Goal: Task Accomplishment & Management: Use online tool/utility

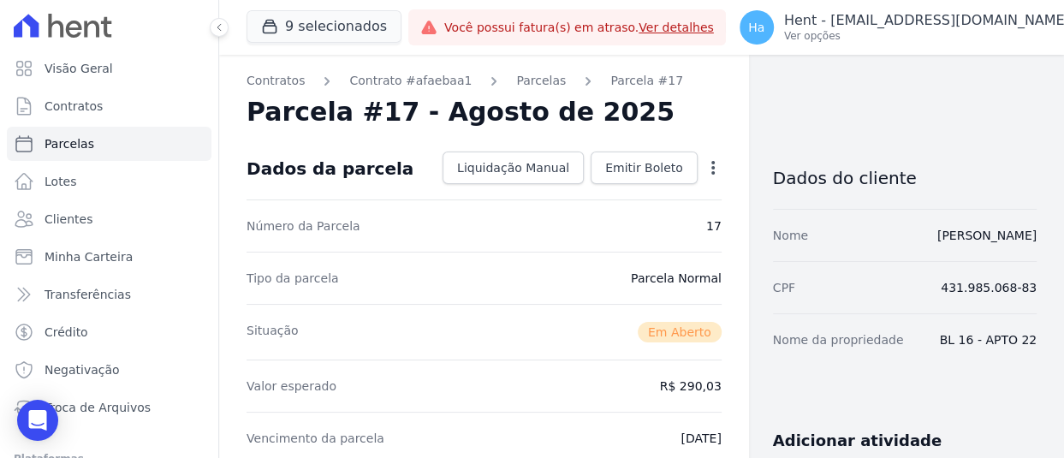
scroll to position [428, 0]
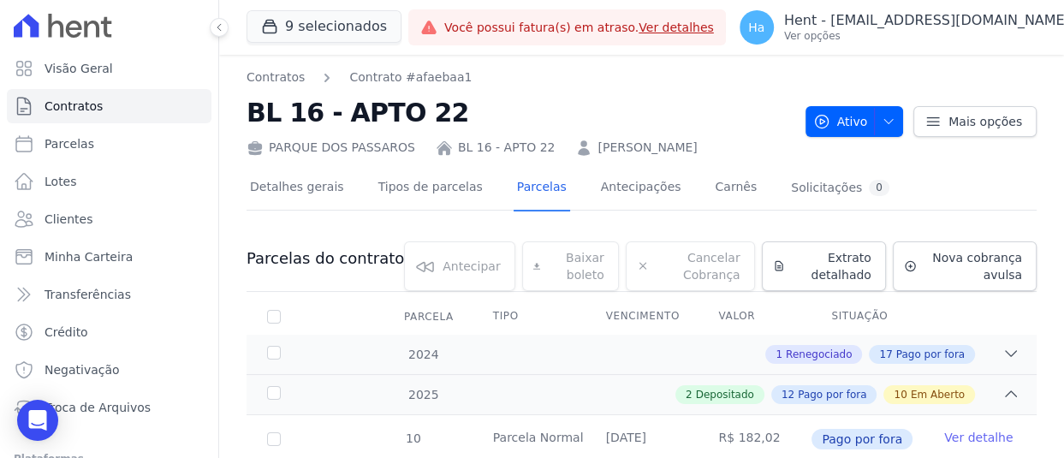
scroll to position [942, 0]
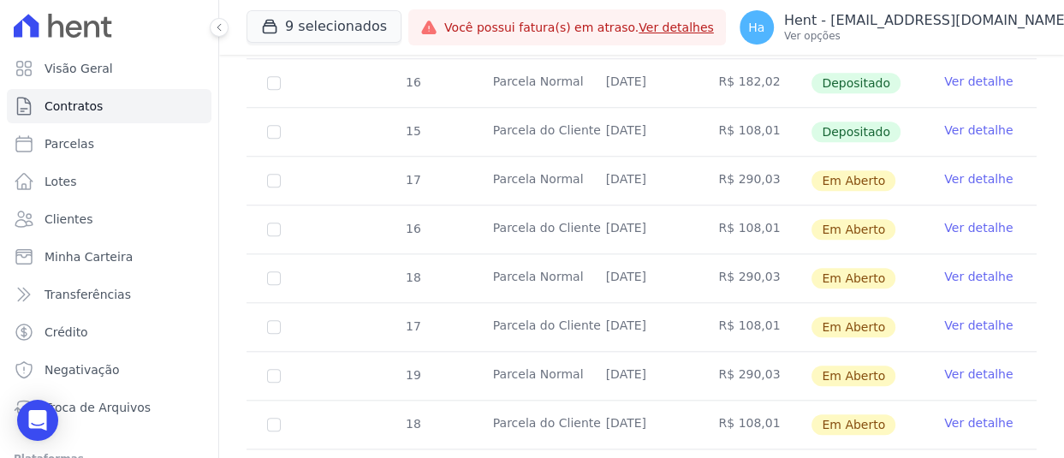
click at [950, 275] on link "Ver detalhe" at bounding box center [978, 276] width 68 height 17
click at [944, 223] on link "Ver detalhe" at bounding box center [978, 227] width 68 height 17
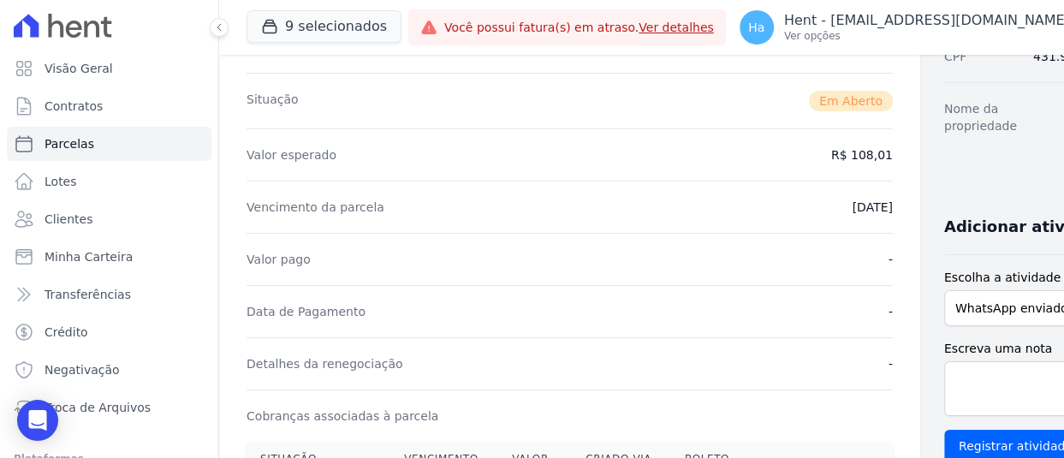
scroll to position [514, 0]
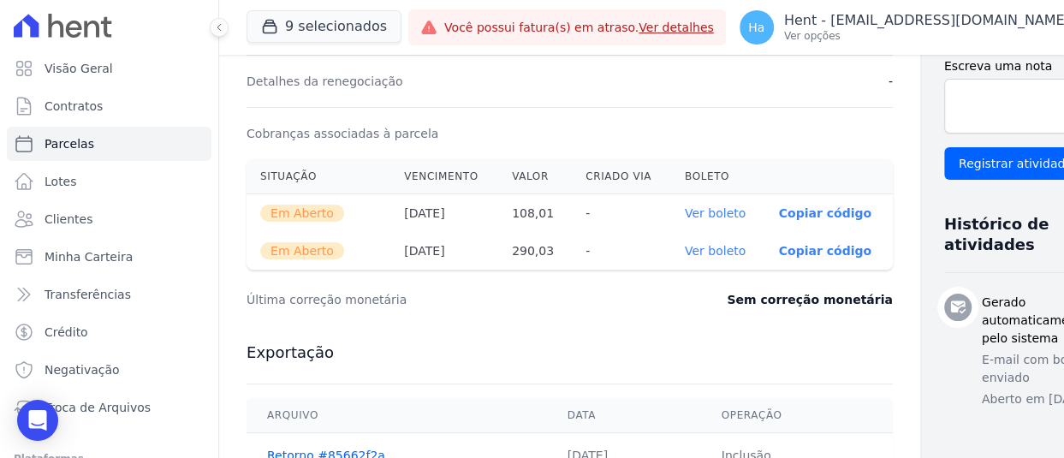
drag, startPoint x: 640, startPoint y: 245, endPoint x: 658, endPoint y: 245, distance: 18.0
click at [671, 245] on th "Ver boleto" at bounding box center [718, 251] width 94 height 38
click at [685, 245] on link "Ver boleto" at bounding box center [715, 251] width 61 height 14
click at [346, 16] on button "9 selecionados" at bounding box center [324, 26] width 155 height 33
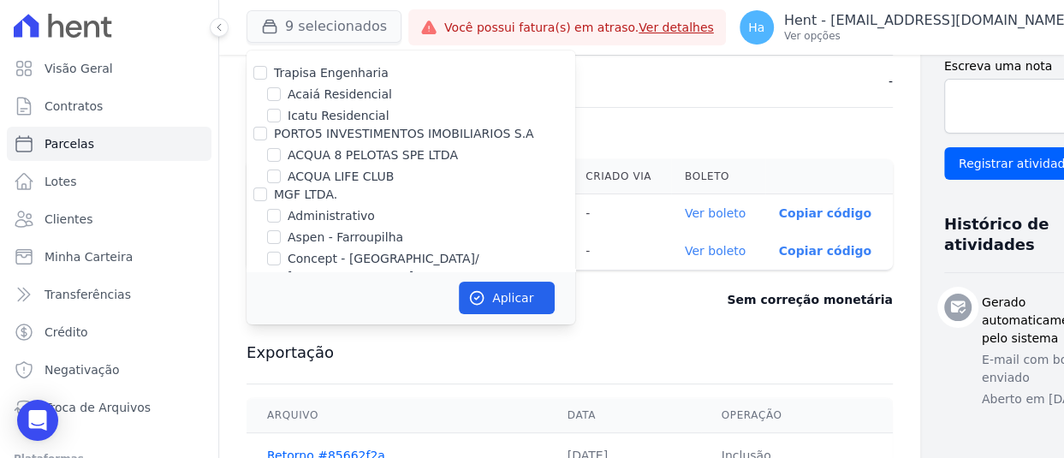
scroll to position [10959, 0]
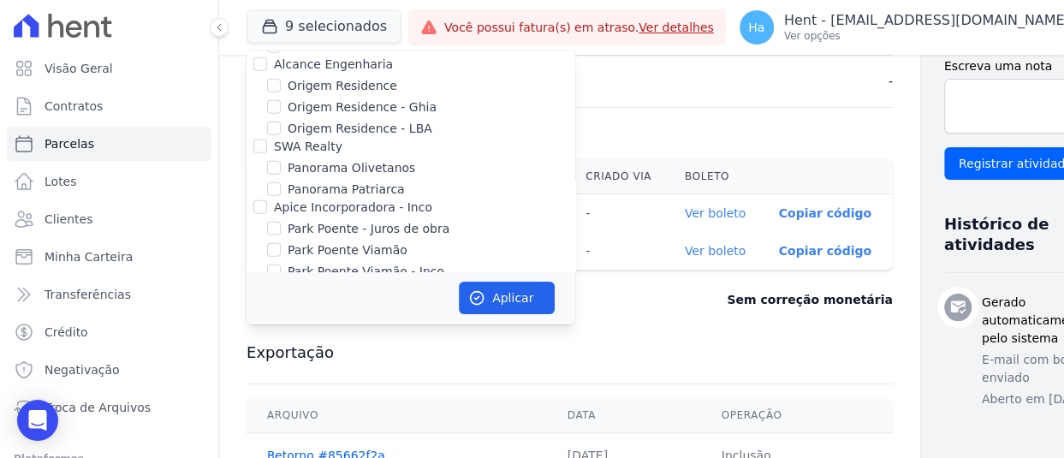
click at [257, 404] on input "CAVAZANI EMPREENDIMENTOS IMOBILIARIOS" at bounding box center [260, 411] width 14 height 14
checkbox input "false"
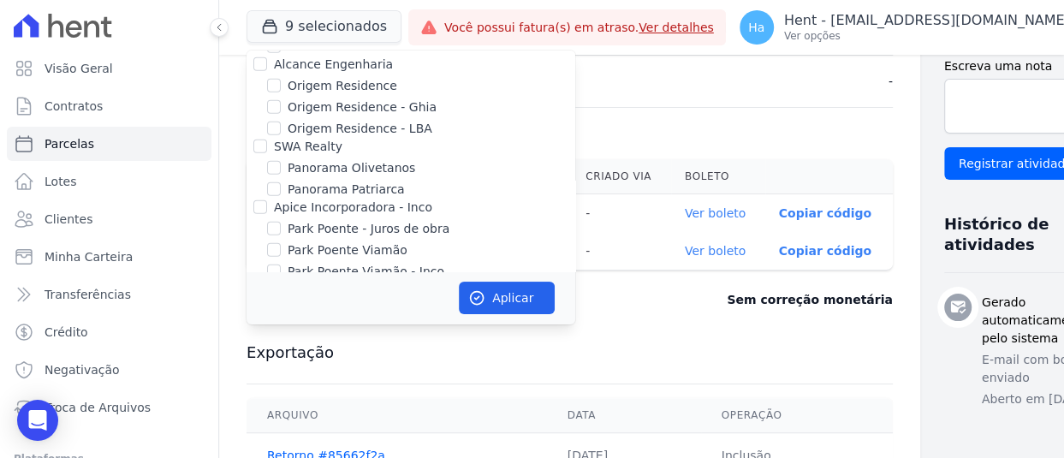
scroll to position [2021, 0]
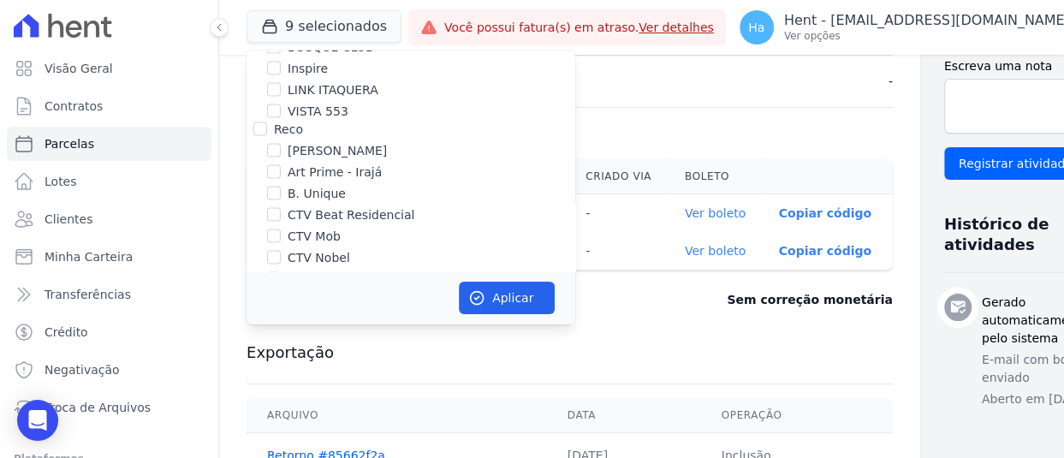
click at [265, 121] on div "Reco" at bounding box center [411, 130] width 329 height 18
click at [261, 122] on input "Reco" at bounding box center [260, 129] width 14 height 14
checkbox input "true"
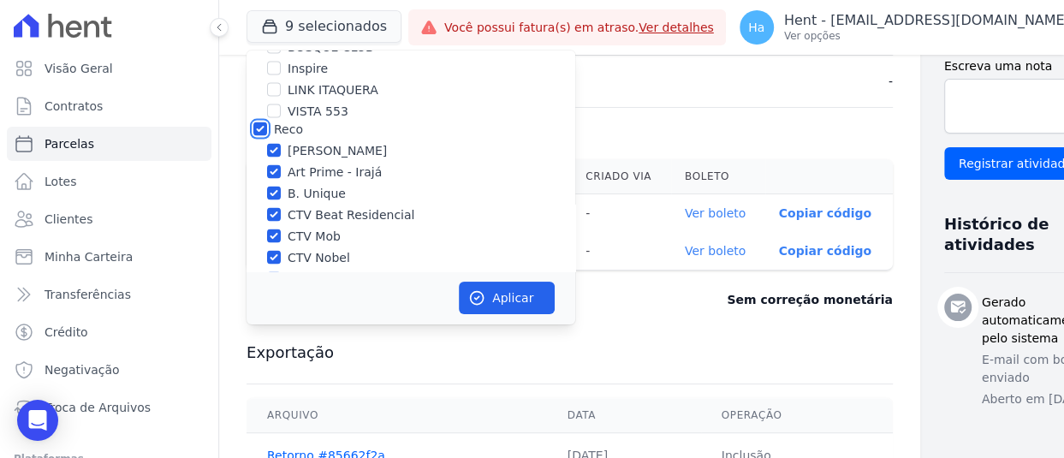
checkbox input "true"
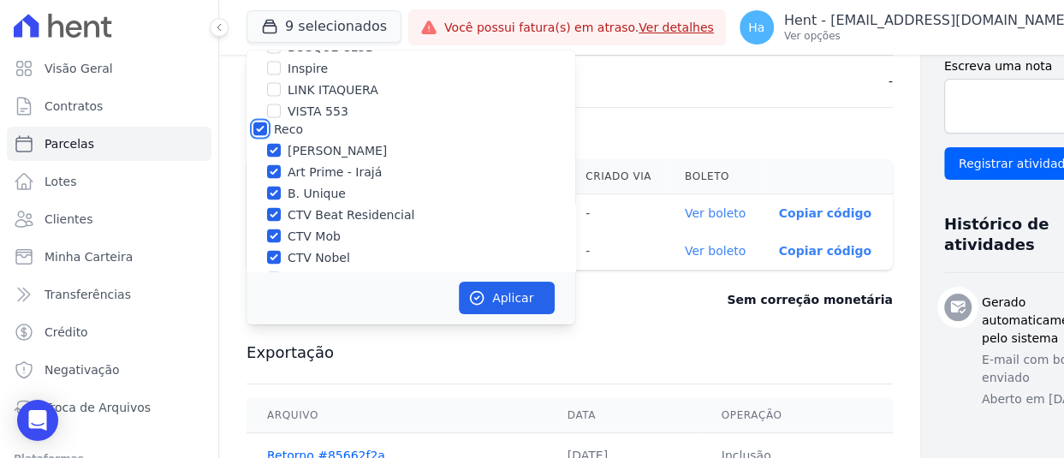
checkbox input "true"
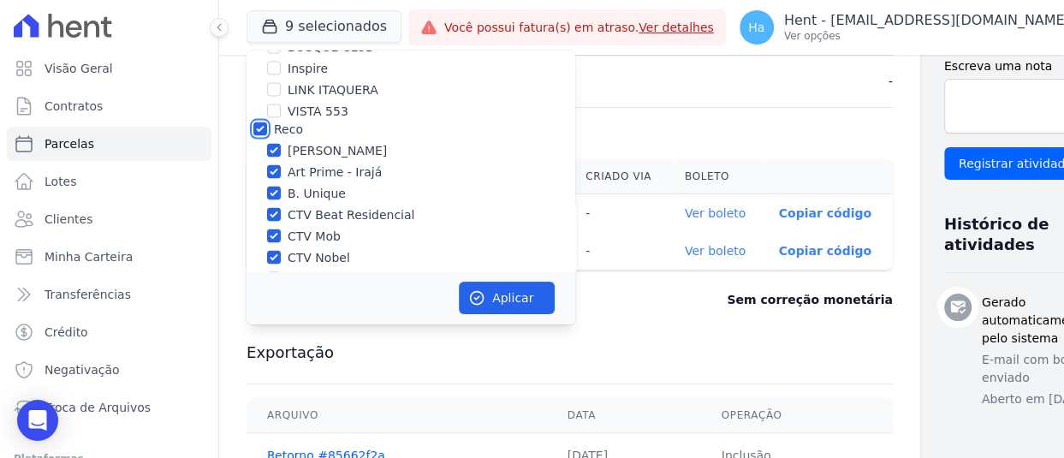
checkbox input "true"
click at [517, 295] on button "Aplicar" at bounding box center [507, 298] width 96 height 33
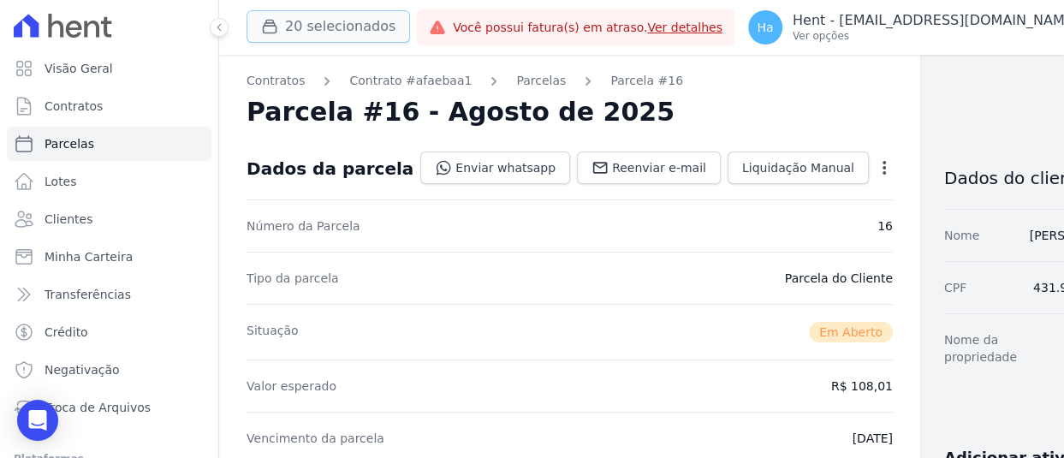
click at [349, 25] on button "20 selecionados" at bounding box center [329, 26] width 164 height 33
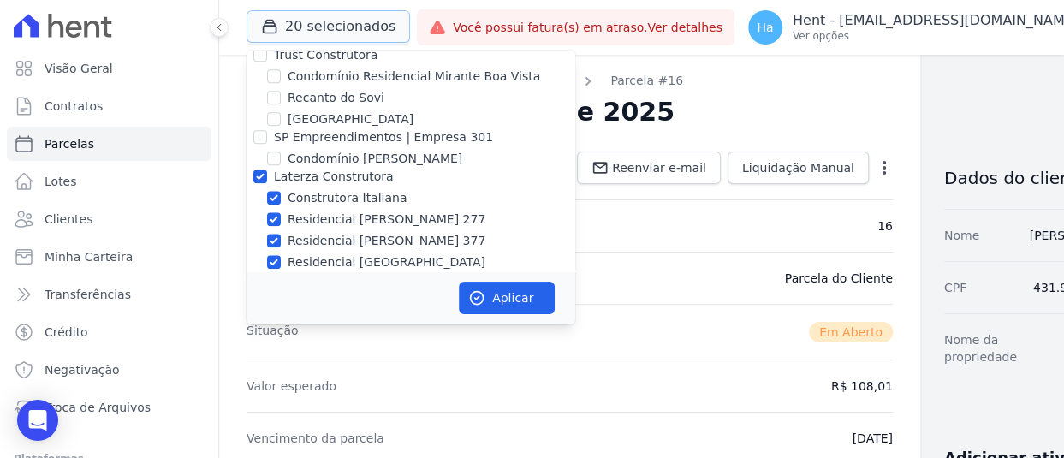
scroll to position [5335, 0]
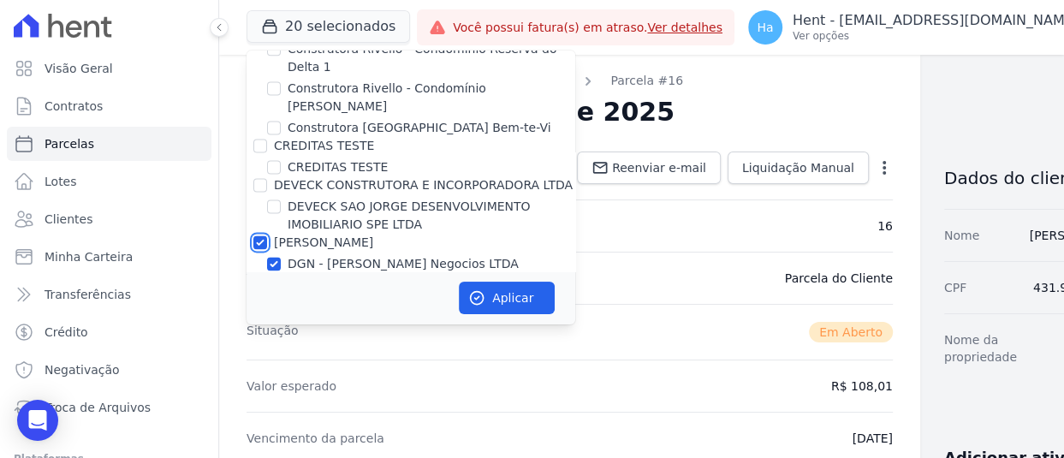
click at [258, 235] on input "[PERSON_NAME]" at bounding box center [260, 242] width 14 height 14
checkbox input "false"
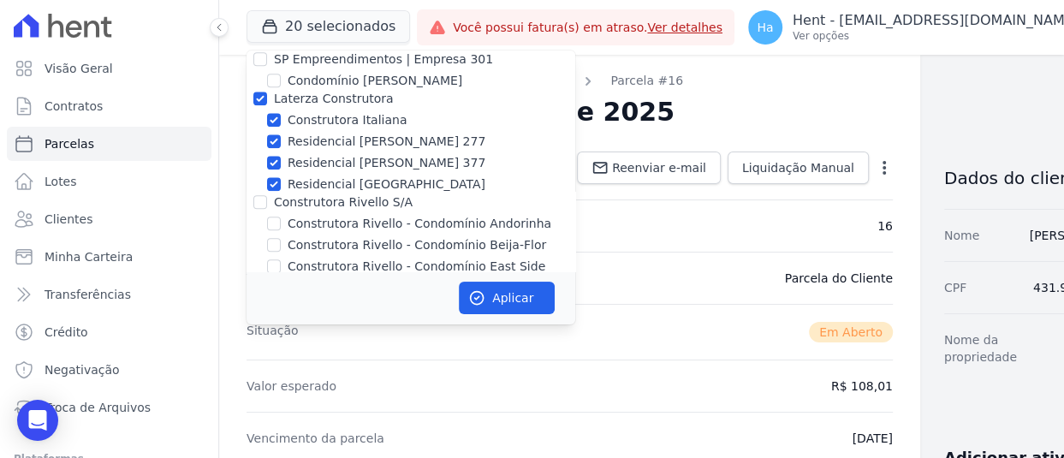
scroll to position [4992, 0]
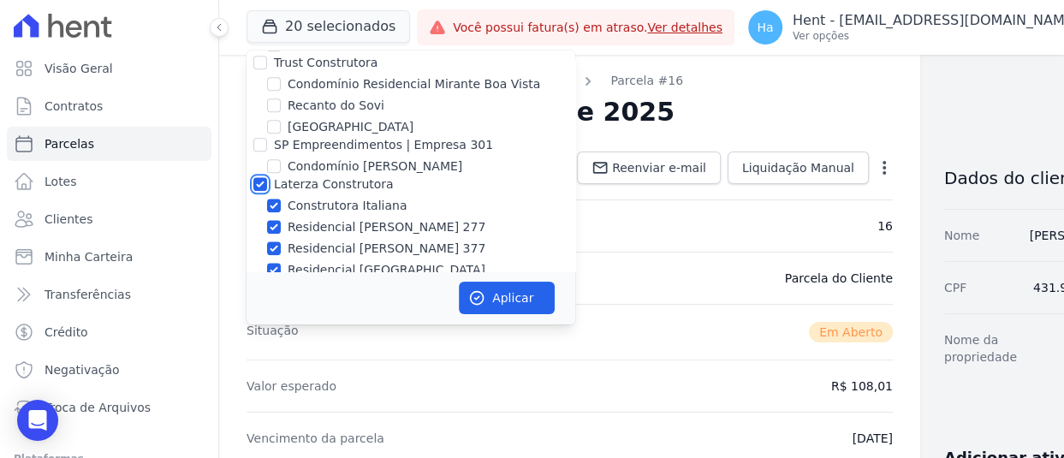
click at [260, 177] on input "Laterza Construtora" at bounding box center [260, 184] width 14 height 14
checkbox input "false"
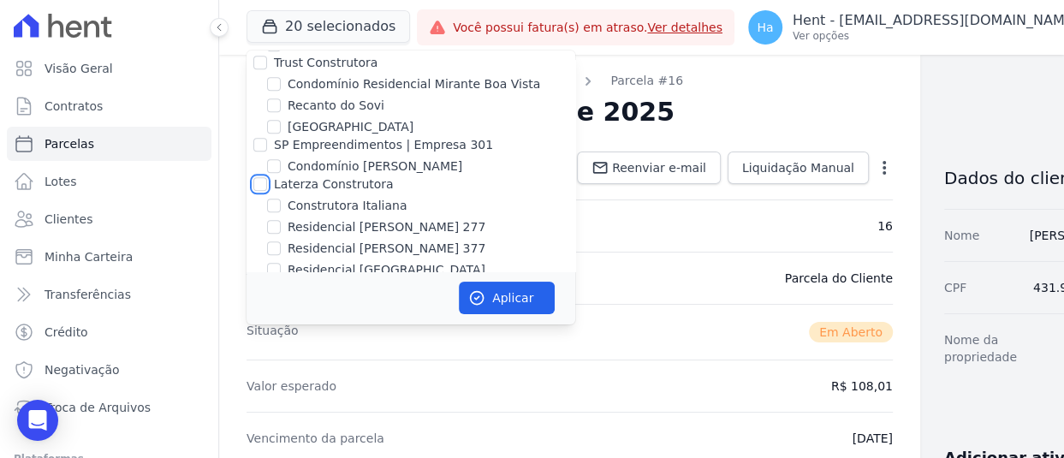
checkbox input "false"
click at [503, 291] on button "Aplicar" at bounding box center [507, 298] width 96 height 33
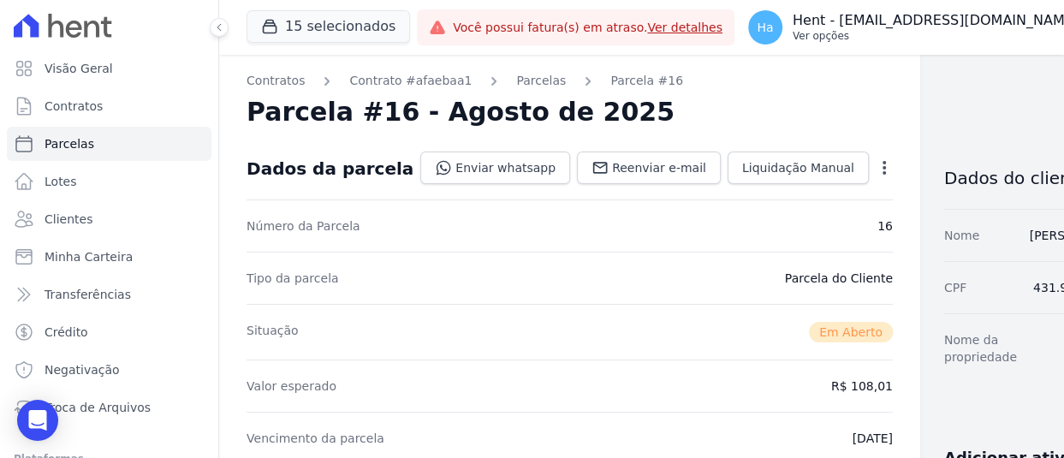
click at [902, 28] on p "Hent - [EMAIL_ADDRESS][DOMAIN_NAME]" at bounding box center [936, 20] width 286 height 17
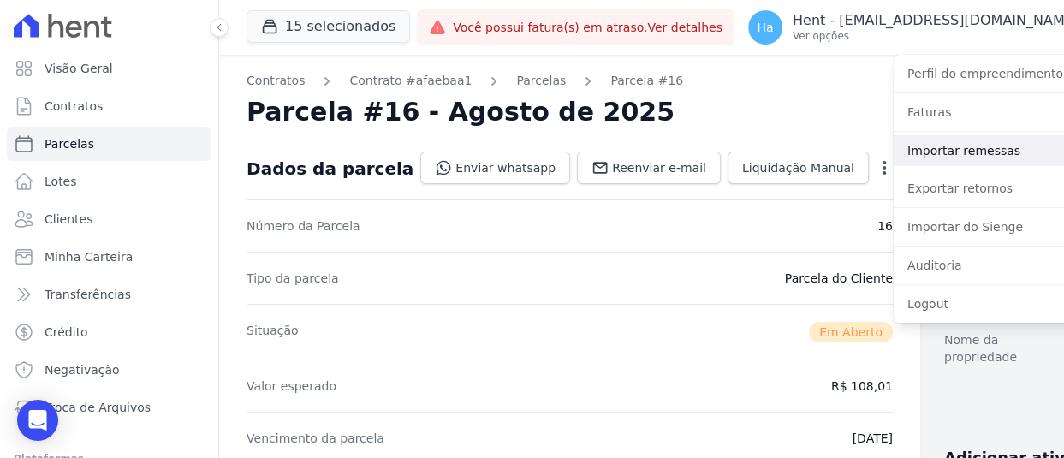
click at [928, 143] on link "Importar remessas" at bounding box center [1003, 150] width 219 height 31
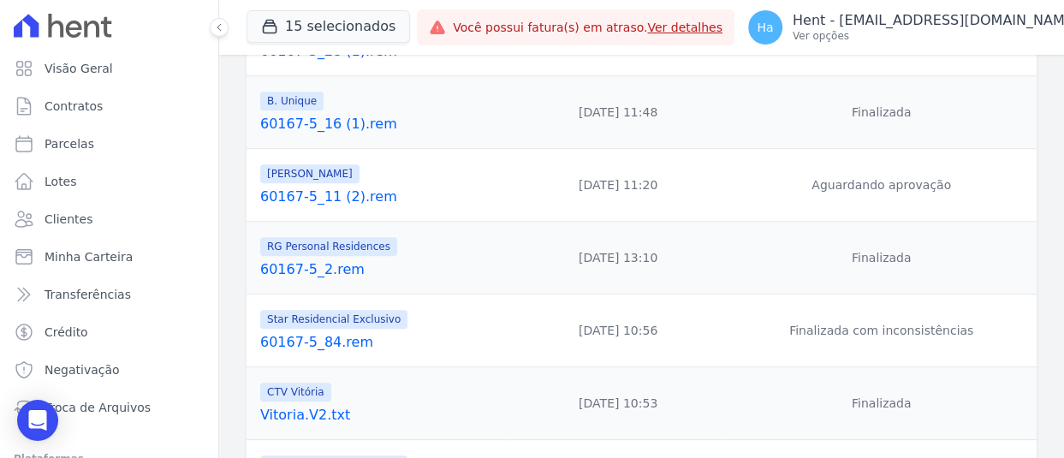
scroll to position [424, 0]
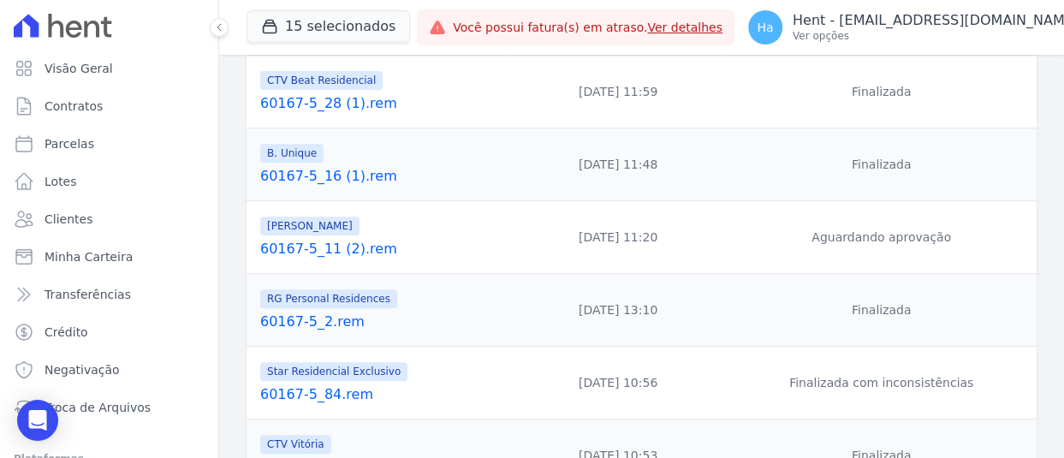
click at [351, 249] on link "60167-5_11 (2).rem" at bounding box center [381, 249] width 243 height 21
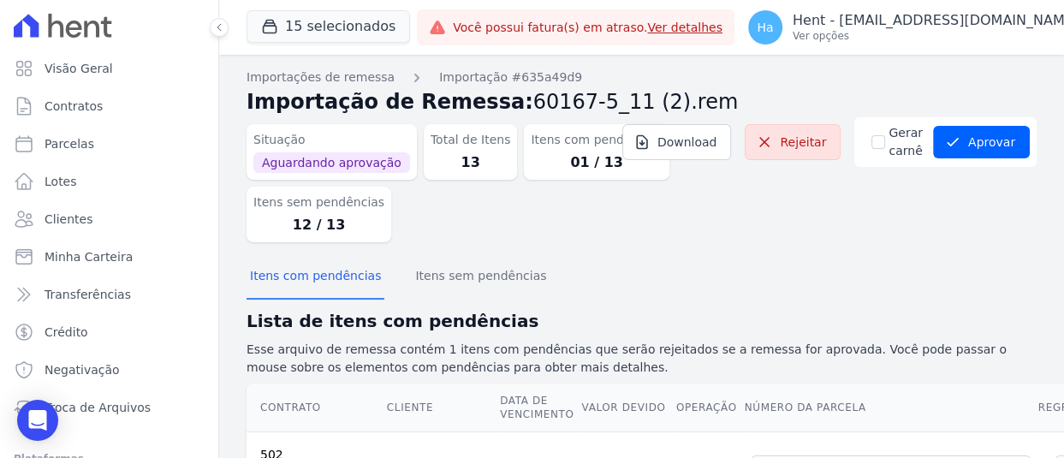
scroll to position [211, 0]
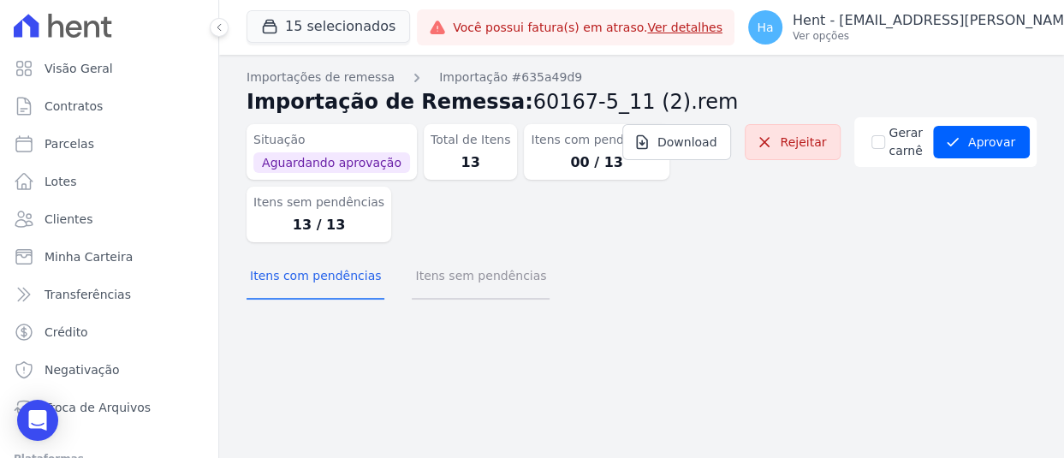
click at [482, 289] on button "Itens sem pendências" at bounding box center [481, 277] width 138 height 45
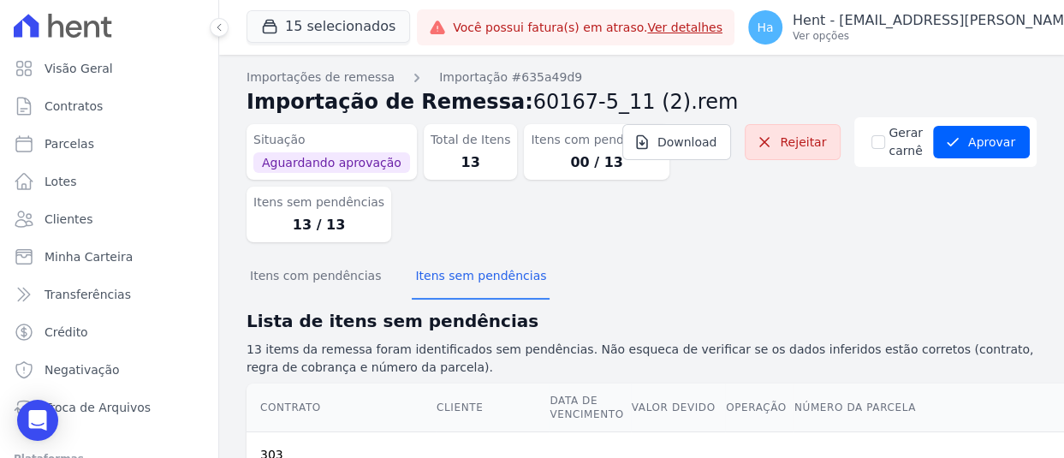
click at [612, 220] on dl "Situação Aguardando aprovação Total de Itens 13 Itens com pendências 00 / 13 It…" at bounding box center [477, 179] width 461 height 125
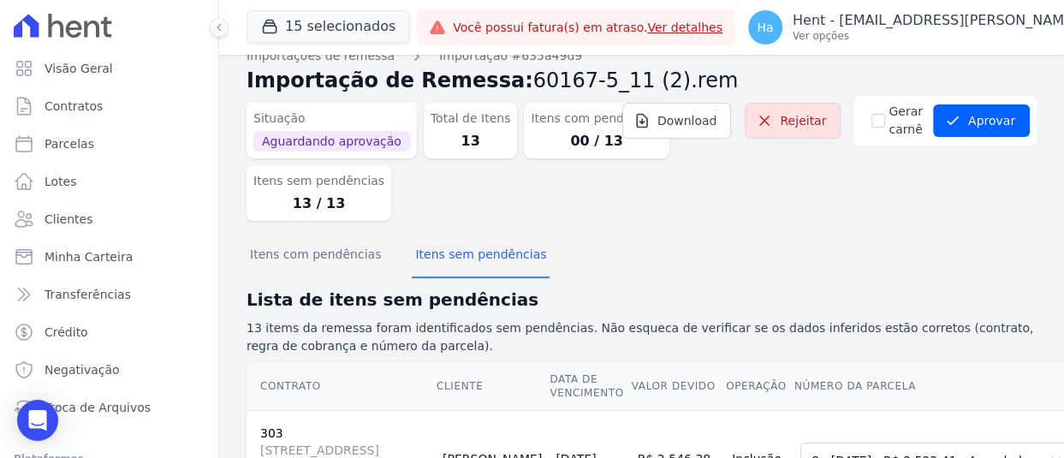
scroll to position [0, 0]
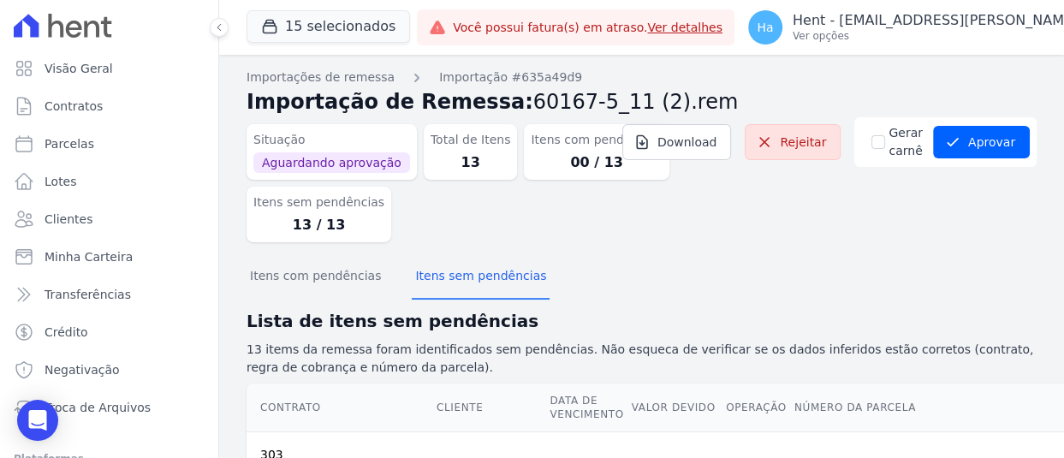
drag, startPoint x: 744, startPoint y: 278, endPoint x: 753, endPoint y: 277, distance: 8.6
click at [745, 278] on div "Itens com pendências Itens sem pendências" at bounding box center [642, 277] width 790 height 42
click at [961, 141] on button "Aprovar" at bounding box center [981, 142] width 97 height 33
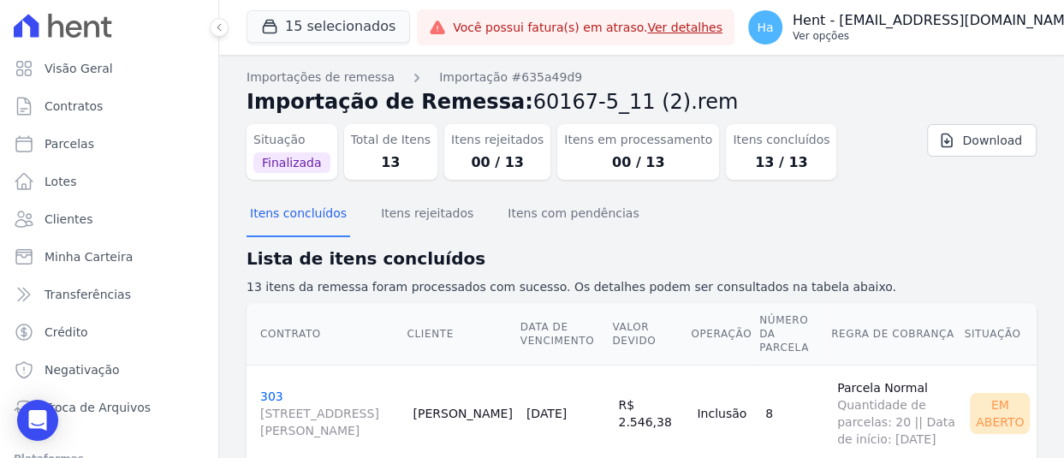
click at [957, 33] on p "Ver opções" at bounding box center [936, 36] width 286 height 14
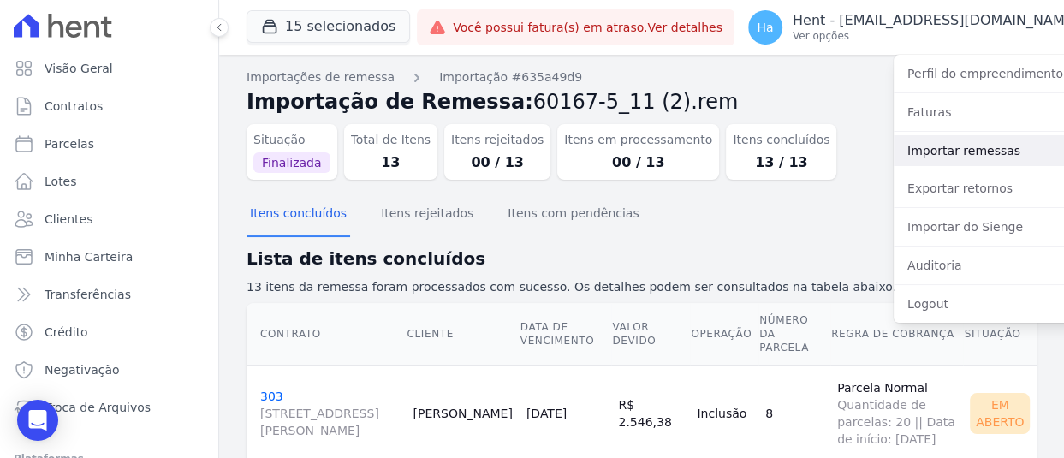
click at [903, 156] on link "Importar remessas" at bounding box center [1003, 150] width 219 height 31
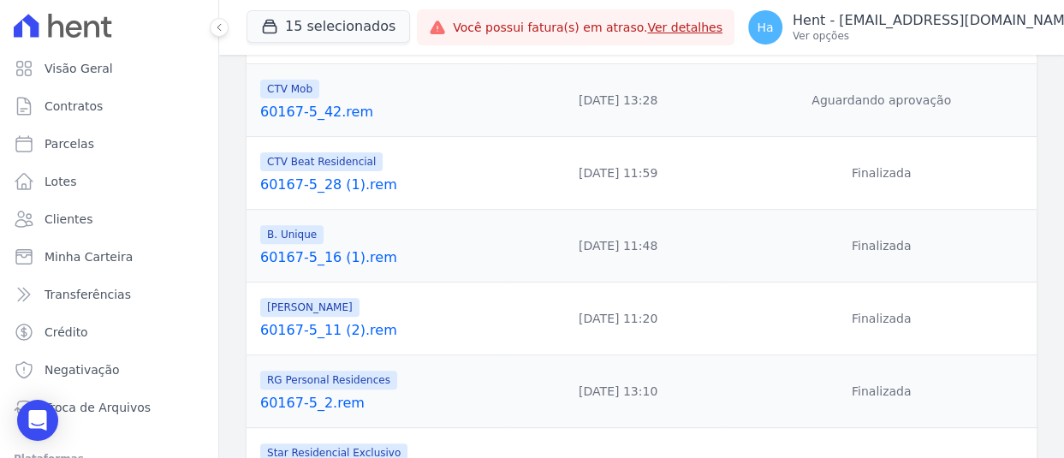
scroll to position [257, 0]
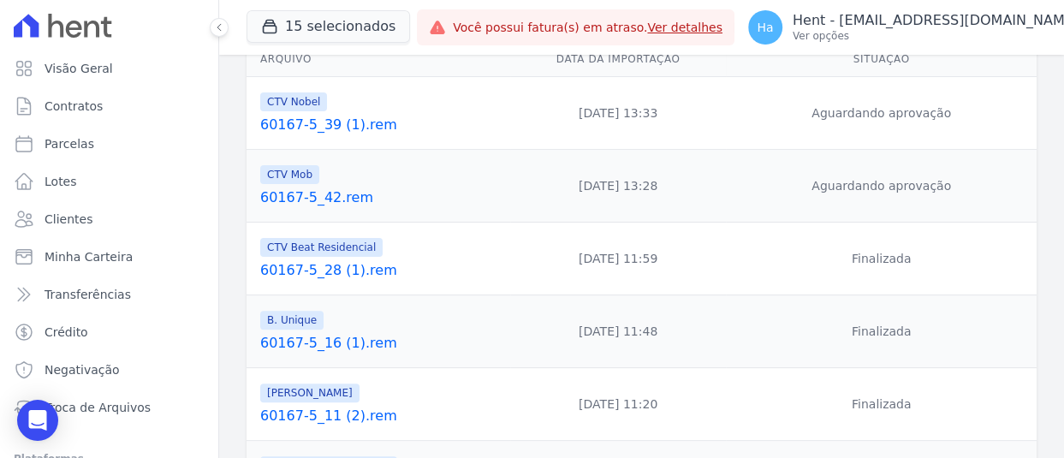
click at [317, 198] on link "60167-5_42.rem" at bounding box center [381, 197] width 243 height 21
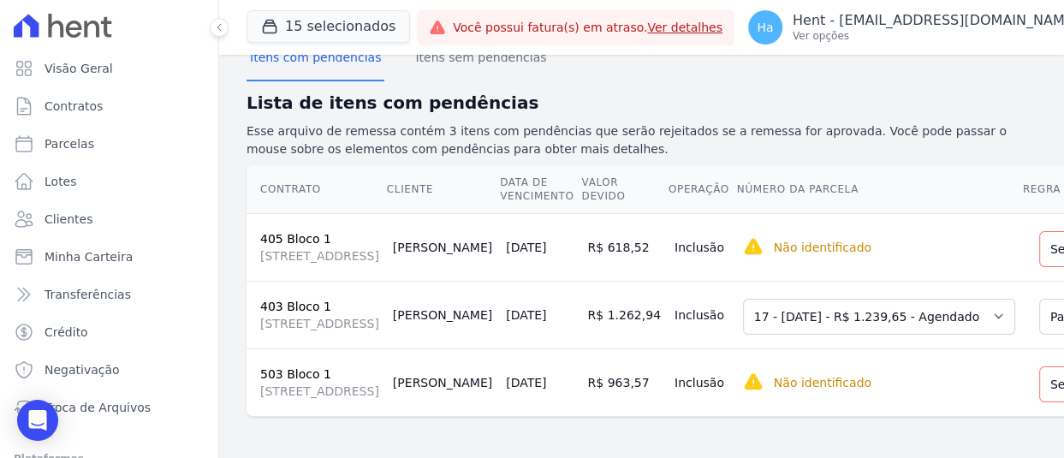
scroll to position [257, 0]
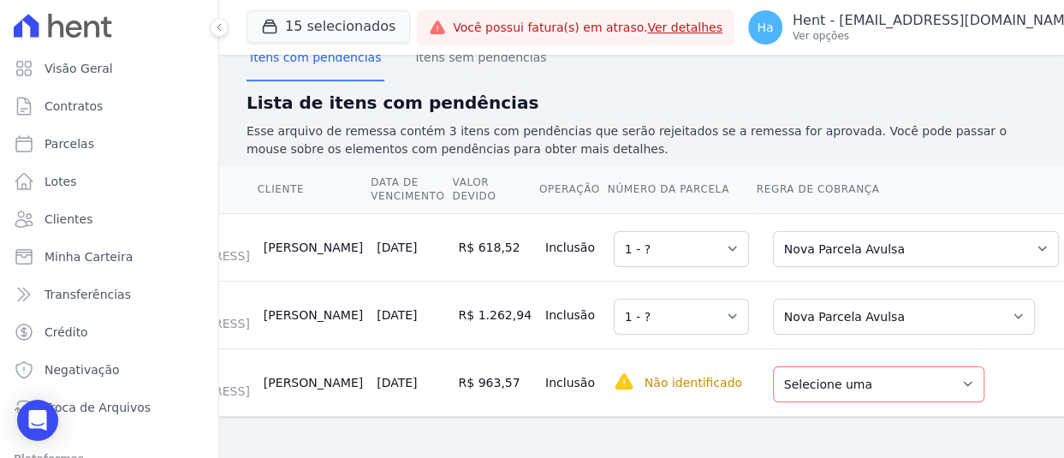
scroll to position [0, 26]
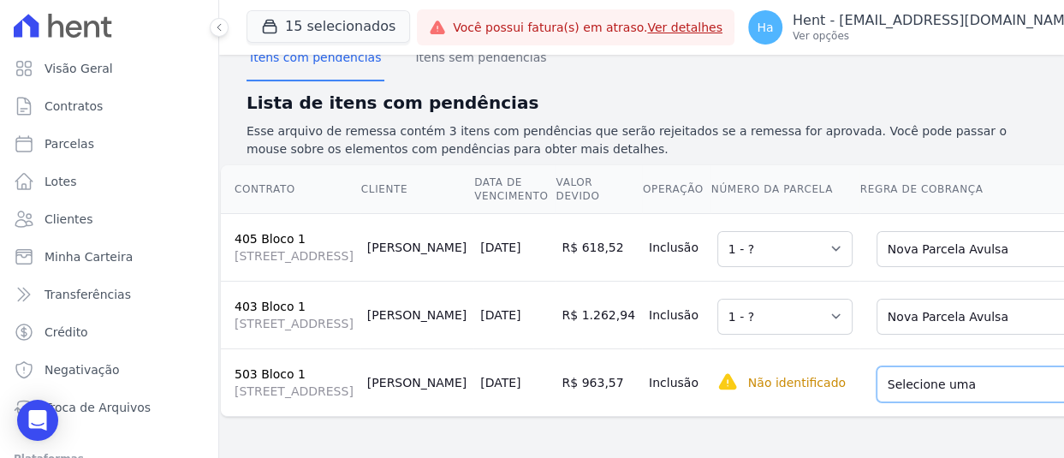
click at [877, 366] on select "Selecione uma Nova Parcela Avulsa Parcela Avulsa Existente Sinal (1 X R$ 999,00…" at bounding box center [982, 384] width 211 height 36
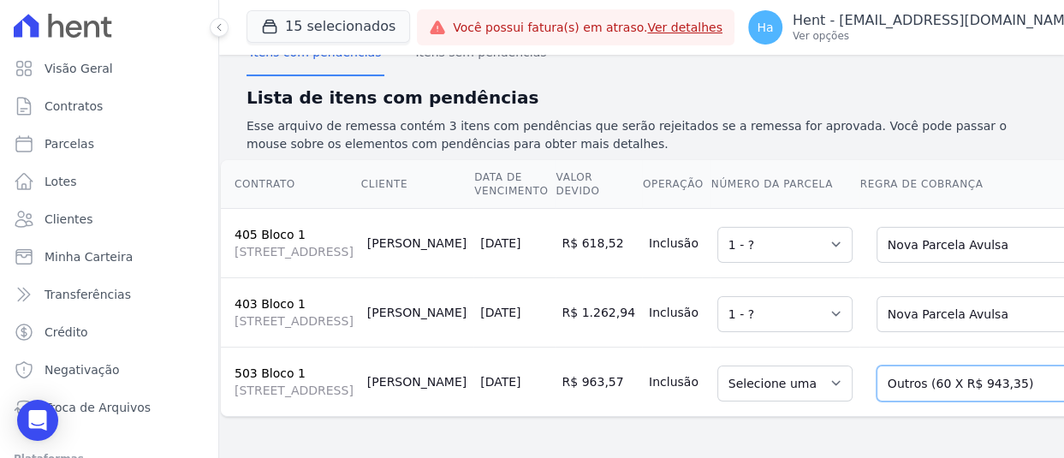
click at [877, 366] on select "Selecione uma Nova Parcela Avulsa Parcela Avulsa Existente Sinal (1 X R$ 999,00…" at bounding box center [982, 384] width 211 height 36
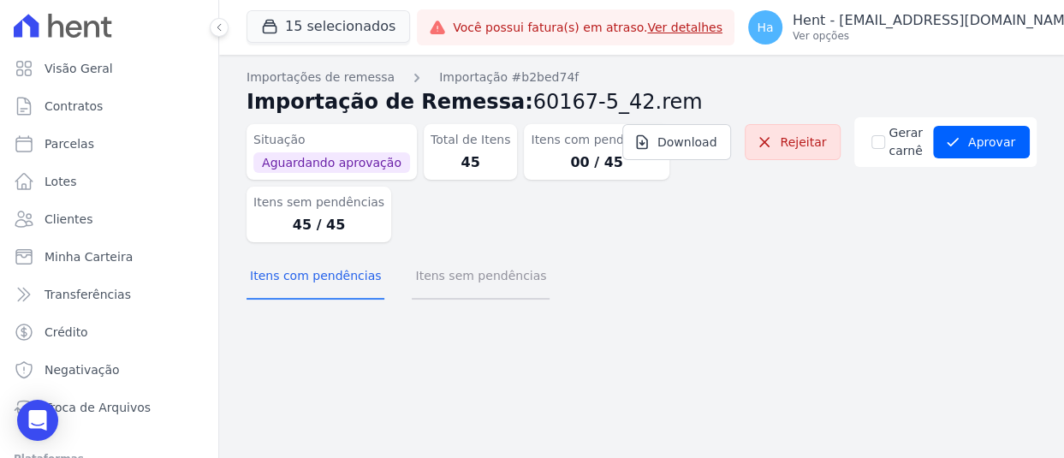
click at [450, 277] on button "Itens sem pendências" at bounding box center [481, 277] width 138 height 45
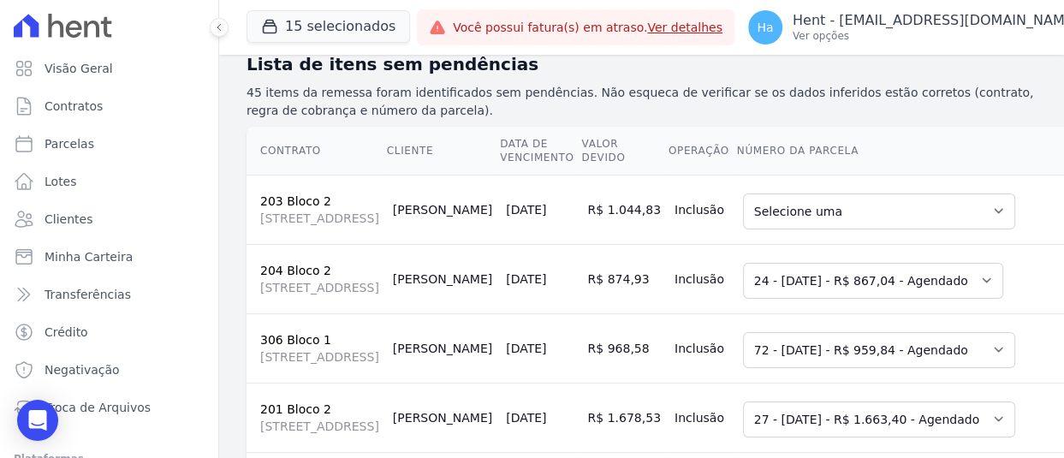
scroll to position [257, 0]
click at [743, 213] on select "Selecione uma 77 - [DATE] - R$ 1.035,41 - Agendado 78 - [DATE] - R$ 1.035,41 - …" at bounding box center [879, 211] width 272 height 36
click at [860, 223] on select "Selecione uma 77 - 10/09/2025 - R$ 1.035,41 - Agendado 78 - 10/10/2025 - R$ 1.0…" at bounding box center [879, 211] width 272 height 36
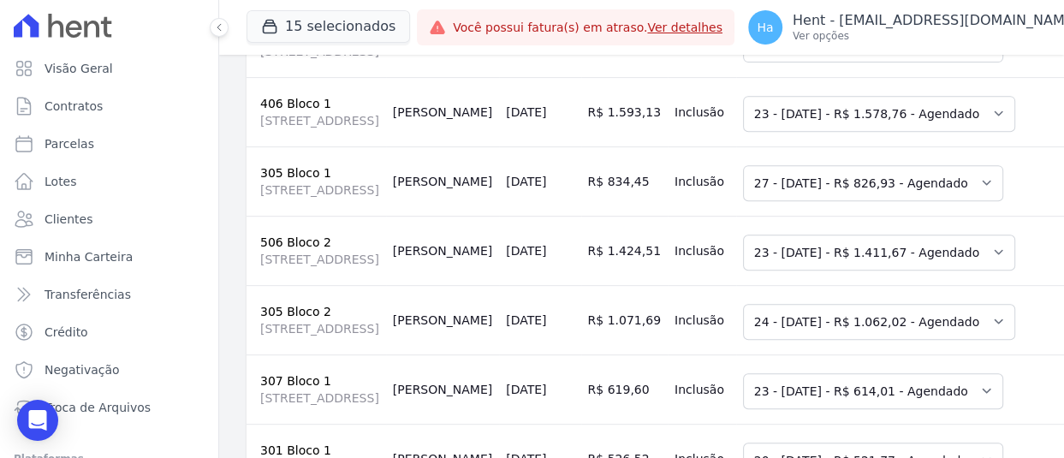
scroll to position [856, 0]
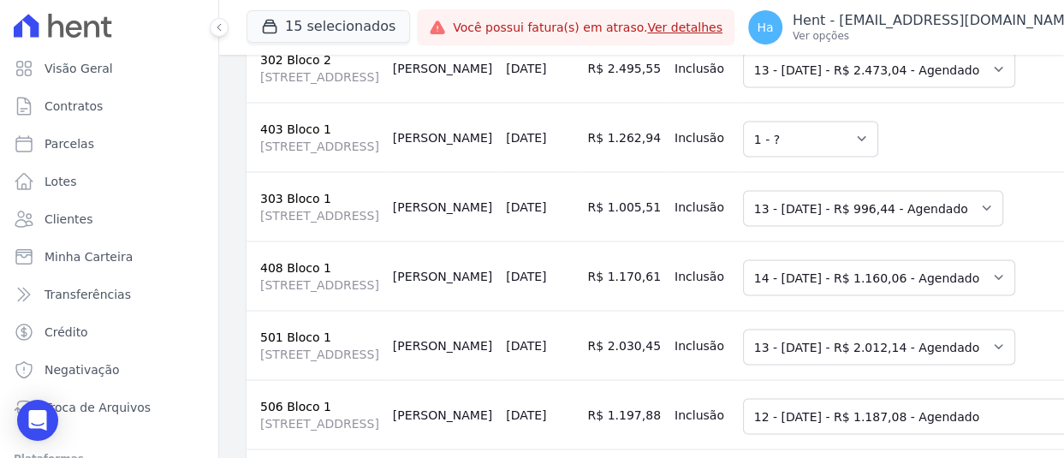
scroll to position [2301, 0]
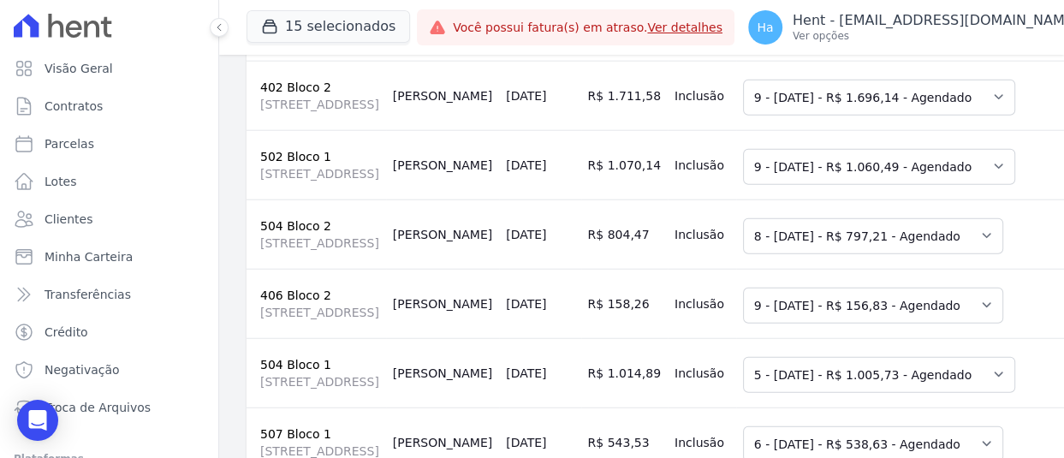
scroll to position [2986, 0]
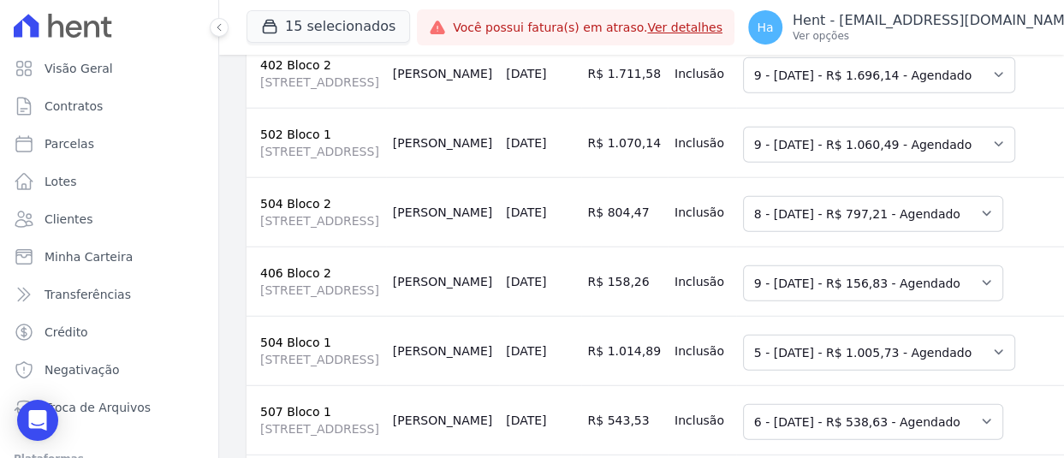
select select "0"
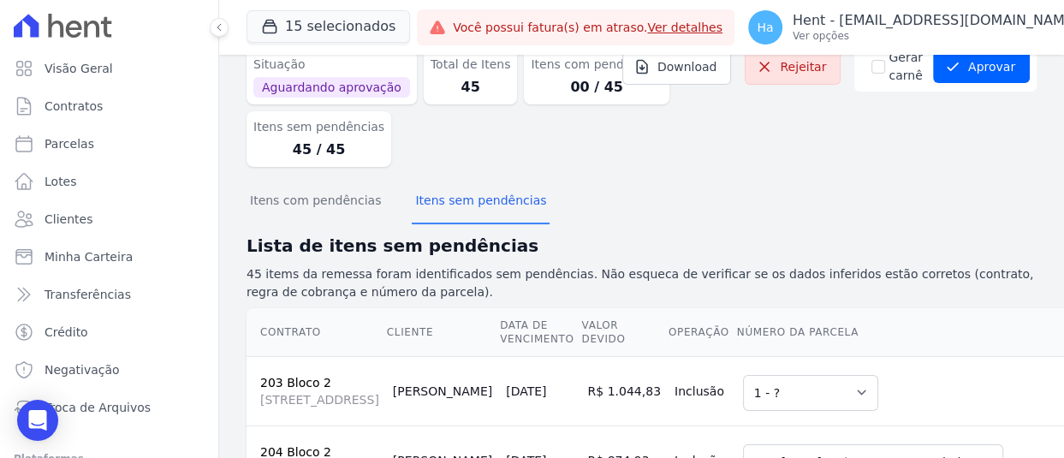
scroll to position [247, 0]
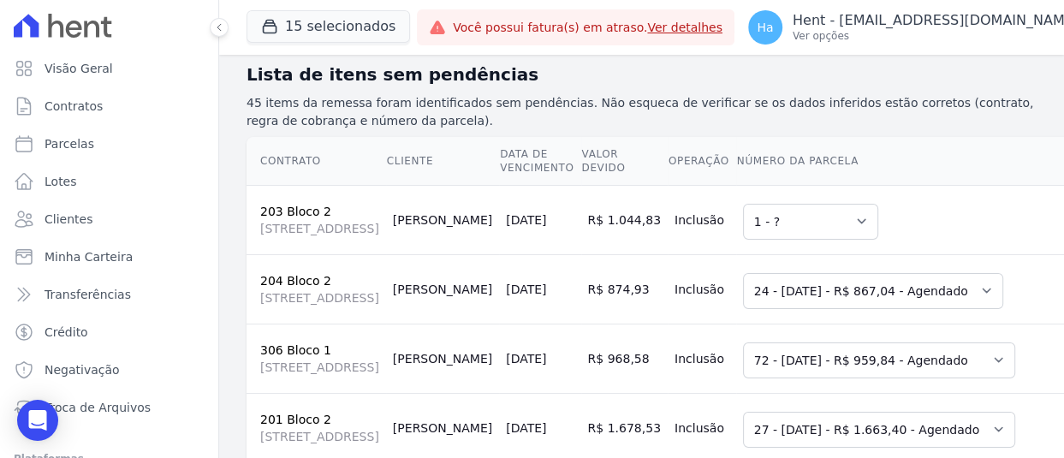
click at [744, 253] on td "Selecione uma 77 - 10/09/2025 - R$ 1.035,41 - Agendado 78 - 10/10/2025 - R$ 1.0…" at bounding box center [931, 219] width 391 height 69
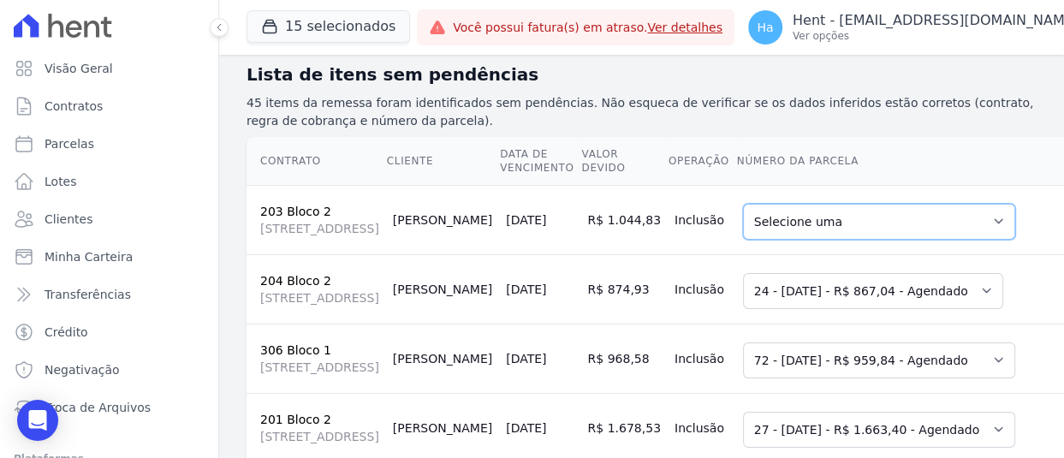
click at [753, 240] on select "Selecione uma 77 - 10/09/2025 - R$ 1.035,41 - Agendado 78 - 10/10/2025 - R$ 1.0…" at bounding box center [879, 222] width 272 height 36
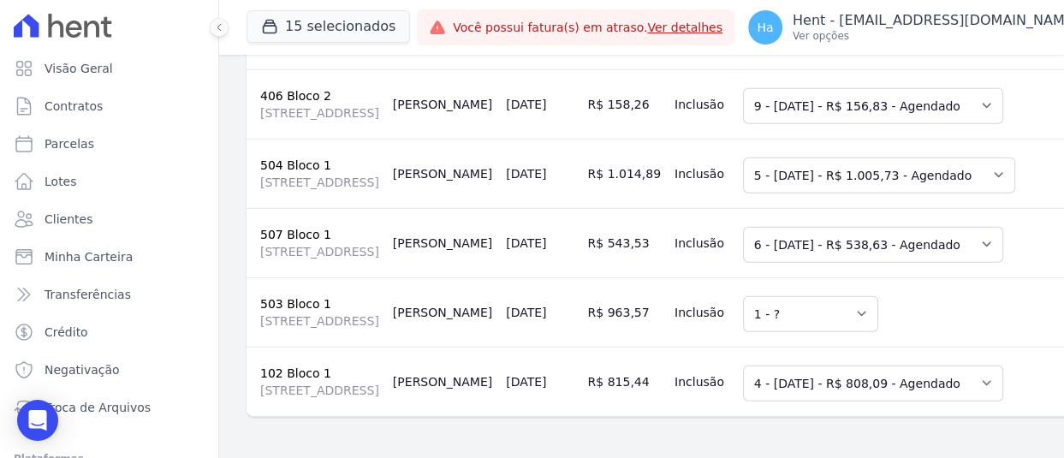
scroll to position [5045, 0]
drag, startPoint x: 1041, startPoint y: 182, endPoint x: 1017, endPoint y: 198, distance: 28.5
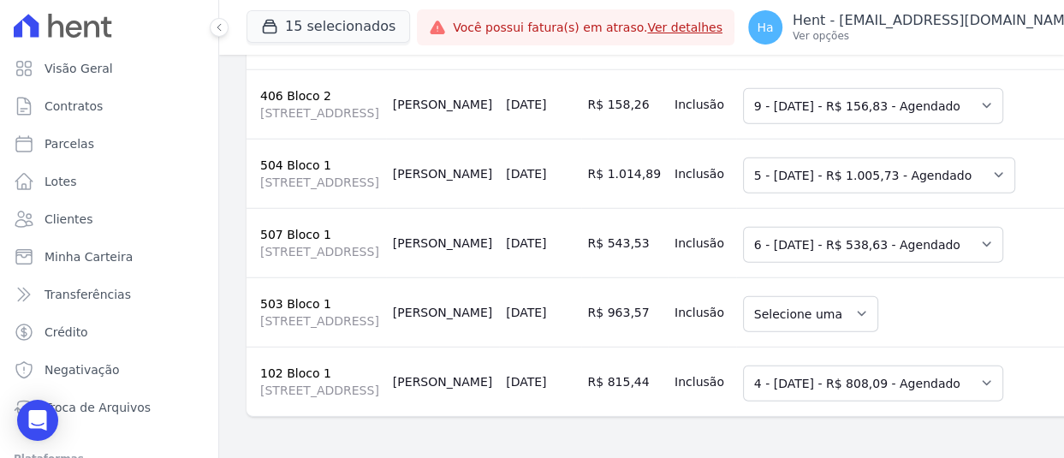
drag, startPoint x: 1044, startPoint y: 184, endPoint x: 1027, endPoint y: 172, distance: 20.2
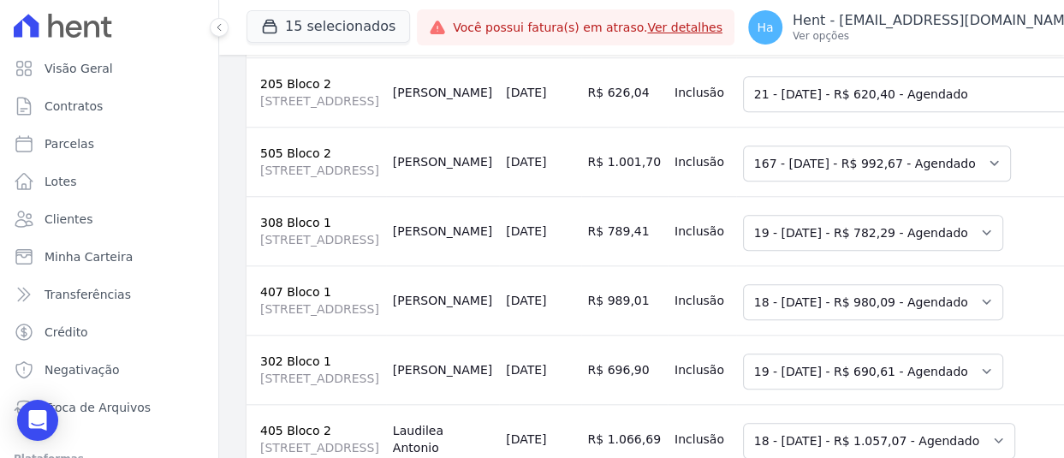
scroll to position [0, 0]
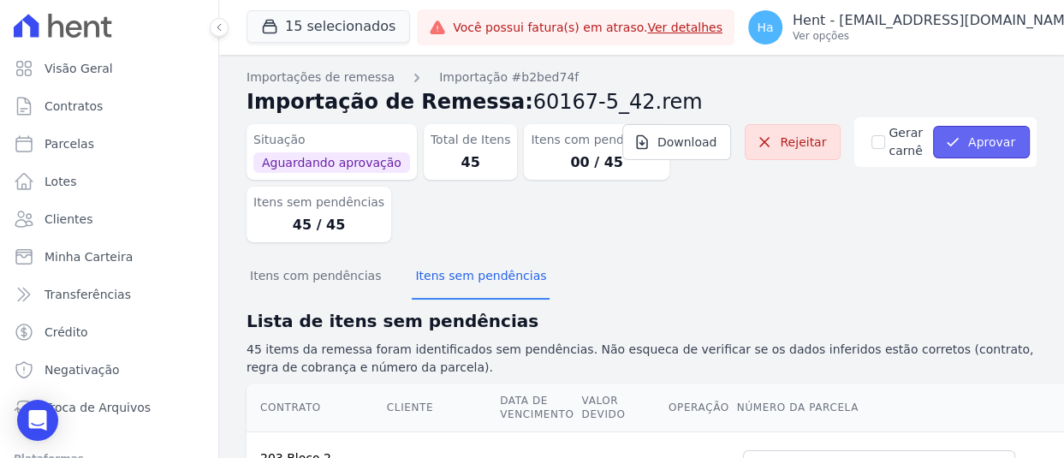
click at [981, 143] on button "Aprovar" at bounding box center [981, 142] width 97 height 33
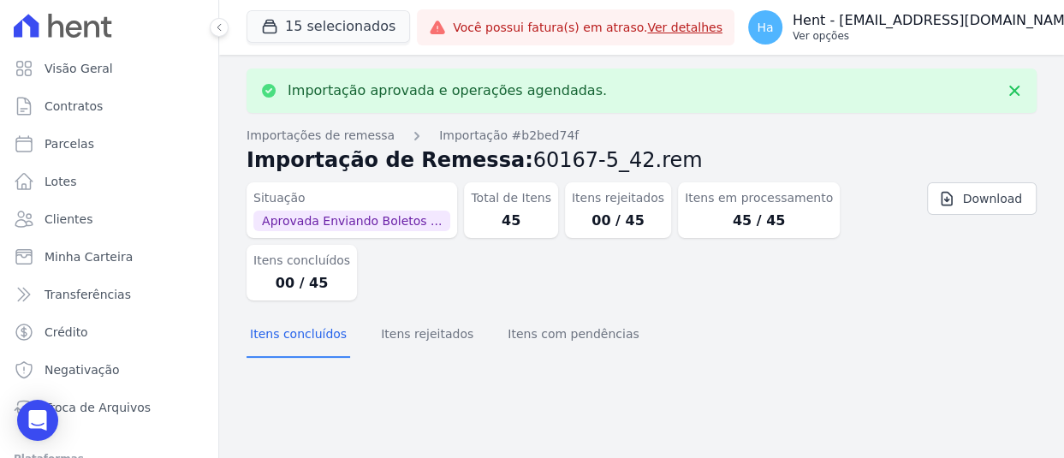
click at [961, 22] on p "Hent - [EMAIL_ADDRESS][DOMAIN_NAME]" at bounding box center [936, 20] width 286 height 17
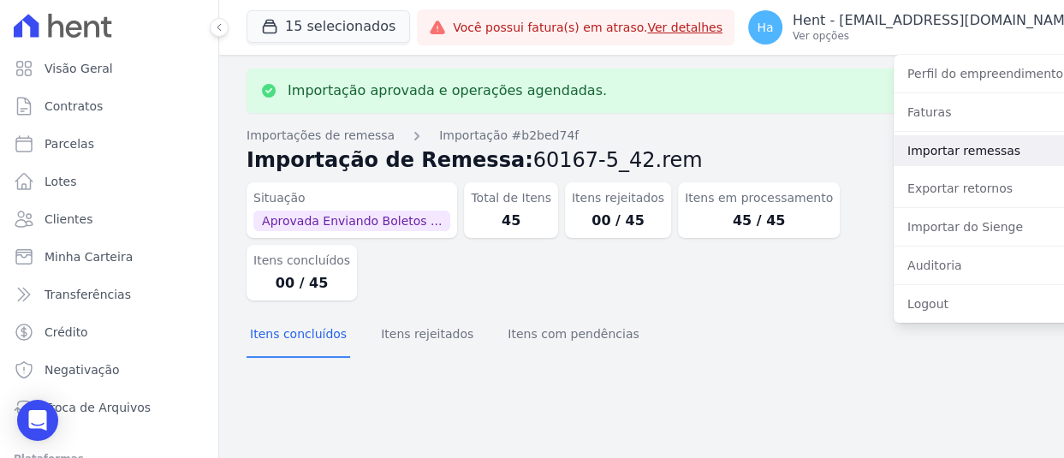
click at [910, 145] on link "Importar remessas" at bounding box center [1003, 150] width 219 height 31
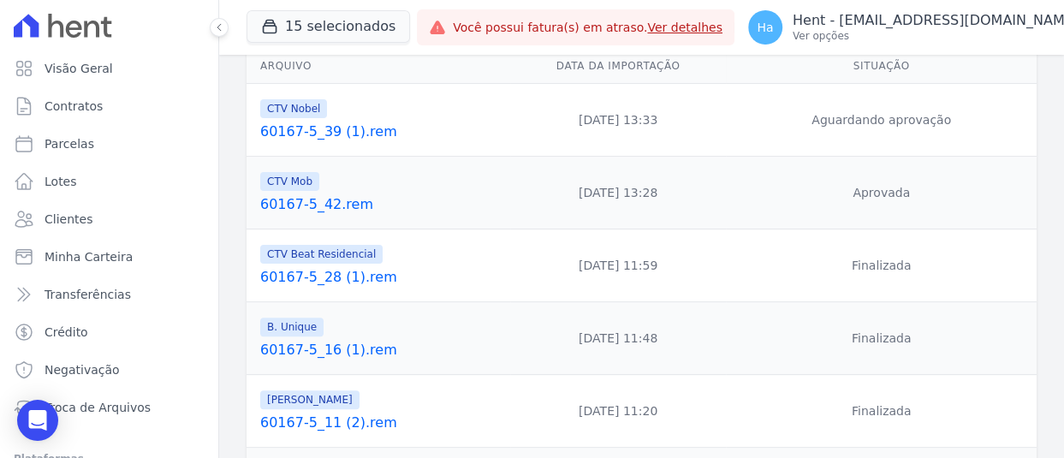
scroll to position [257, 0]
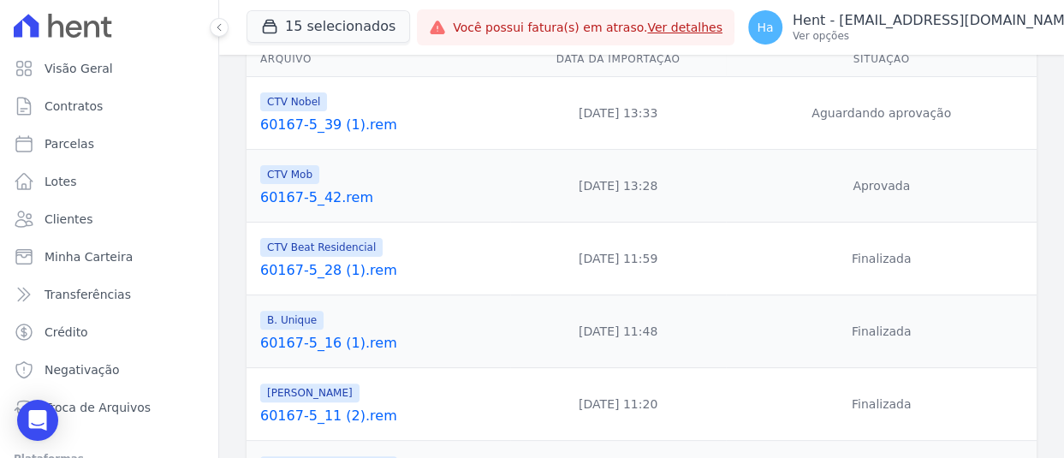
click at [325, 195] on link "60167-5_42.rem" at bounding box center [381, 197] width 243 height 21
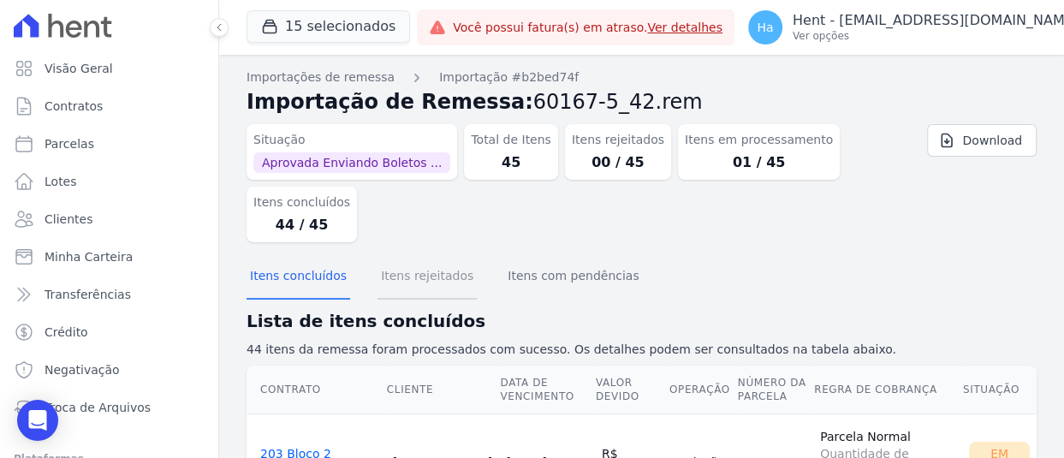
click at [394, 276] on button "Itens rejeitados" at bounding box center [427, 277] width 99 height 45
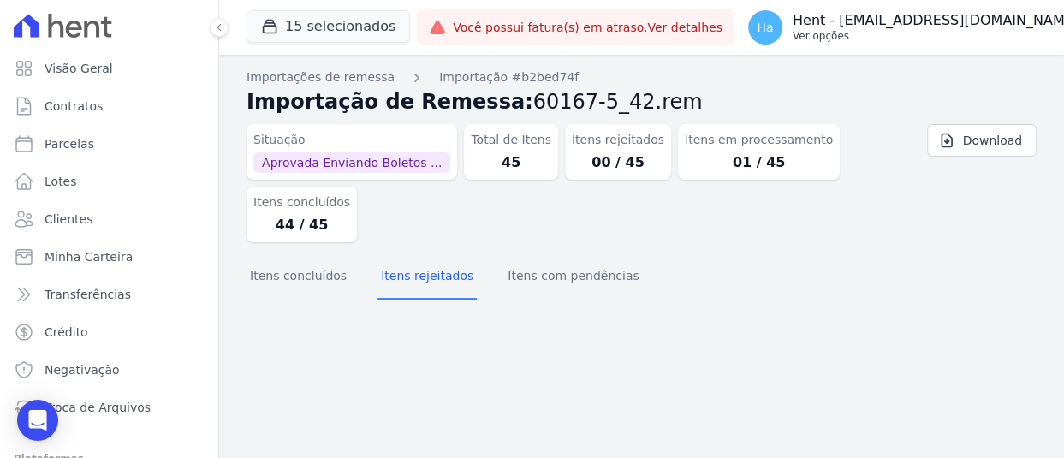
click at [970, 21] on p "Hent - [EMAIL_ADDRESS][DOMAIN_NAME]" at bounding box center [936, 20] width 286 height 17
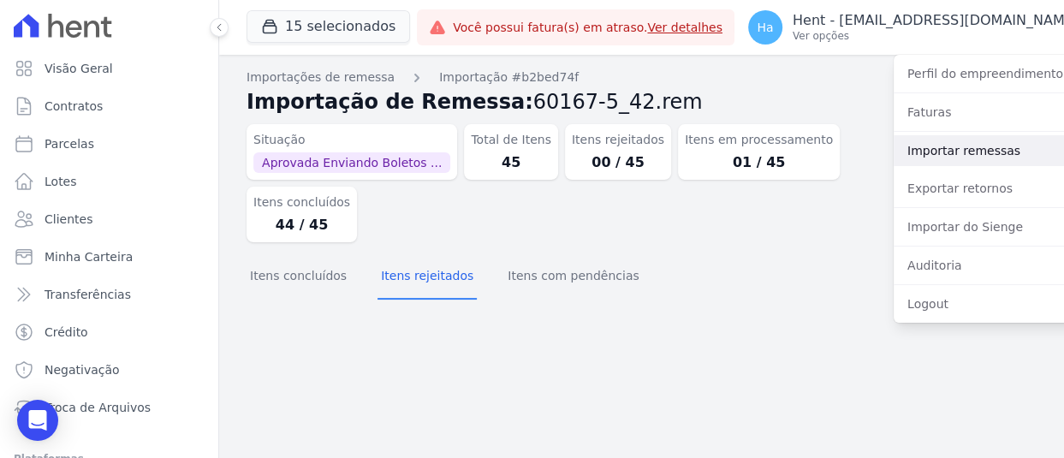
click at [923, 151] on link "Importar remessas" at bounding box center [1003, 150] width 219 height 31
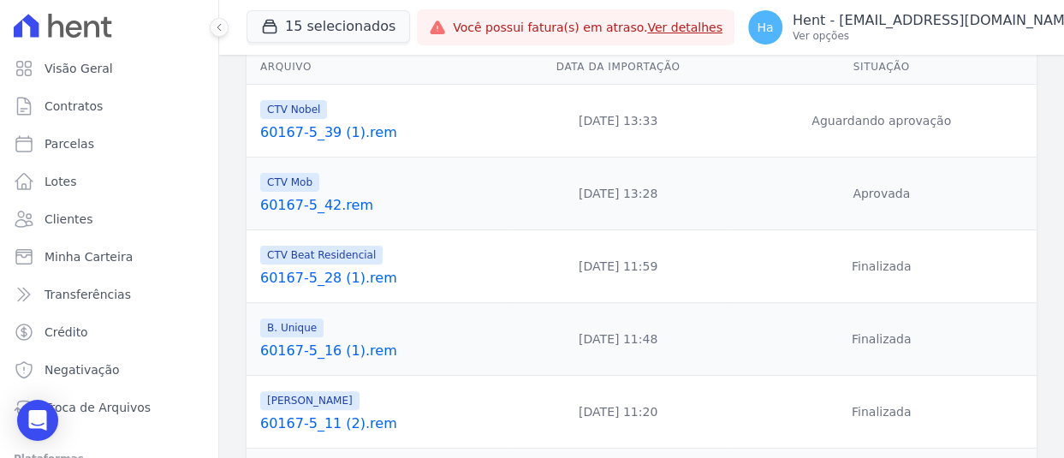
scroll to position [257, 0]
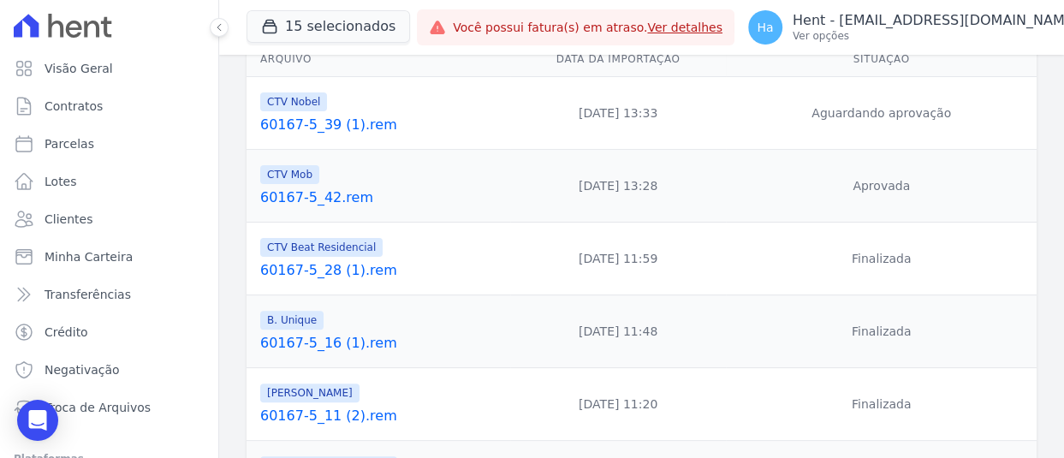
click at [372, 128] on link "60167-5_39 (1).rem" at bounding box center [381, 125] width 243 height 21
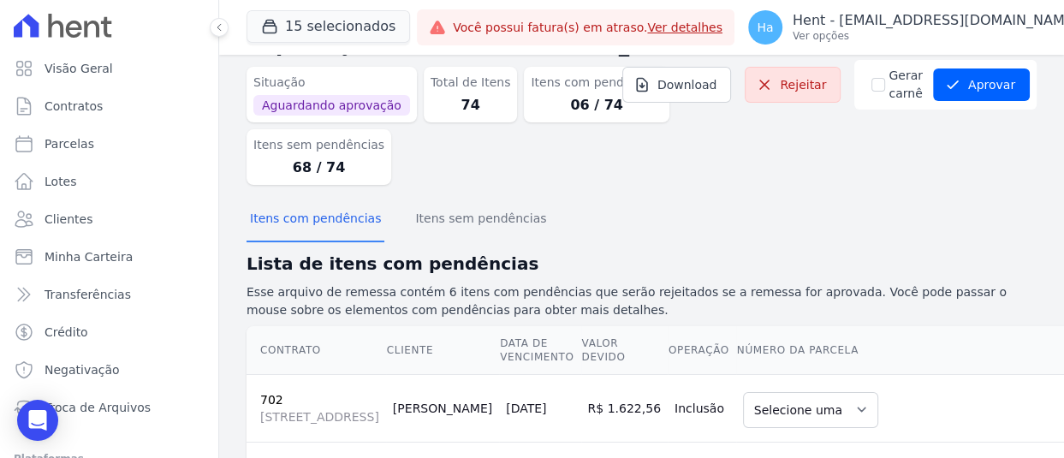
scroll to position [257, 0]
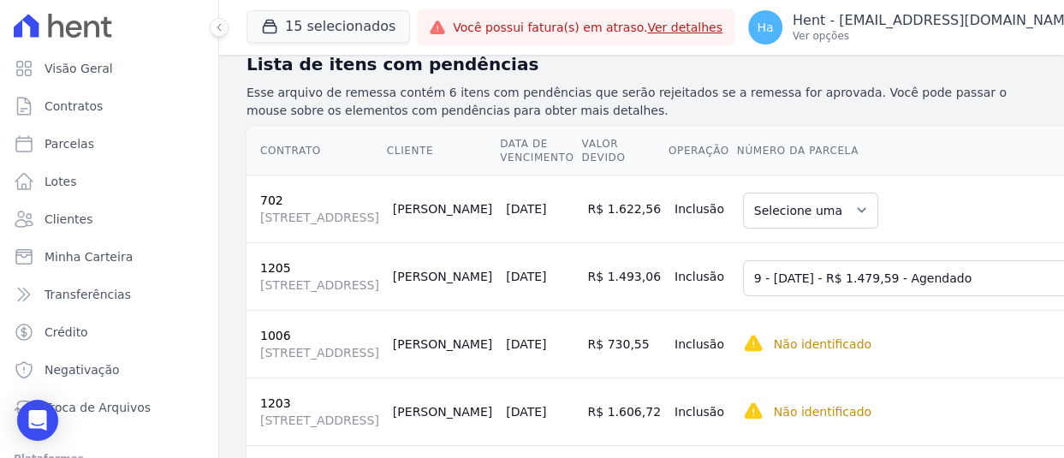
drag, startPoint x: 295, startPoint y: 197, endPoint x: 251, endPoint y: 195, distance: 44.6
click at [251, 195] on td "702 Estrada da Água Grande, 39, apt 702, Irajá" at bounding box center [317, 209] width 140 height 68
copy link "702"
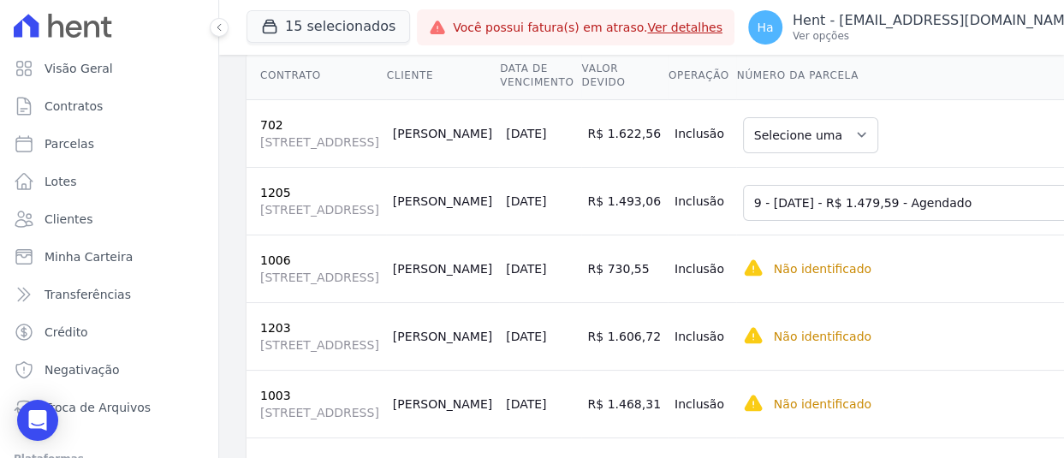
scroll to position [342, 0]
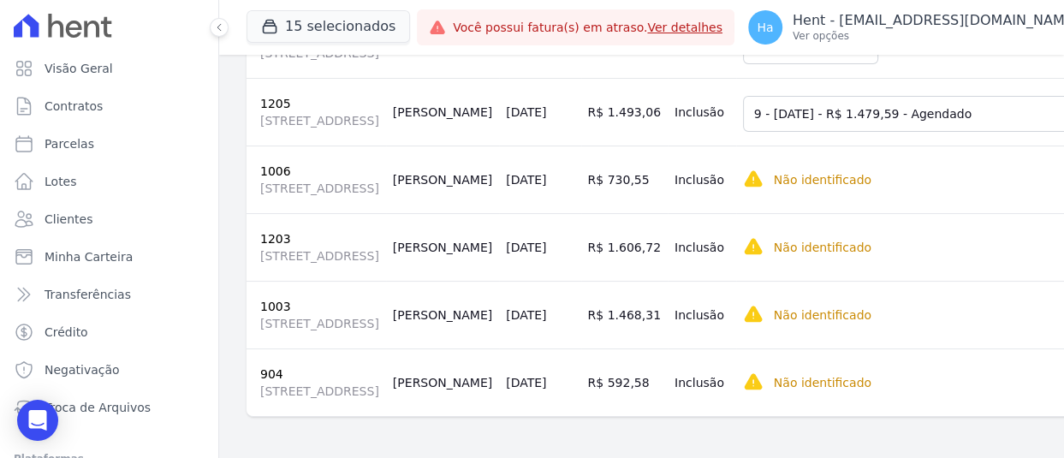
scroll to position [514, 0]
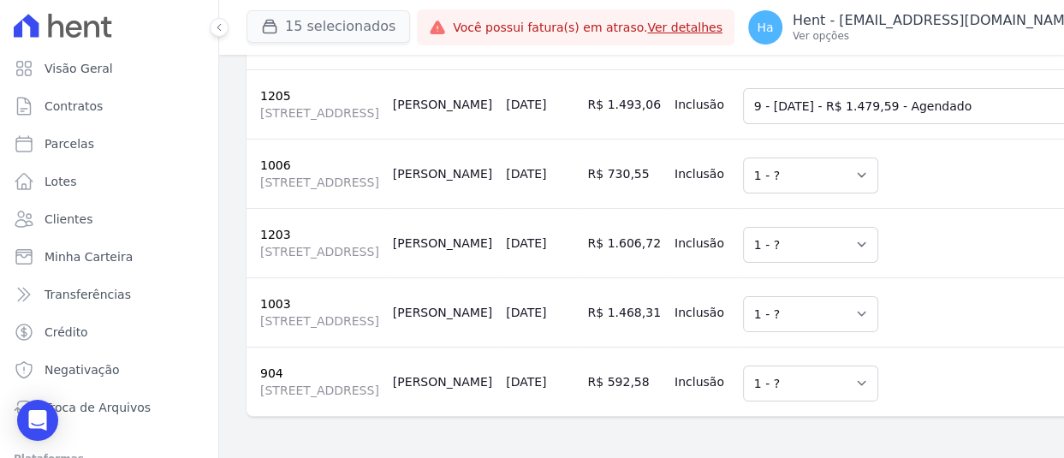
scroll to position [796, 0]
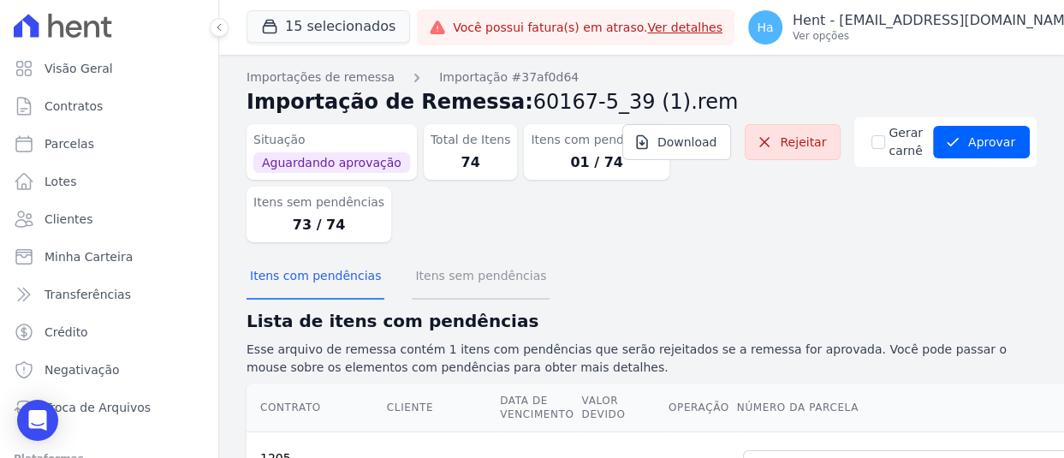
click at [443, 281] on button "Itens sem pendências" at bounding box center [481, 277] width 138 height 45
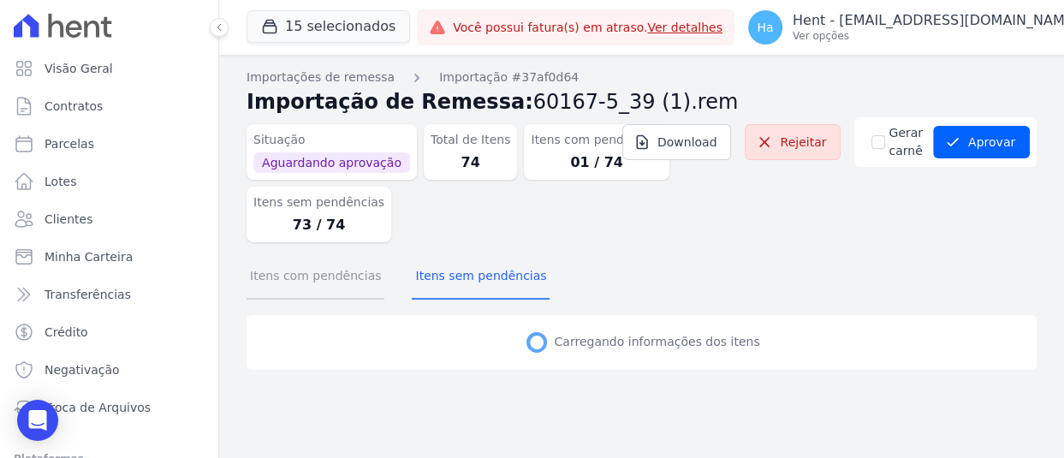
click at [300, 284] on button "Itens com pendências" at bounding box center [316, 277] width 138 height 45
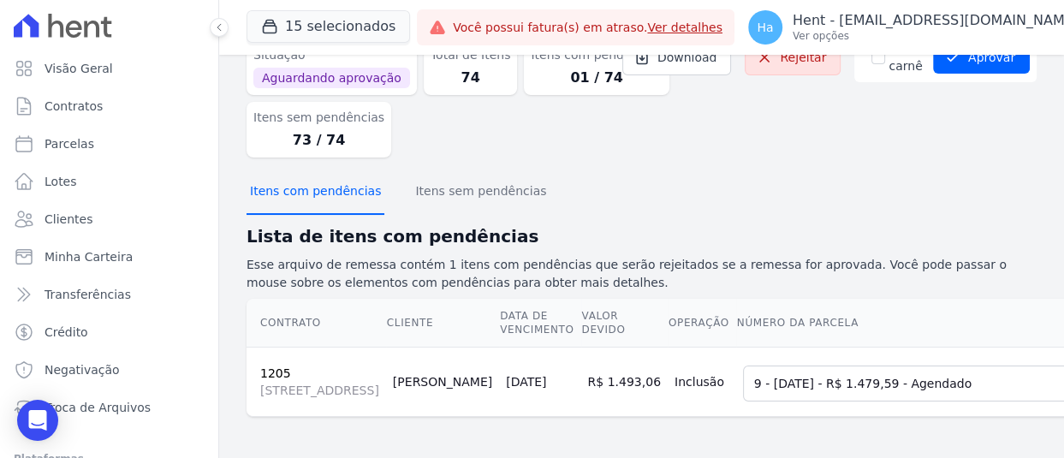
scroll to position [159, 0]
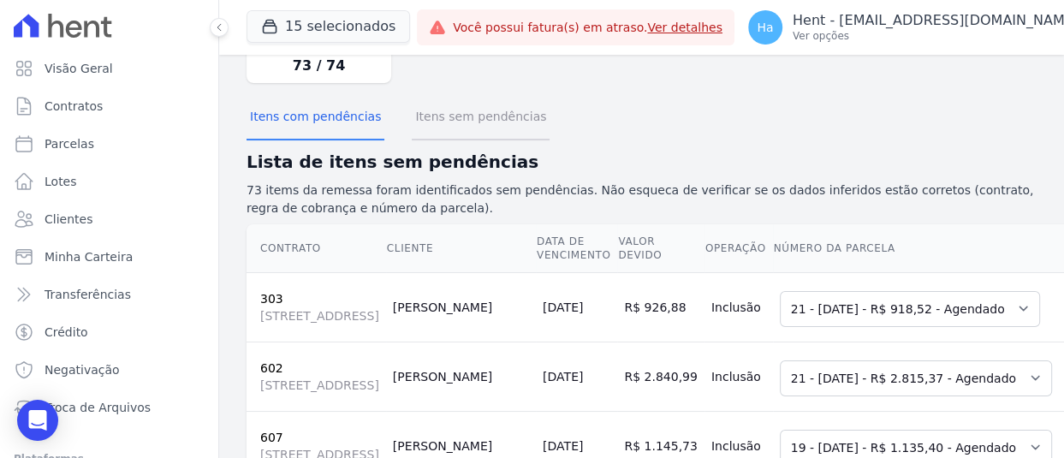
click at [498, 125] on button "Itens sem pendências" at bounding box center [481, 118] width 138 height 45
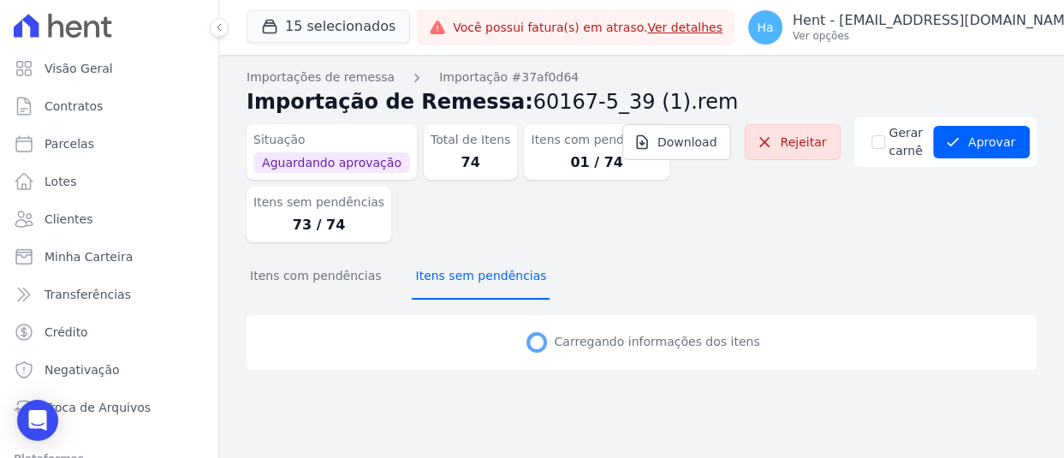
scroll to position [0, 0]
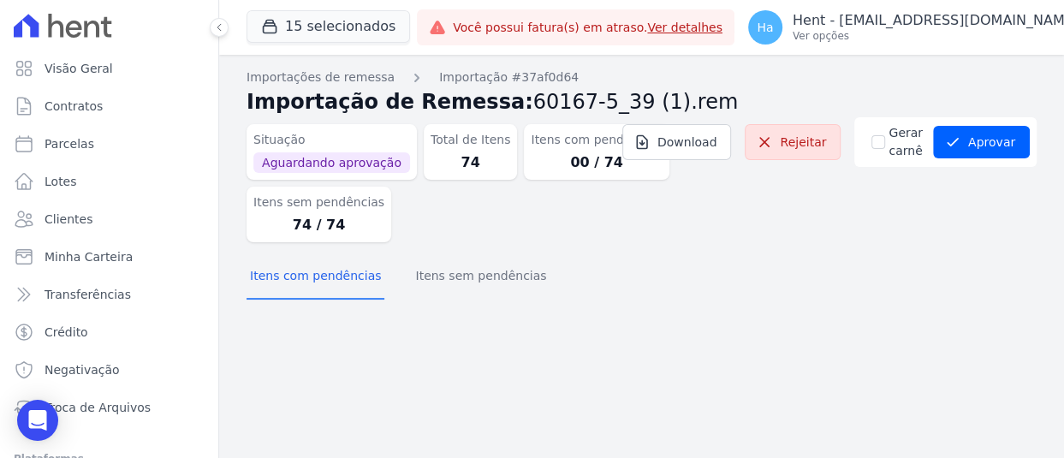
click at [545, 272] on div "Itens com pendências Itens sem pendências" at bounding box center [642, 277] width 790 height 42
click at [485, 285] on button "Itens sem pendências" at bounding box center [481, 277] width 138 height 45
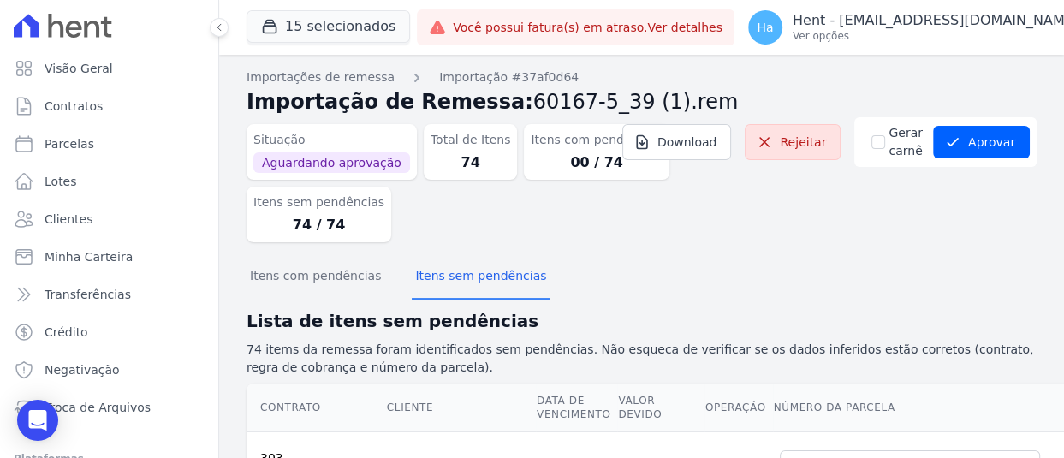
click at [732, 253] on div "Situação Aguardando aprovação Total de Itens 74 Itens com pendências 00 / 74 It…" at bounding box center [642, 186] width 790 height 139
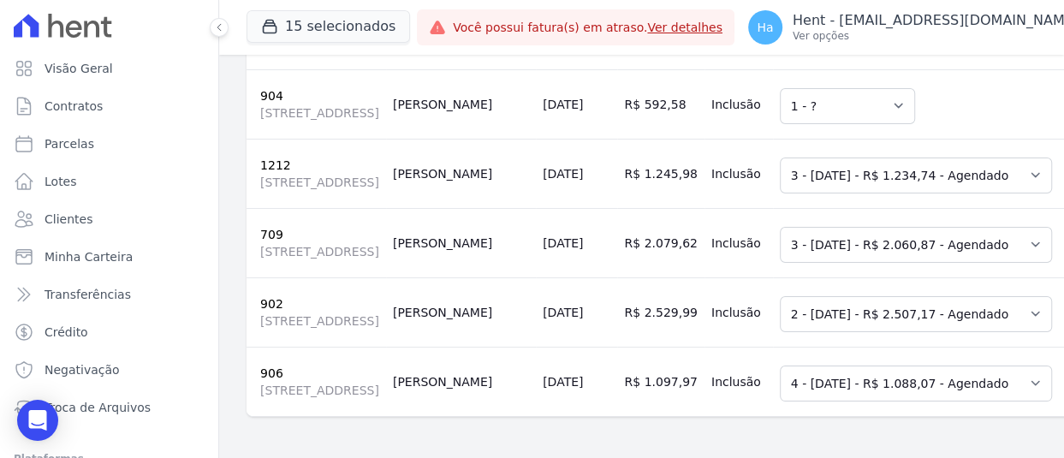
scroll to position [5739, 0]
click at [213, 18] on div at bounding box center [209, 27] width 19 height 55
click at [214, 22] on icon at bounding box center [219, 27] width 10 height 10
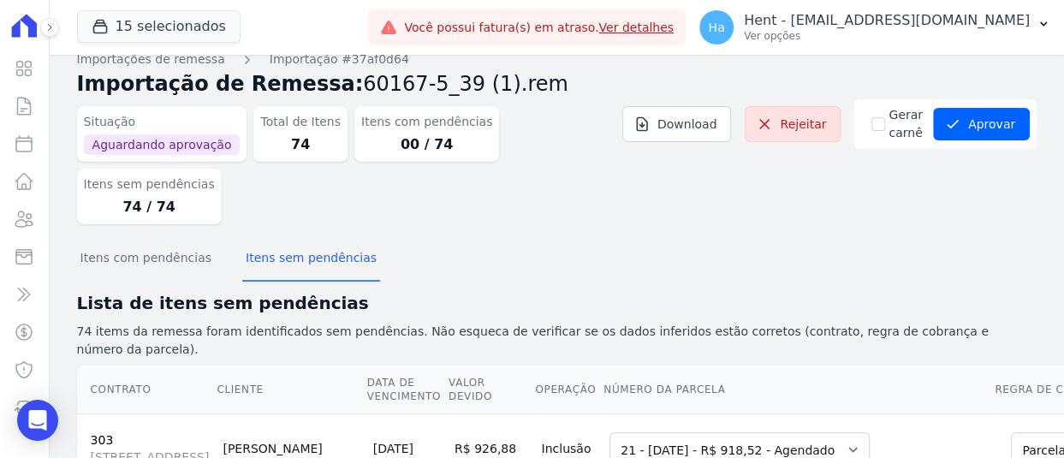
scroll to position [0, 0]
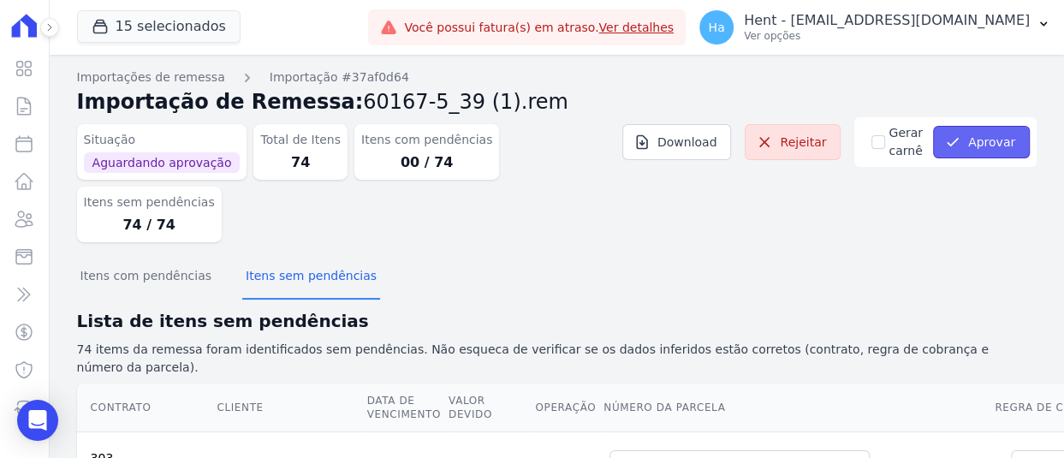
click at [985, 139] on button "Aprovar" at bounding box center [981, 142] width 97 height 33
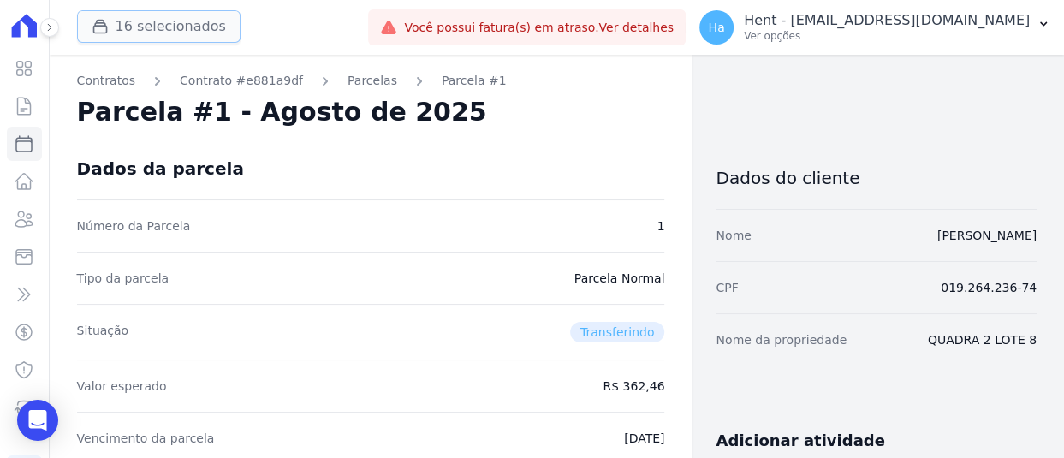
click at [185, 22] on button "16 selecionados" at bounding box center [159, 26] width 164 height 33
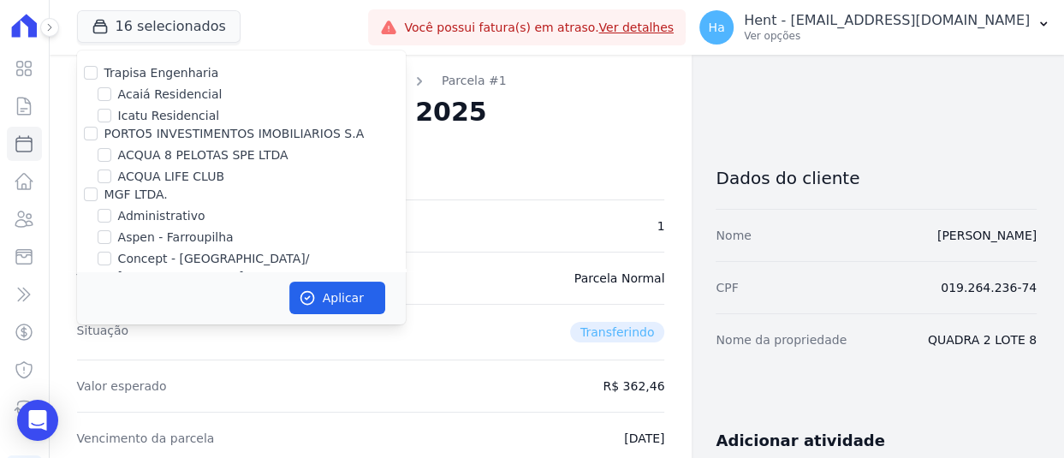
scroll to position [544, 0]
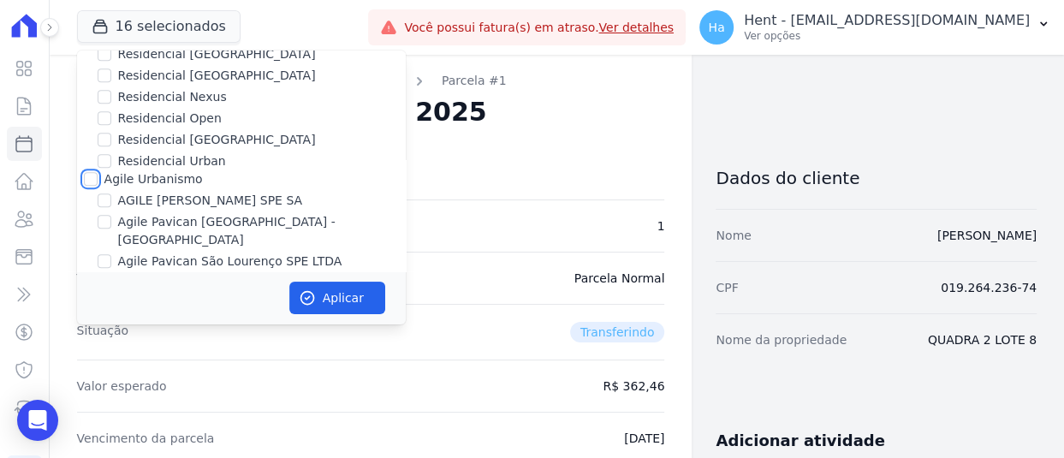
click at [92, 172] on input "Agile Urbanismo" at bounding box center [91, 179] width 14 height 14
checkbox input "true"
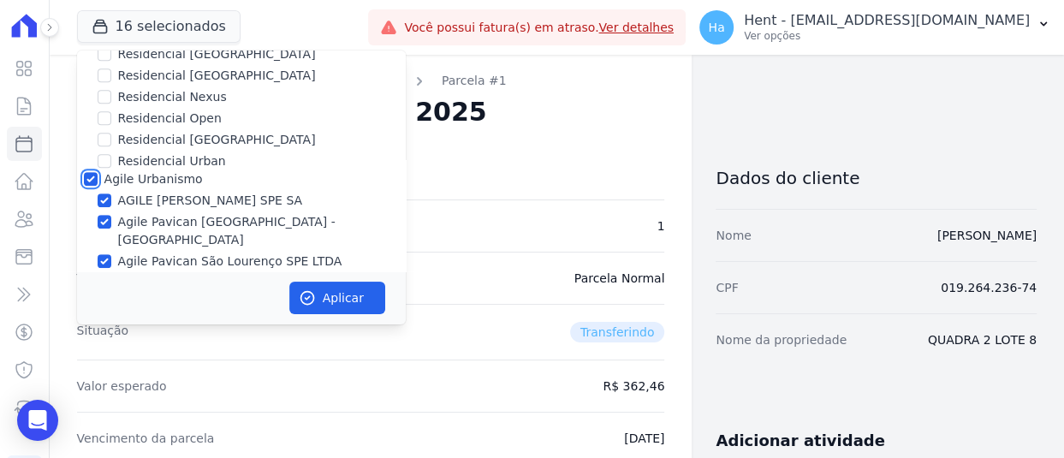
checkbox input "true"
click at [332, 293] on button "Aplicar" at bounding box center [337, 298] width 96 height 33
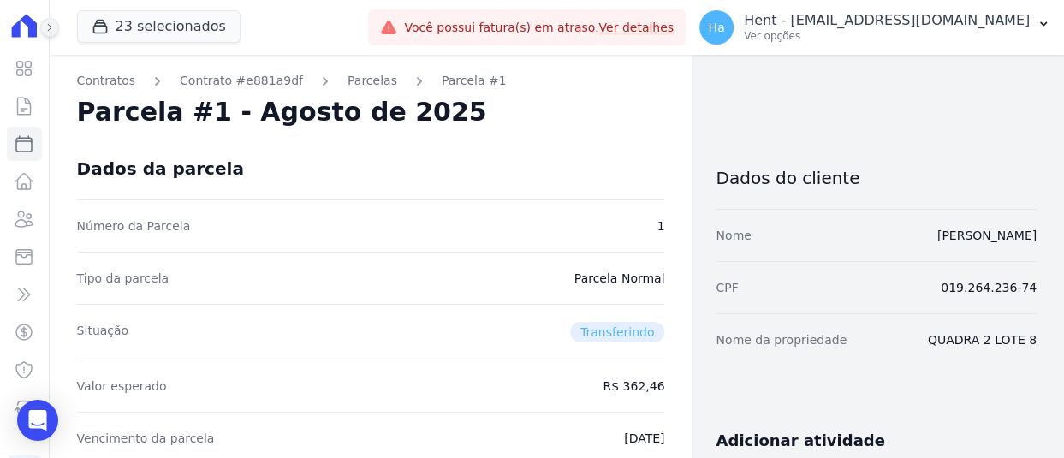
click at [45, 22] on icon at bounding box center [50, 27] width 10 height 10
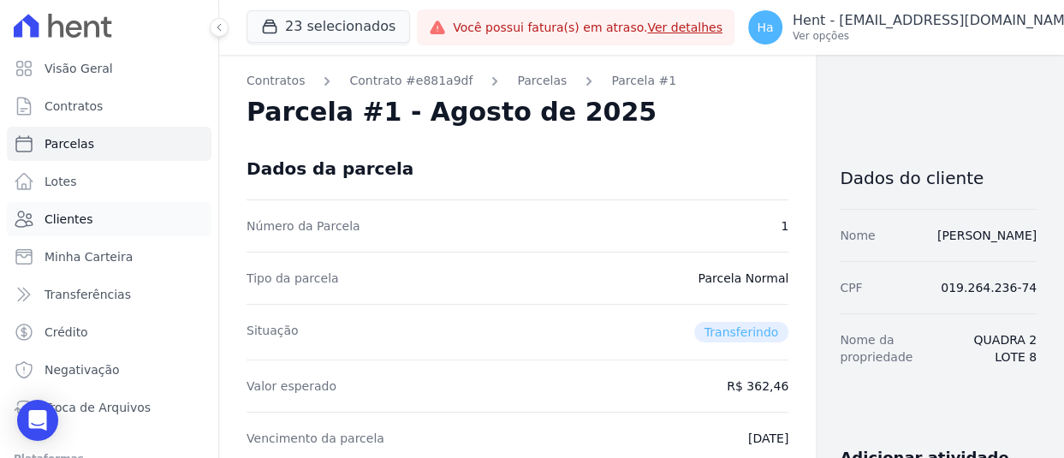
click at [59, 222] on span "Clientes" at bounding box center [69, 219] width 48 height 17
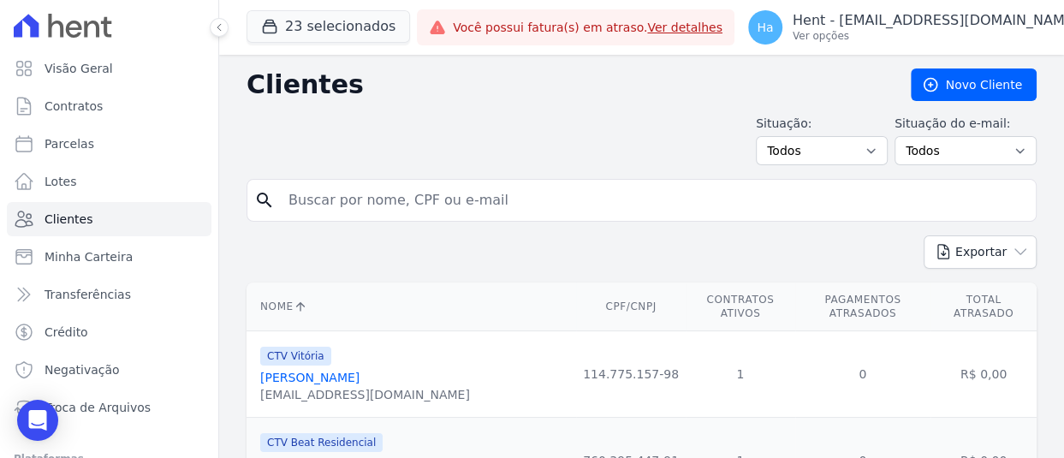
click at [537, 201] on input "search" at bounding box center [653, 200] width 751 height 34
paste input "Andre Mesquita"
type input "Andre Mesquita"
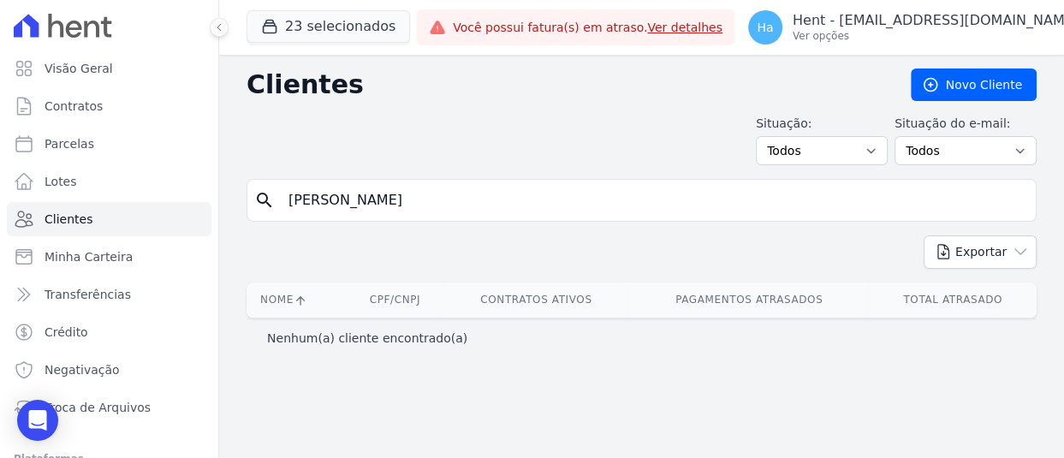
click at [320, 202] on input "Andre Mesquita" at bounding box center [653, 200] width 751 height 34
type input "André Mesquita"
click at [416, 203] on input "André Mesquita" at bounding box center [653, 200] width 751 height 34
drag, startPoint x: 330, startPoint y: 202, endPoint x: 656, endPoint y: 234, distance: 327.7
click at [656, 234] on div "Clientes Novo Cliente Situação: Todos Adimplentes Inadimplentes Situação do e-m…" at bounding box center [641, 256] width 845 height 403
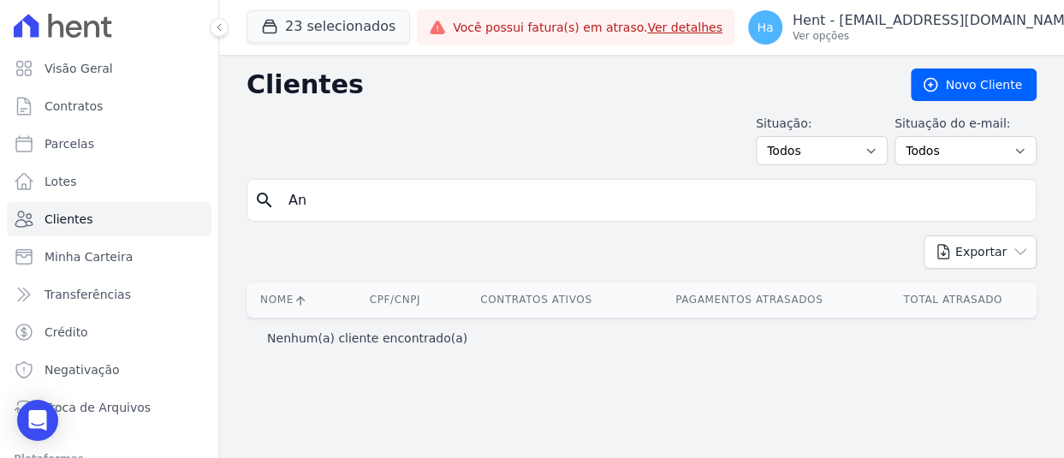
type input "A"
type input "Mesquita"
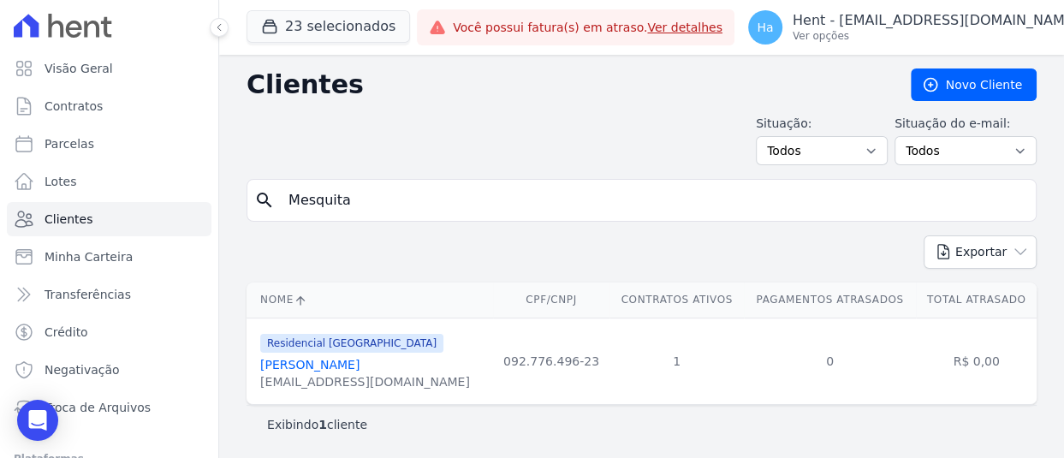
click at [360, 364] on link "André De Mesquita Duarte" at bounding box center [309, 365] width 99 height 14
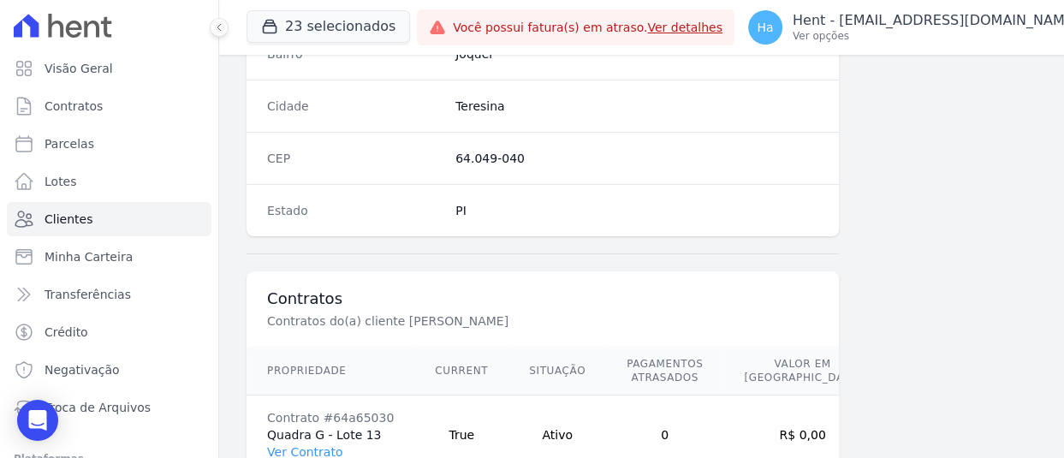
scroll to position [1155, 0]
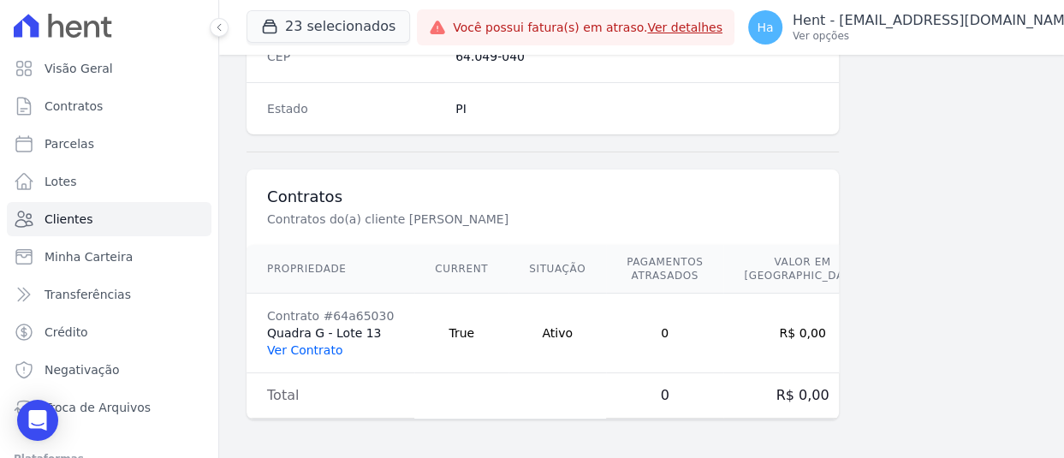
click at [304, 346] on link "Ver Contrato" at bounding box center [304, 350] width 75 height 14
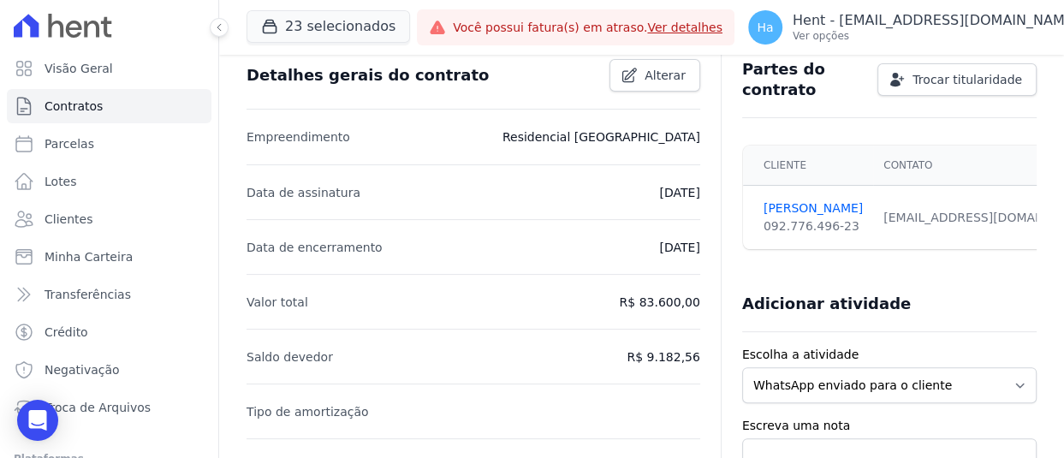
scroll to position [171, 0]
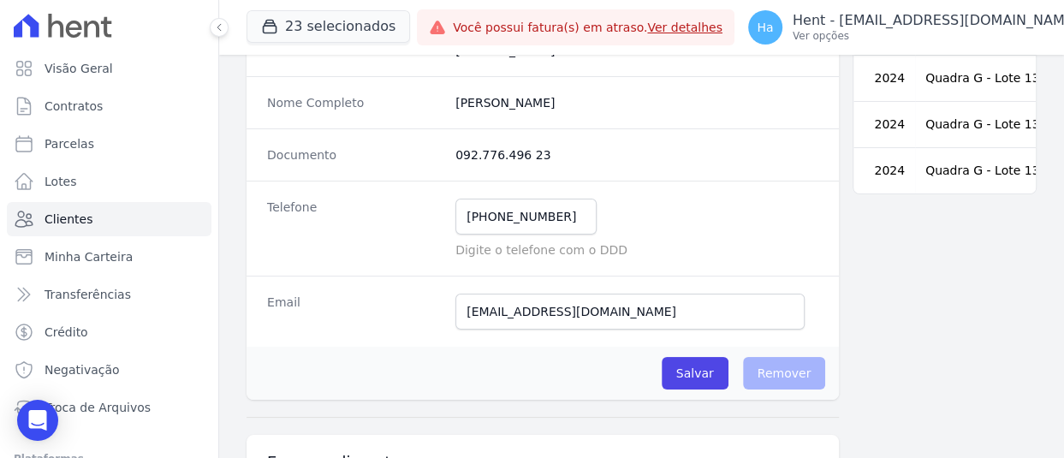
scroll to position [257, 0]
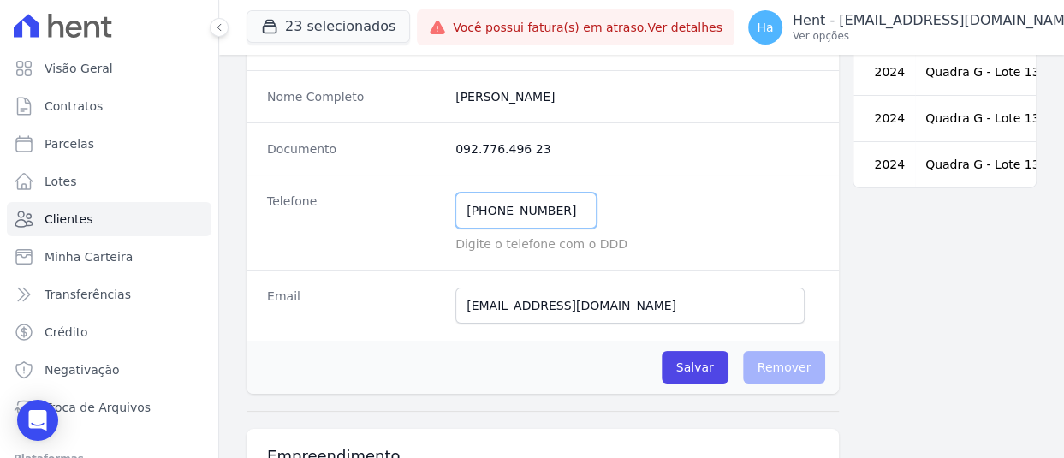
drag, startPoint x: 560, startPoint y: 203, endPoint x: 371, endPoint y: 195, distance: 189.4
click at [370, 196] on div "Telefone [PHONE_NUMBER] Mensagem de SMS ainda não enviada.. Mensagem de [PERSON…" at bounding box center [543, 222] width 592 height 95
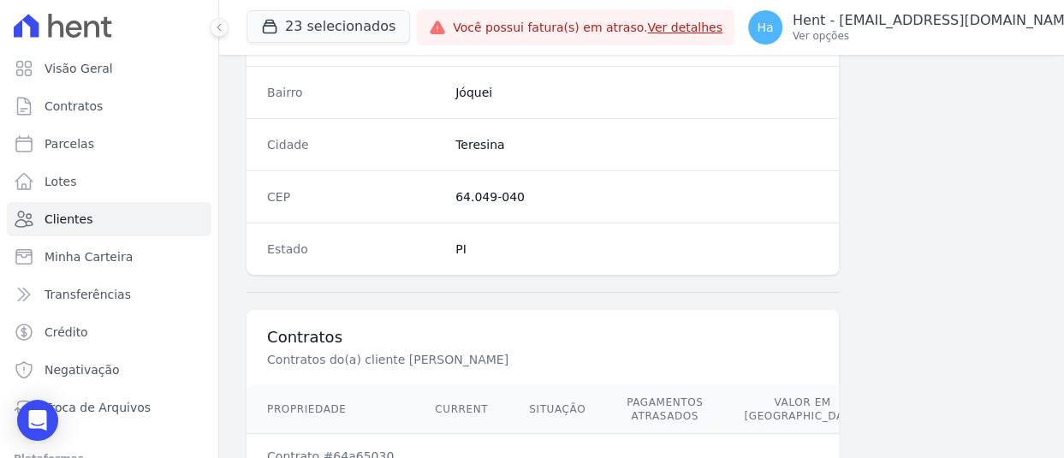
scroll to position [1155, 0]
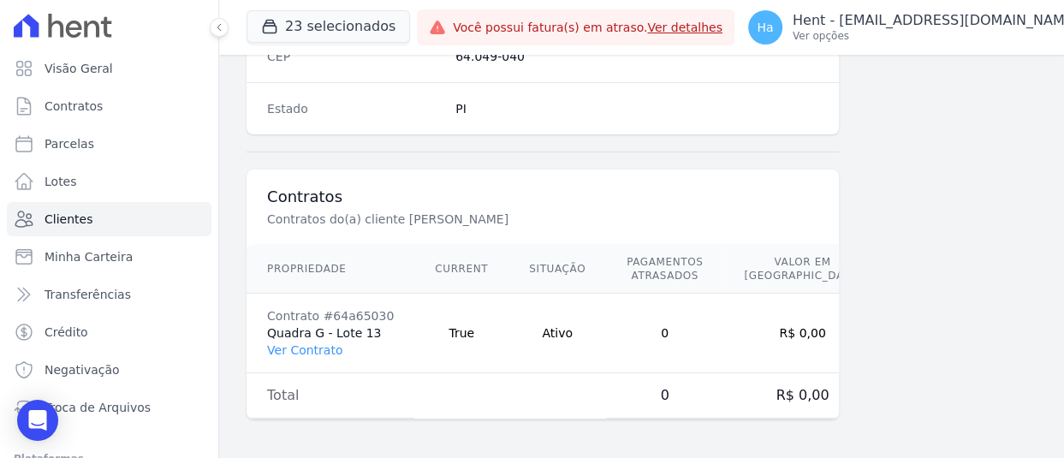
drag, startPoint x: 386, startPoint y: 333, endPoint x: 264, endPoint y: 334, distance: 122.4
click at [264, 334] on td "Contrato #64a65030 Quadra G - Lote 13 Ver Contrato" at bounding box center [331, 334] width 168 height 80
copy td "Quadra G - Lote 13"
click at [324, 16] on button "23 selecionados" at bounding box center [329, 26] width 164 height 33
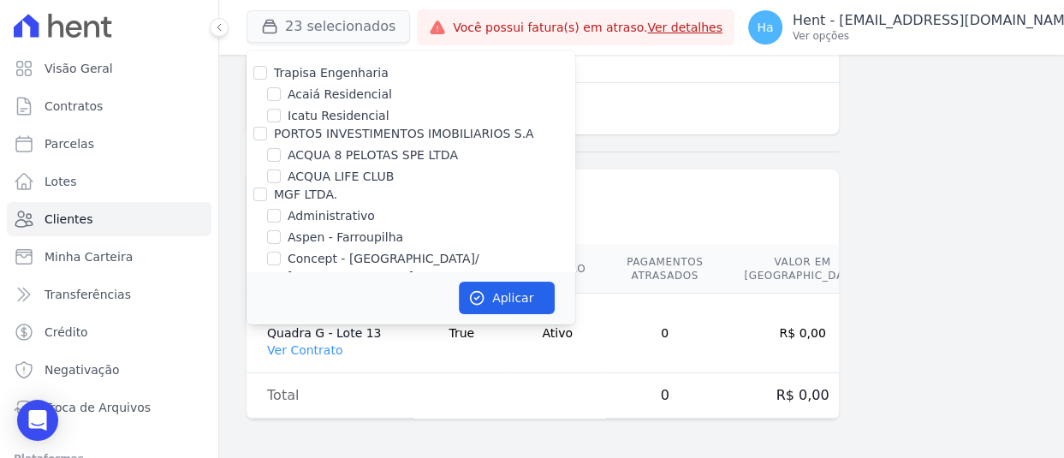
scroll to position [2021, 0]
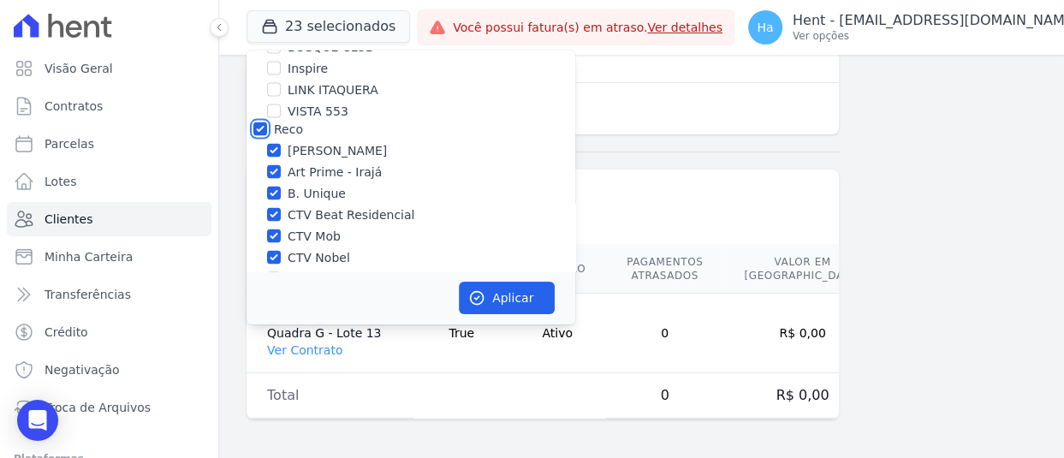
click at [261, 122] on input "Reco" at bounding box center [260, 129] width 14 height 14
checkbox input "false"
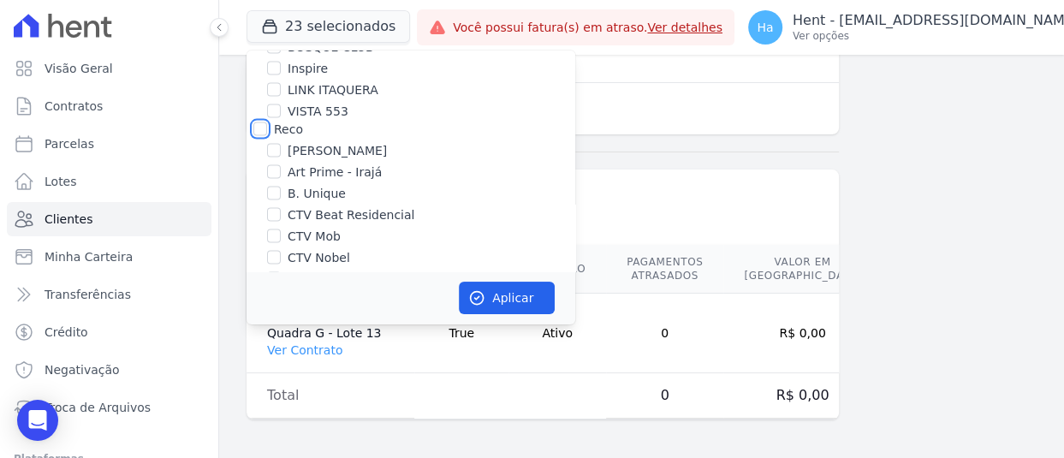
checkbox input "false"
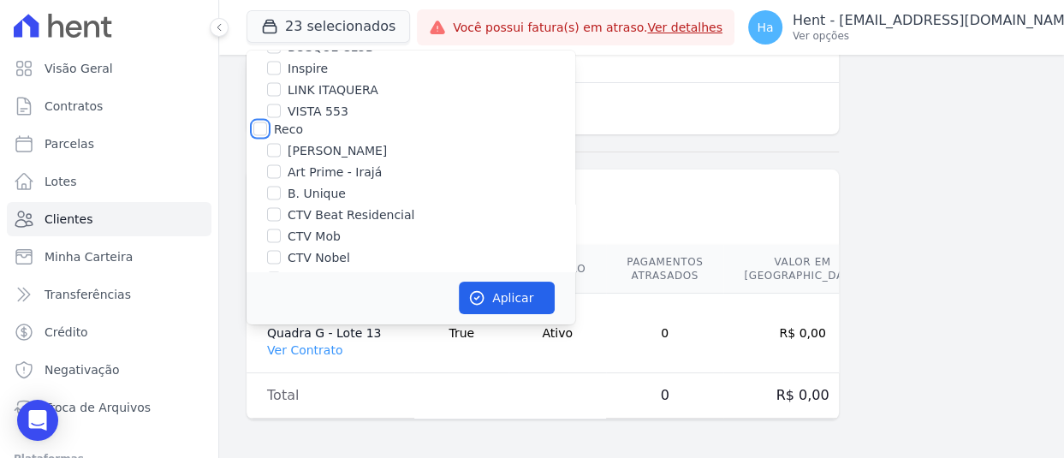
checkbox input "false"
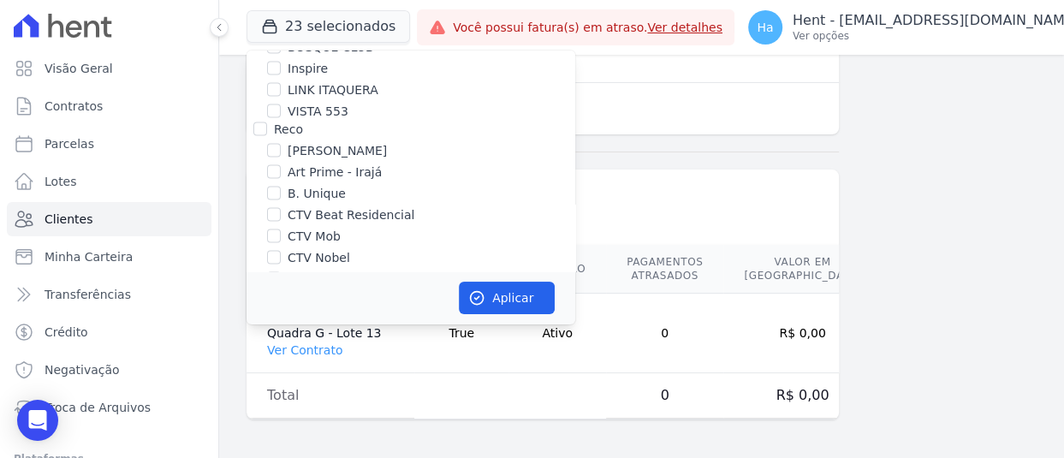
scroll to position [7303, 0]
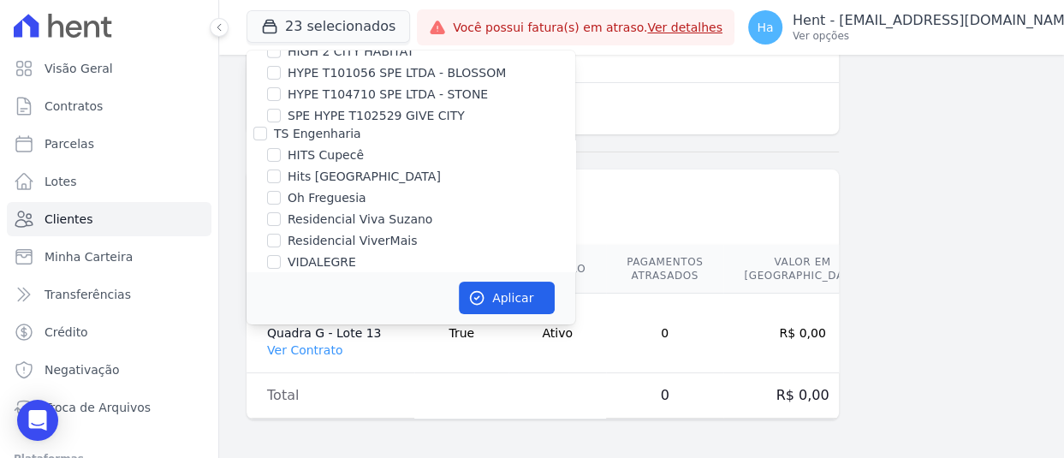
click at [259, 316] on input "CONSTRUTORA FONTANIVE LIMITADA" at bounding box center [260, 323] width 14 height 14
checkbox input "true"
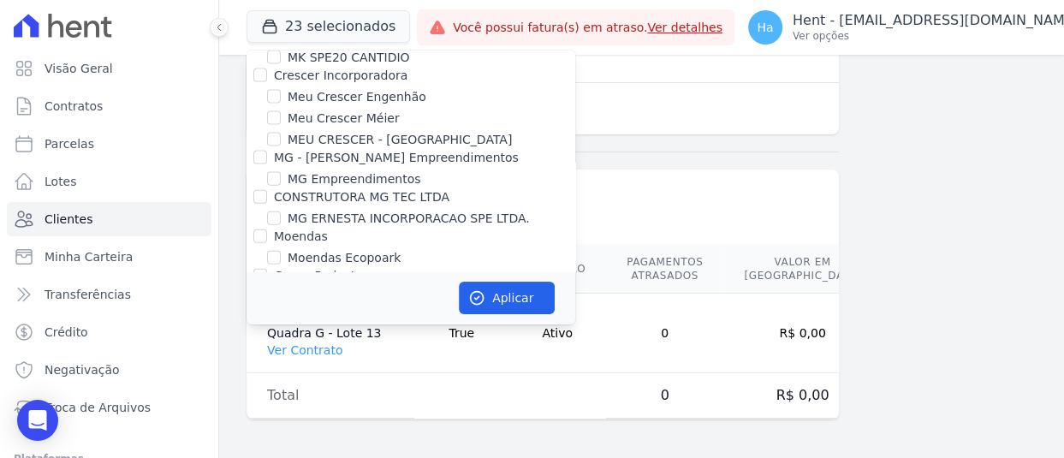
click at [254, 387] on input "Construtora Fontanive" at bounding box center [260, 394] width 14 height 14
checkbox input "true"
click at [497, 295] on button "Aplicar" at bounding box center [507, 298] width 96 height 33
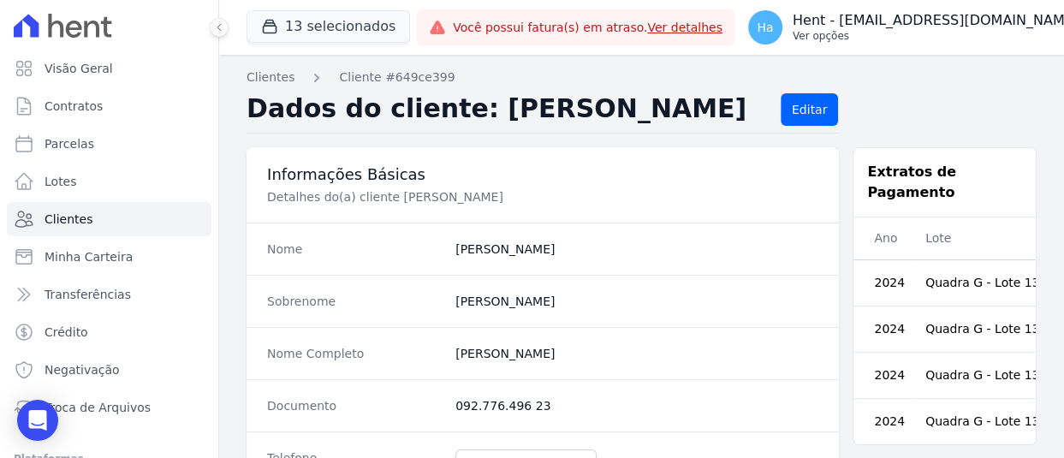
click at [966, 39] on p "Ver opções" at bounding box center [936, 36] width 286 height 14
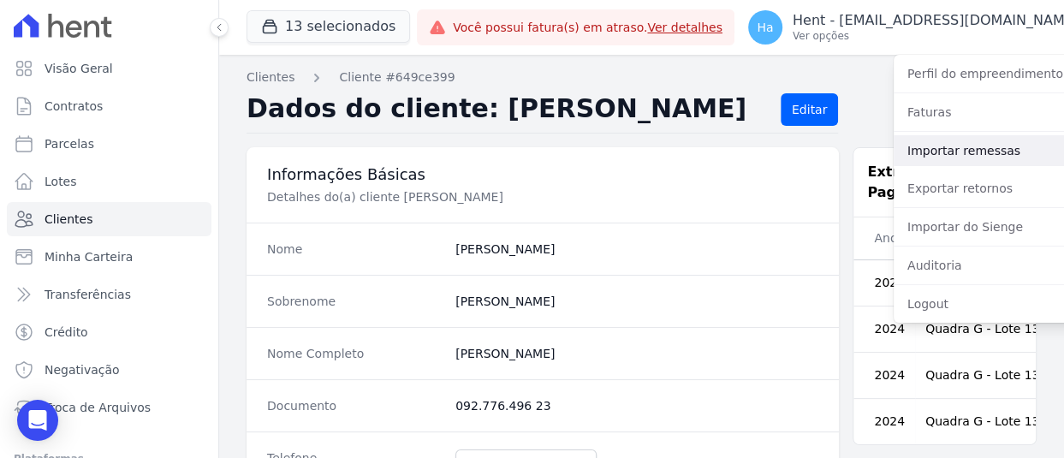
click at [923, 151] on link "Importar remessas" at bounding box center [1003, 150] width 219 height 31
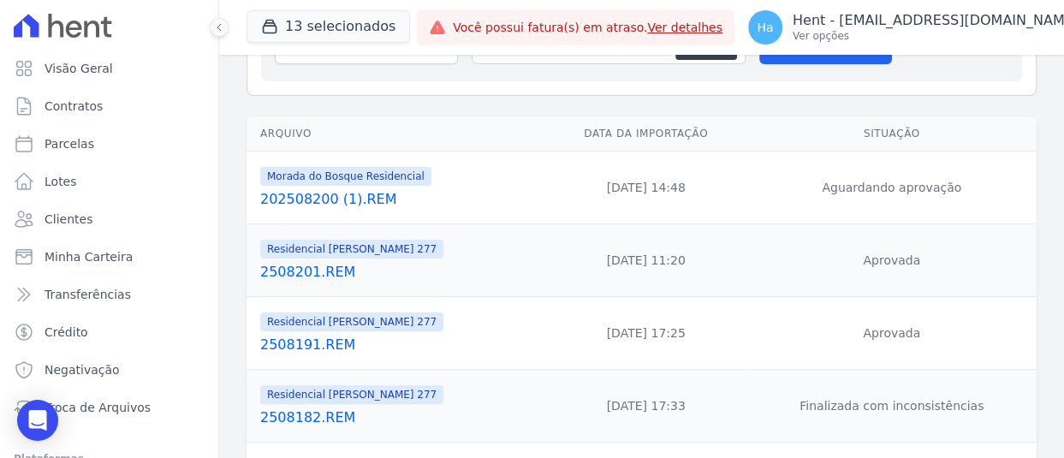
scroll to position [171, 0]
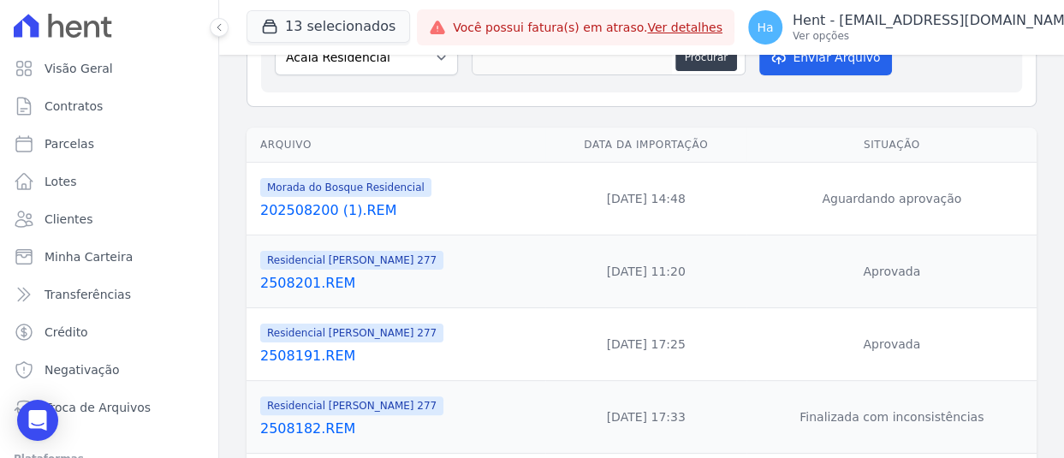
click at [323, 211] on link "202508200 (1).REM" at bounding box center [399, 210] width 278 height 21
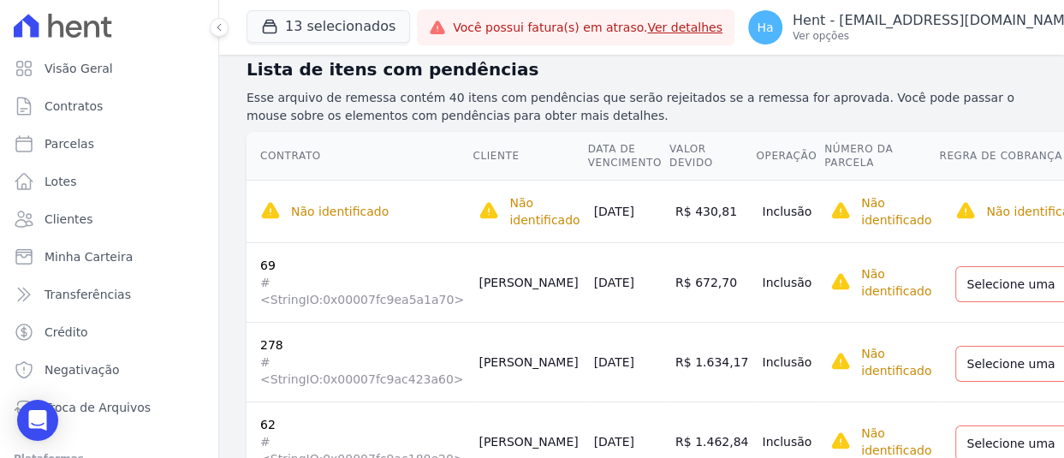
scroll to position [257, 0]
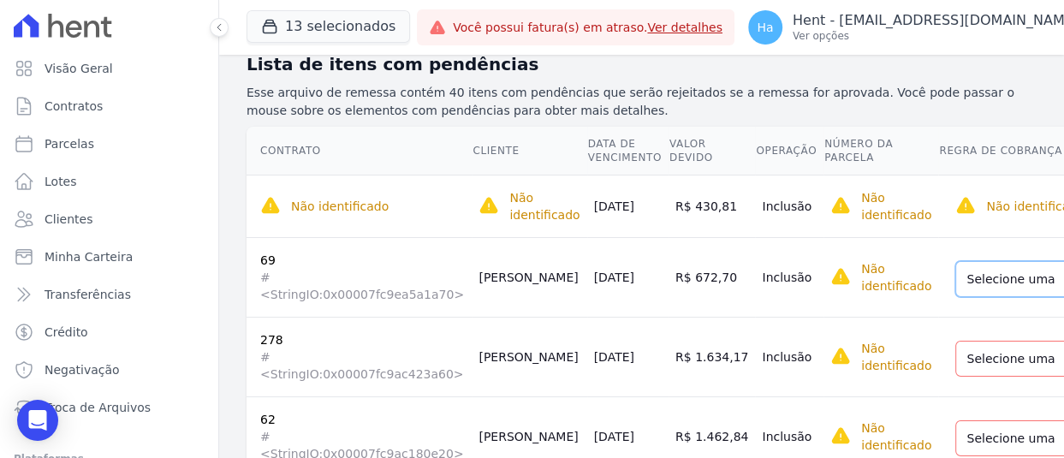
click at [981, 286] on select "Selecione uma Nova Parcela Avulsa Parcela Avulsa Existente Parcela Normal (31 X…" at bounding box center [1076, 279] width 243 height 36
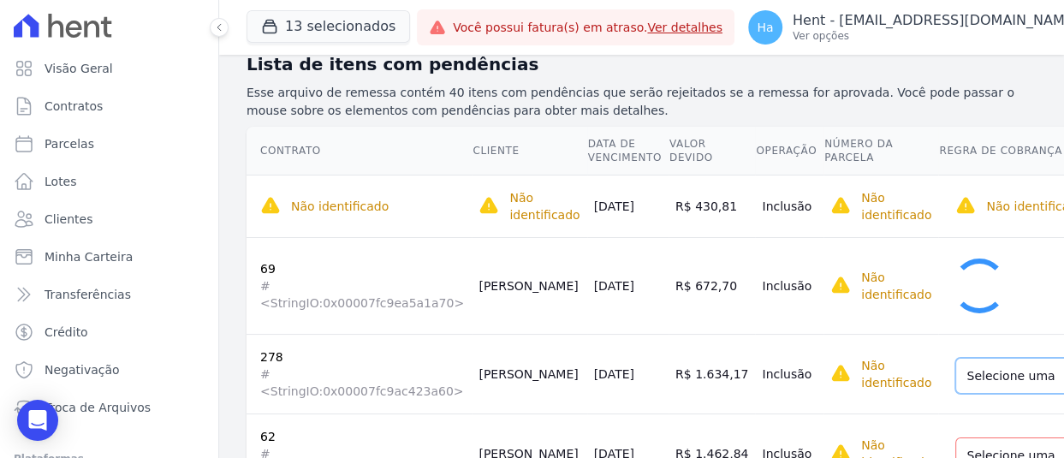
click at [960, 370] on select "Selecione uma Nova Parcela Avulsa Parcela Avulsa Existente Parcela Normal (12 X…" at bounding box center [1076, 376] width 243 height 36
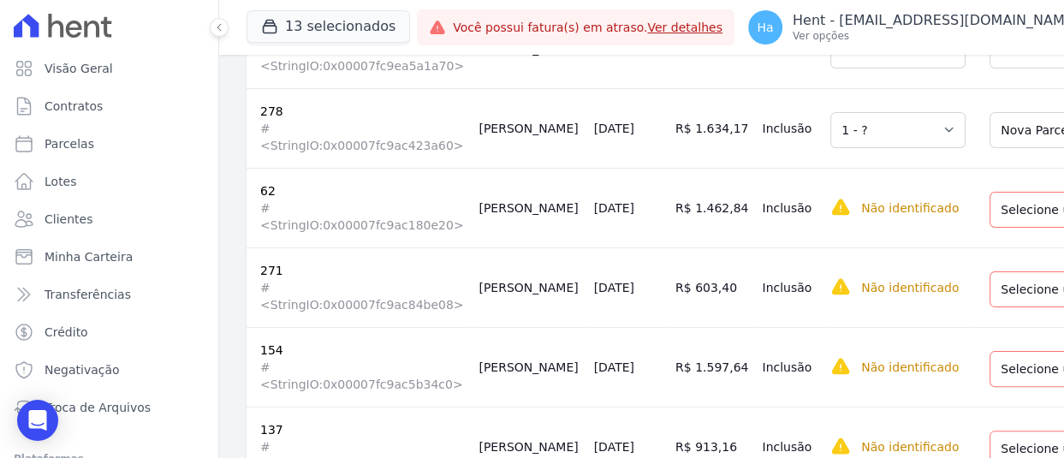
scroll to position [599, 0]
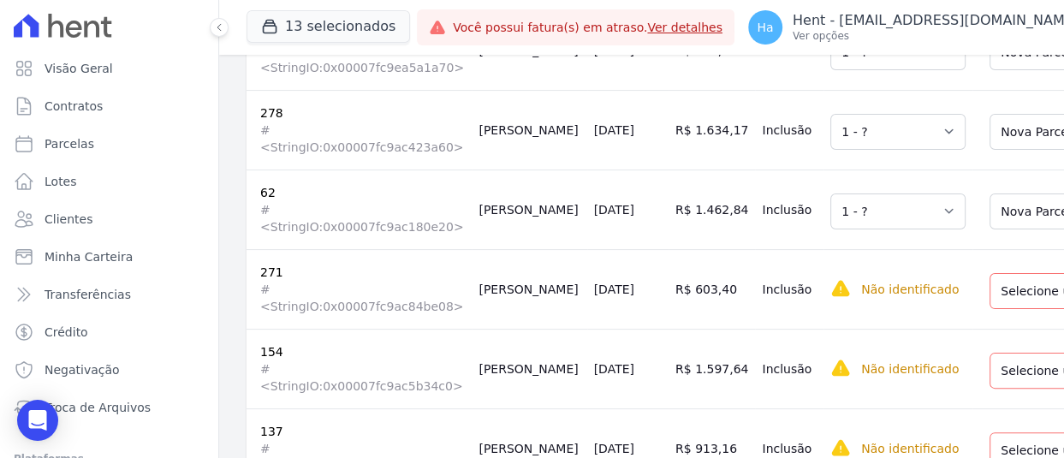
scroll to position [514, 0]
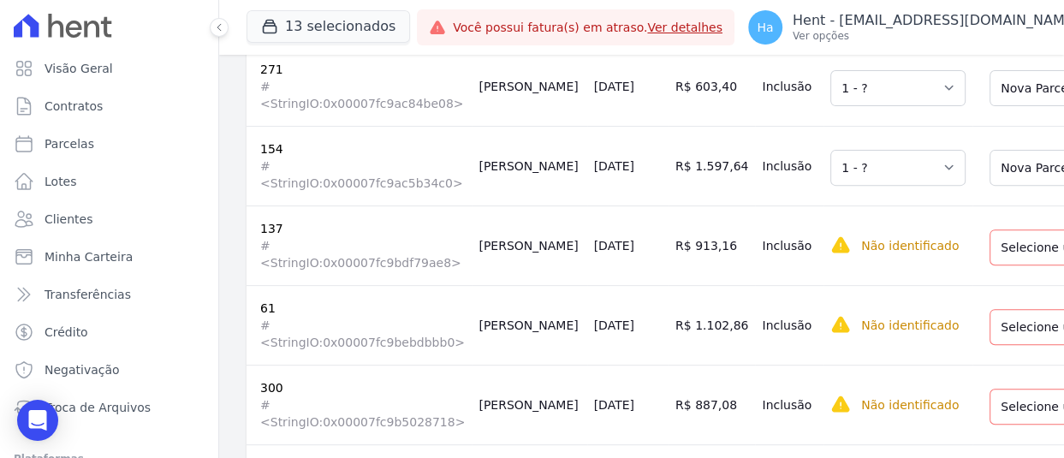
scroll to position [771, 0]
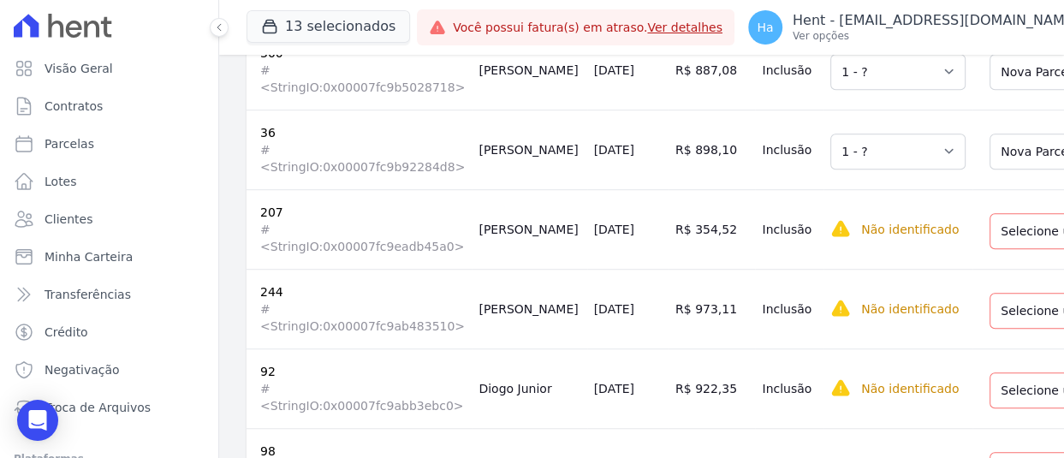
scroll to position [1027, 0]
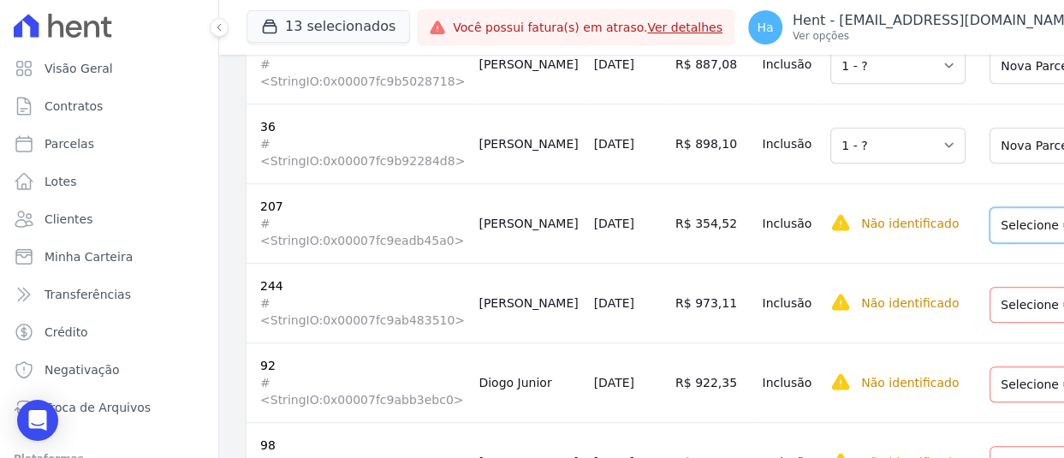
drag, startPoint x: 966, startPoint y: 217, endPoint x: 979, endPoint y: 236, distance: 22.8
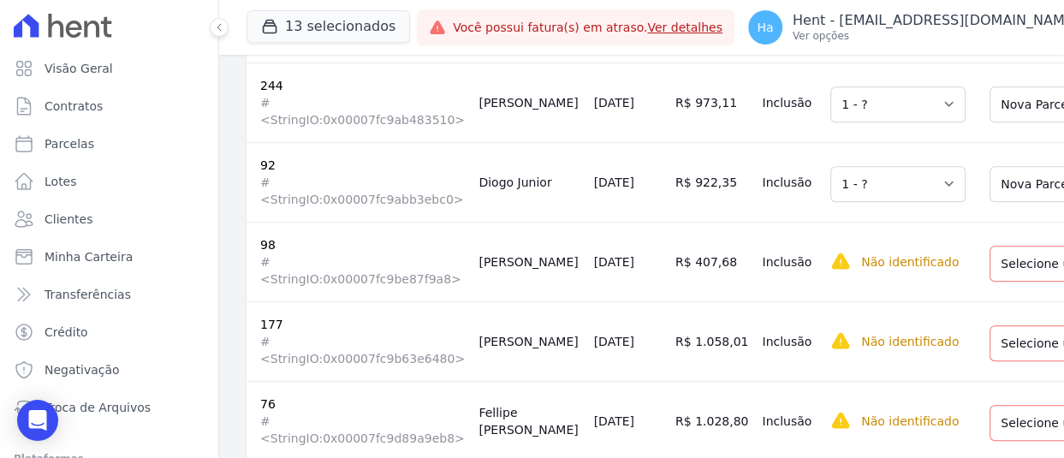
scroll to position [1284, 0]
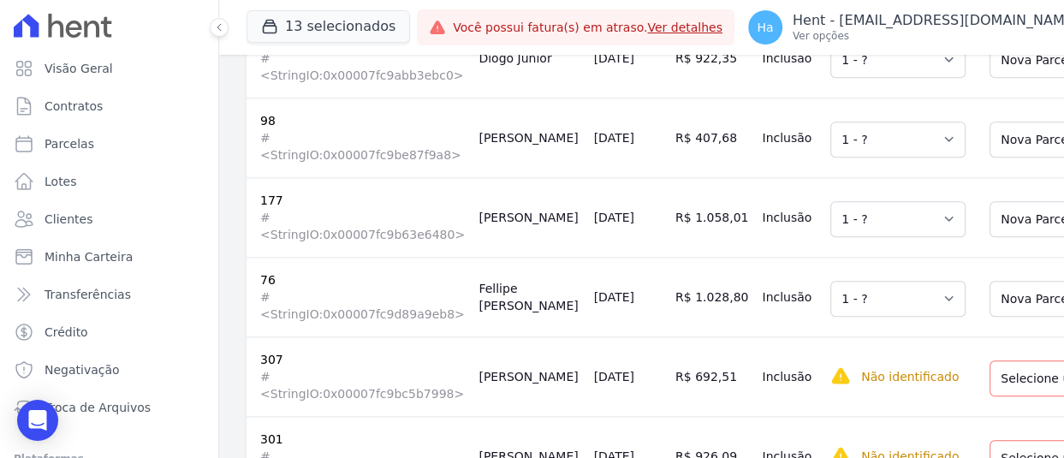
scroll to position [1455, 0]
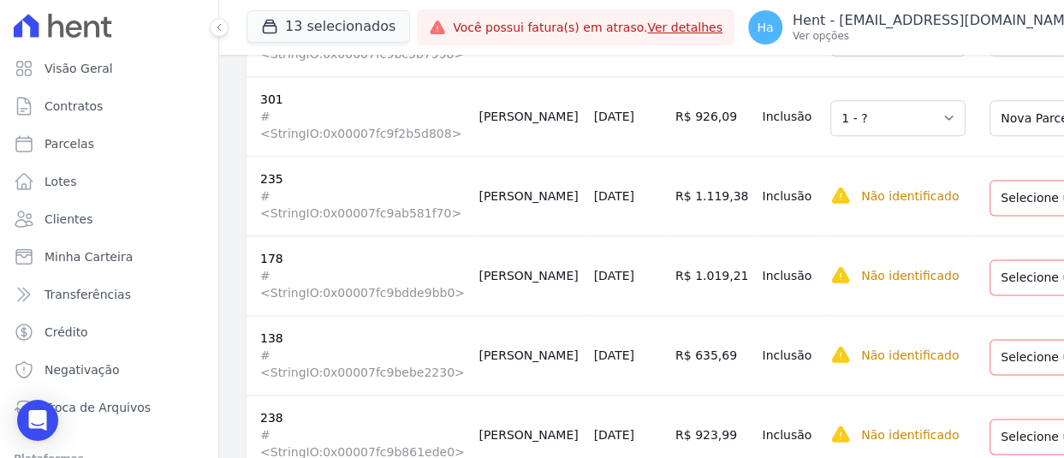
scroll to position [1712, 0]
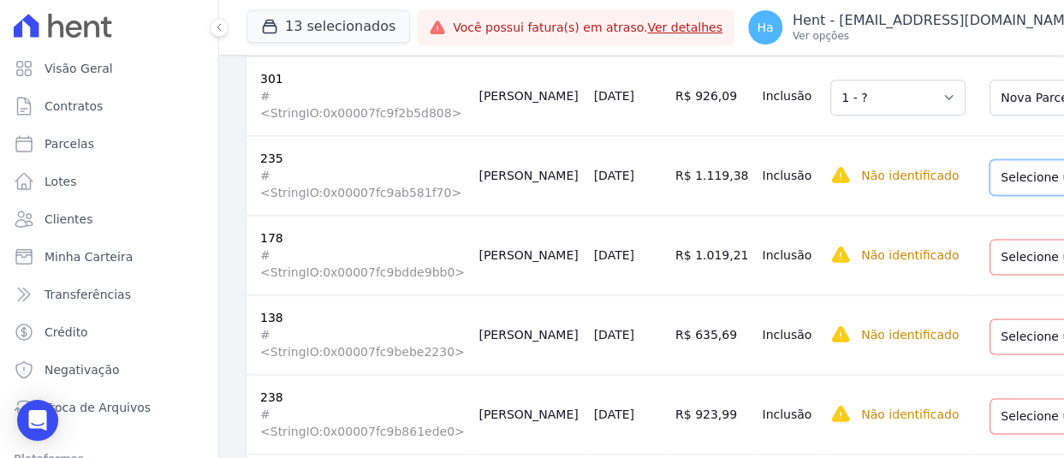
drag, startPoint x: 973, startPoint y: 164, endPoint x: 973, endPoint y: 187, distance: 23.1
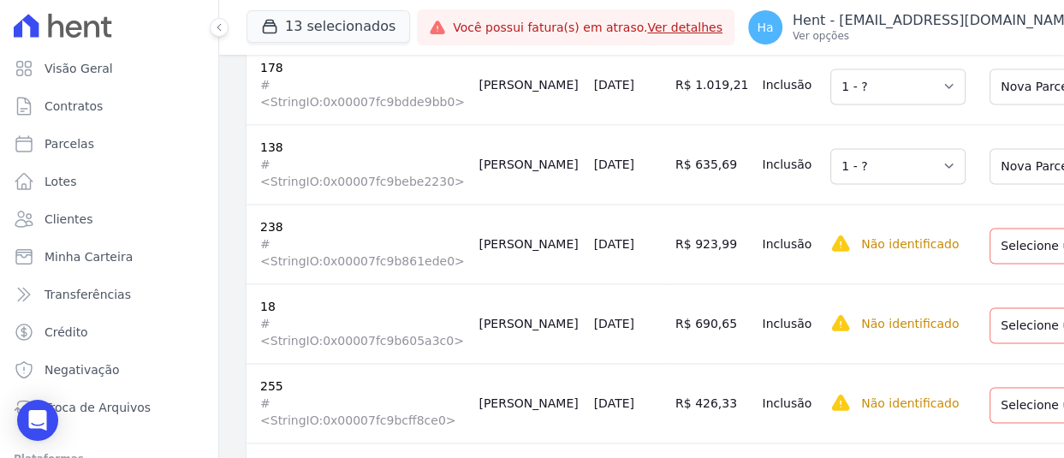
scroll to position [1884, 0]
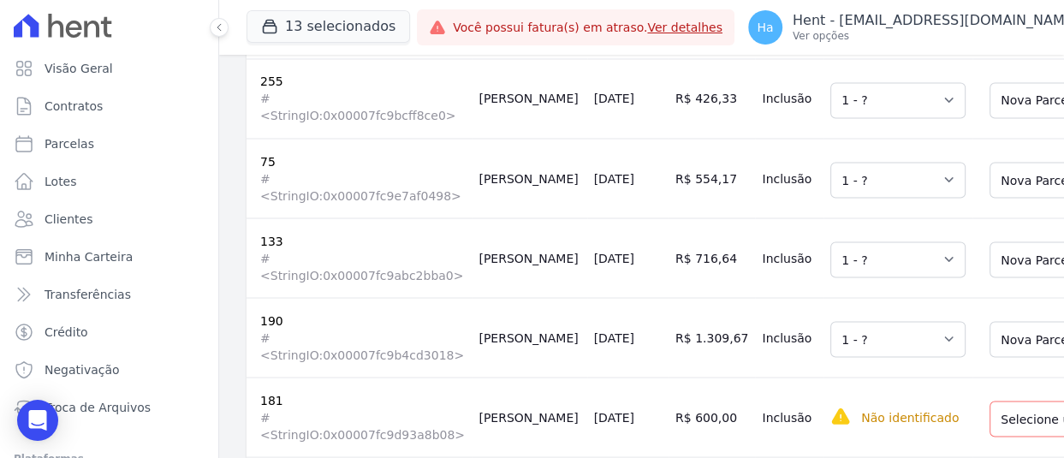
scroll to position [2226, 0]
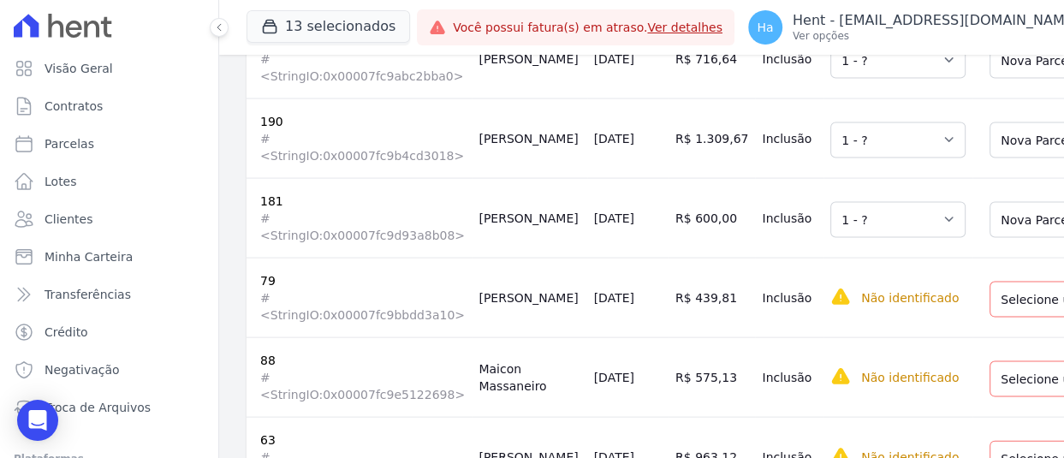
scroll to position [2397, 0]
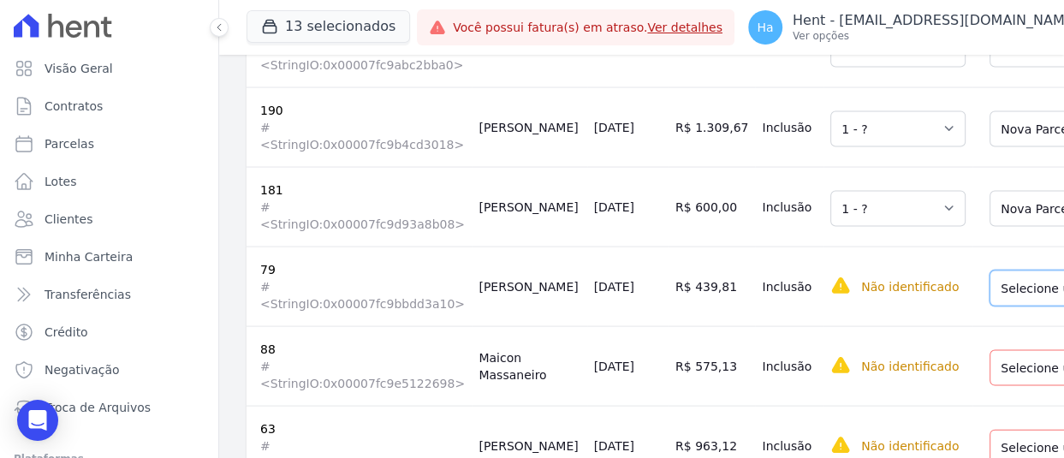
drag, startPoint x: 959, startPoint y: 262, endPoint x: 961, endPoint y: 277, distance: 14.8
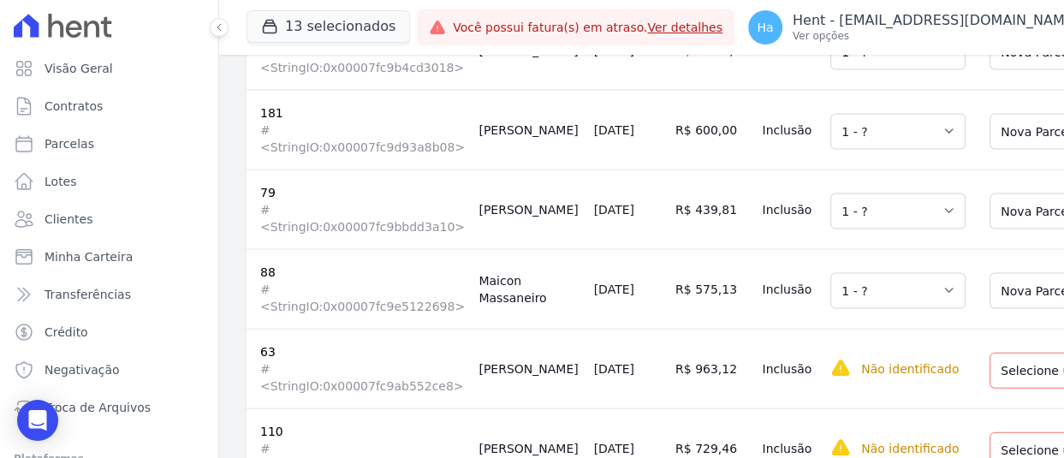
scroll to position [2568, 0]
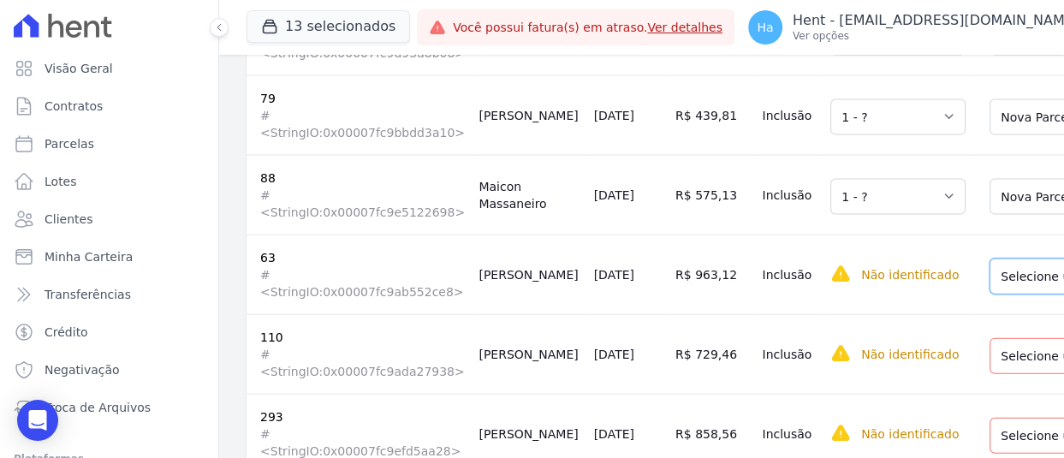
drag, startPoint x: 962, startPoint y: 246, endPoint x: 970, endPoint y: 262, distance: 18.0
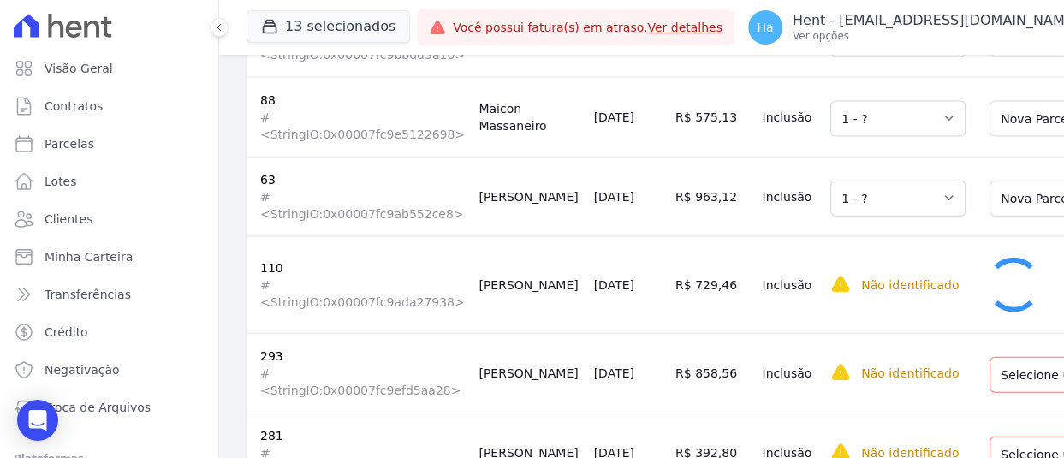
scroll to position [2740, 0]
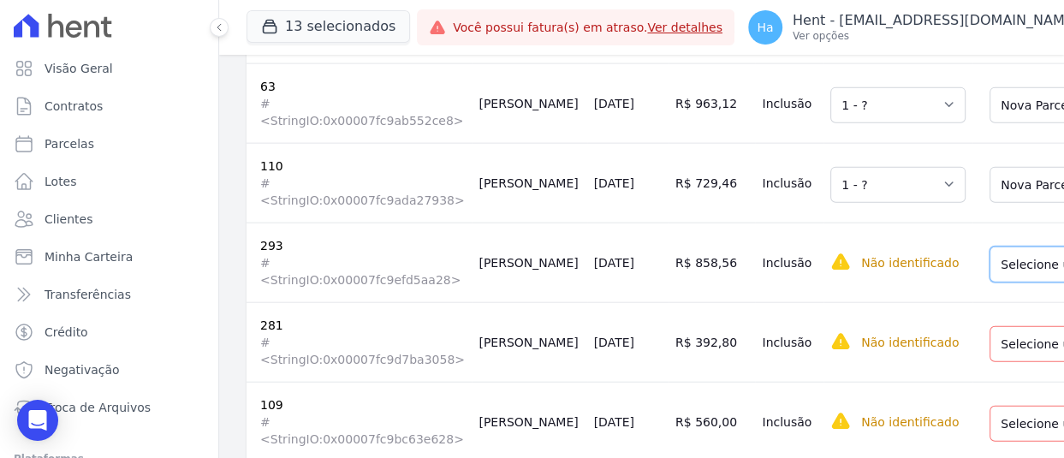
drag, startPoint x: 967, startPoint y: 318, endPoint x: 970, endPoint y: 331, distance: 13.9
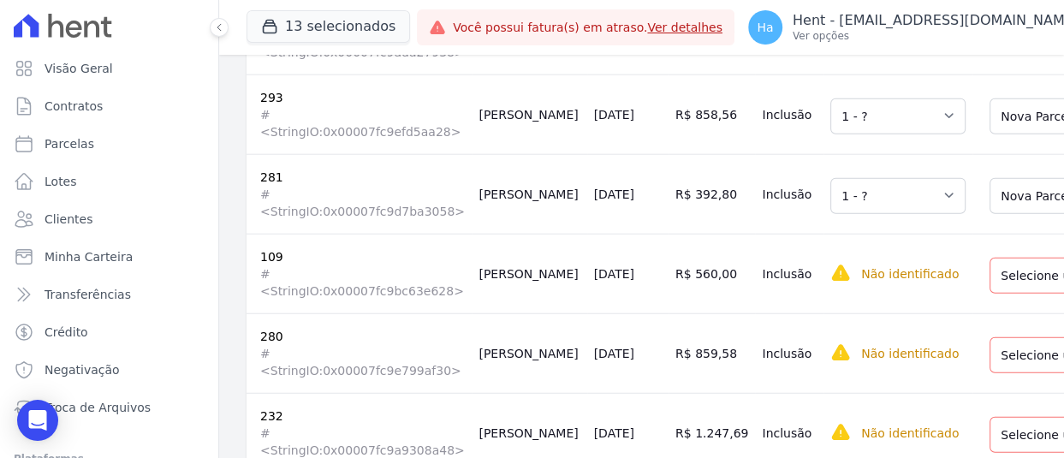
scroll to position [2911, 0]
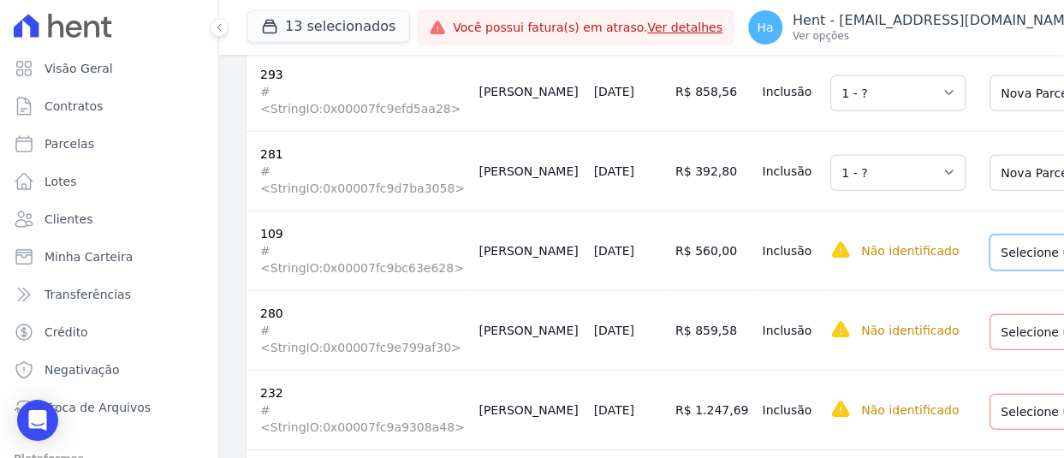
drag, startPoint x: 952, startPoint y: 314, endPoint x: 959, endPoint y: 323, distance: 11.0
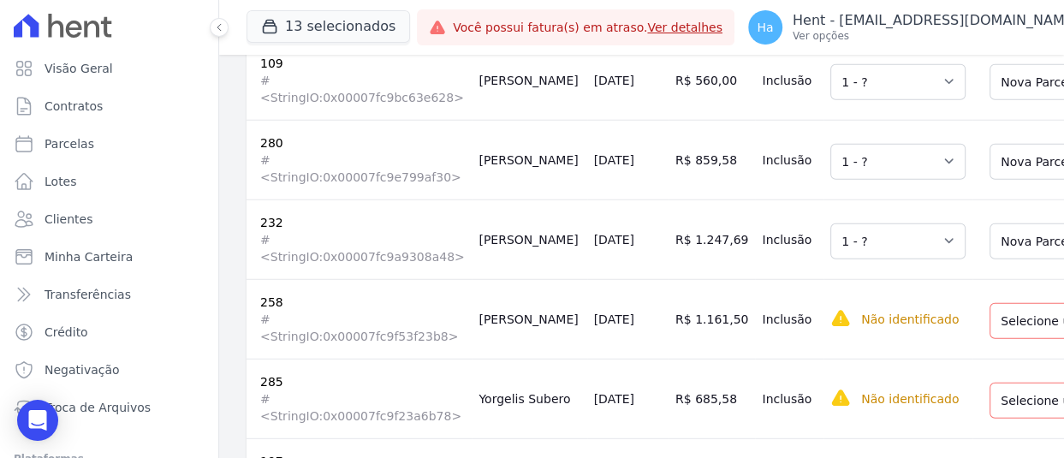
scroll to position [3082, 0]
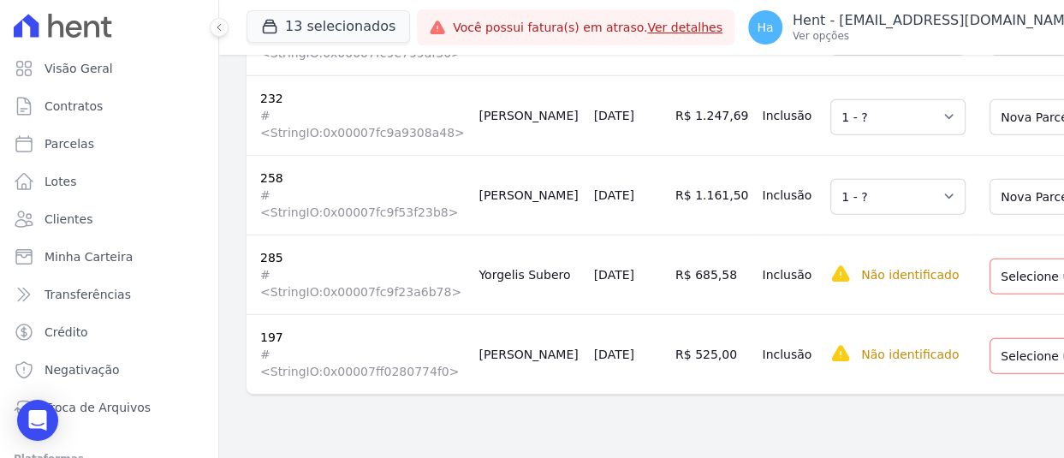
scroll to position [3208, 0]
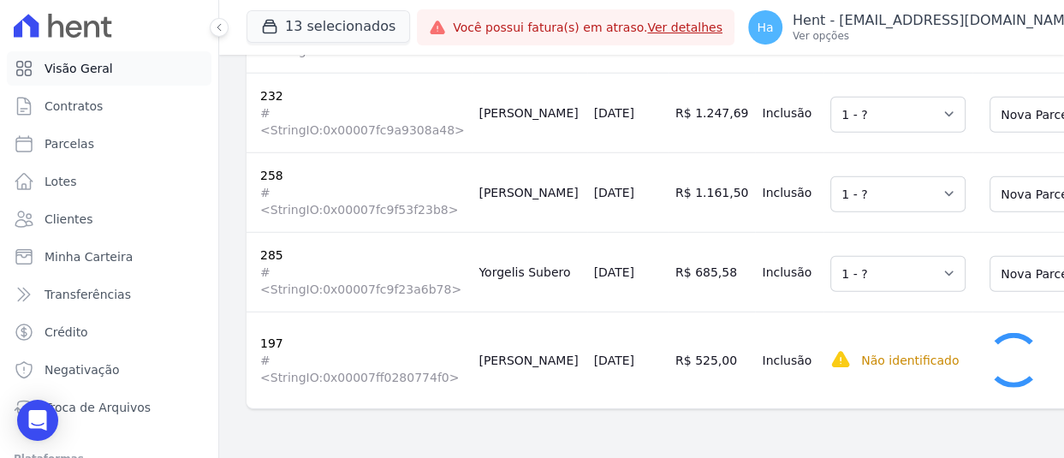
scroll to position [3164, 0]
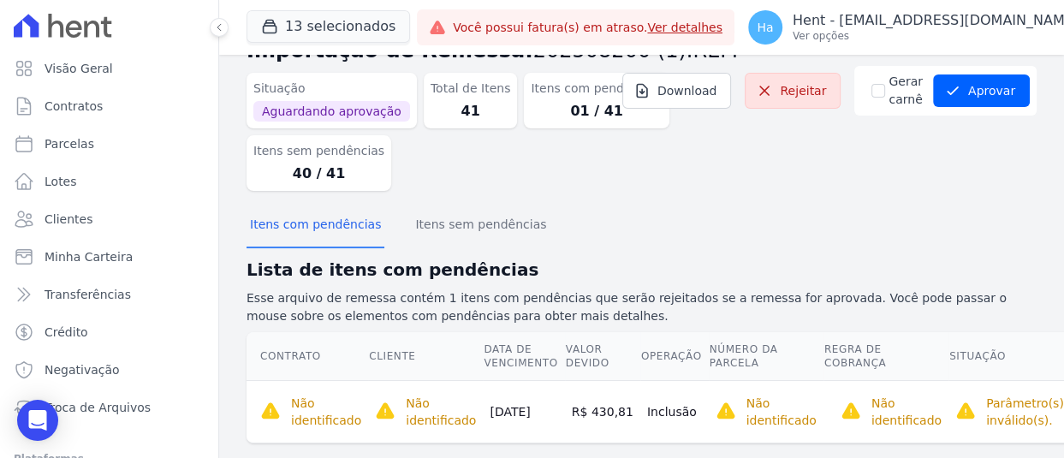
scroll to position [77, 0]
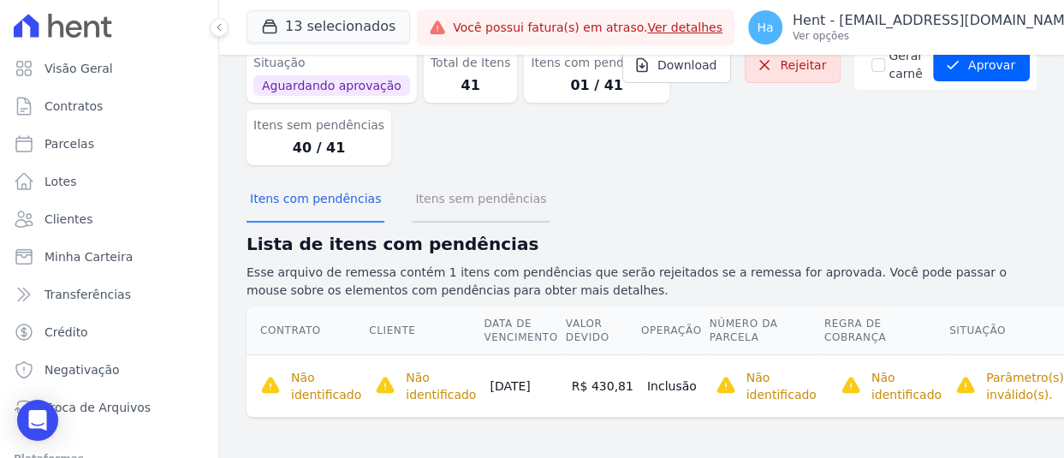
click at [462, 202] on button "Itens sem pendências" at bounding box center [481, 200] width 138 height 45
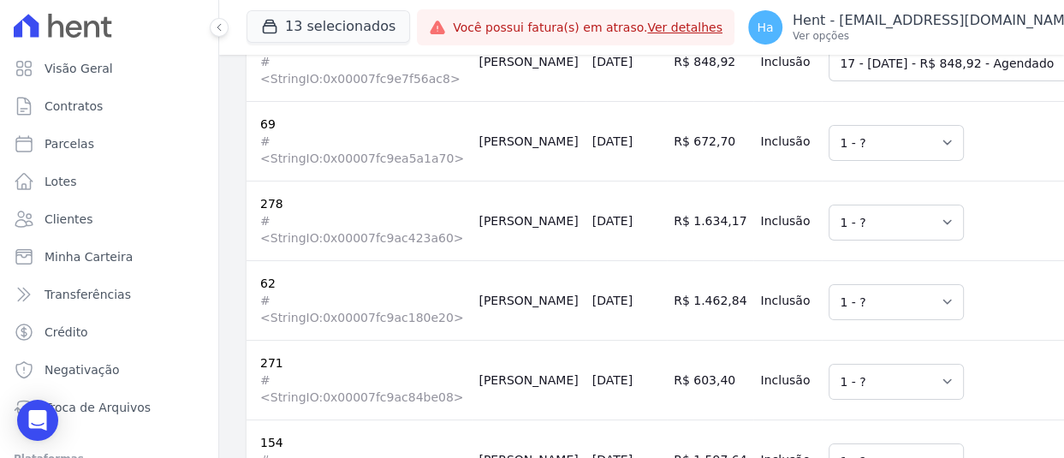
scroll to position [0, 0]
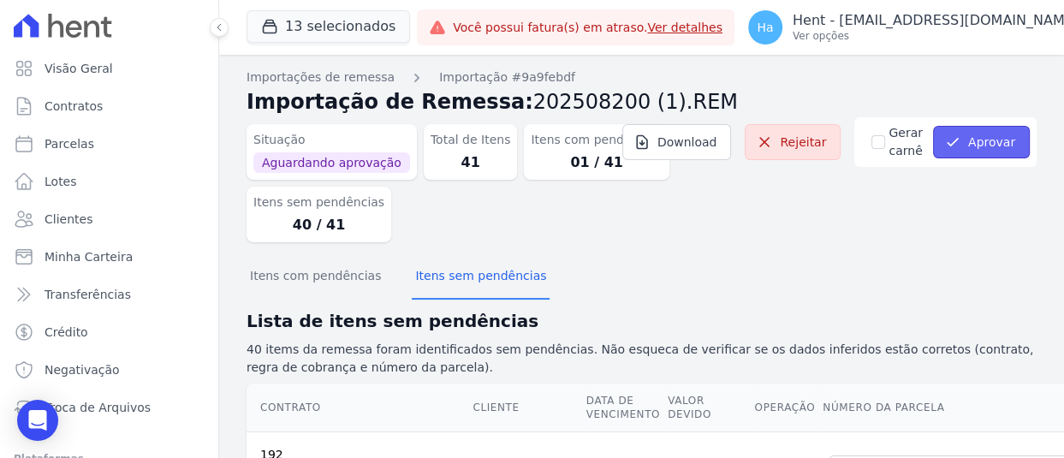
click at [981, 146] on button "Aprovar" at bounding box center [981, 142] width 97 height 33
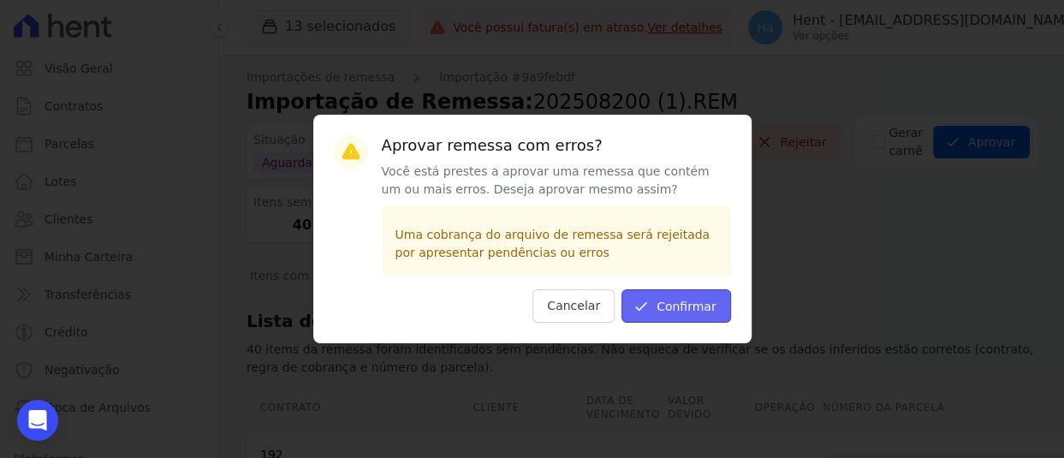
click at [684, 310] on button "Confirmar" at bounding box center [677, 305] width 110 height 33
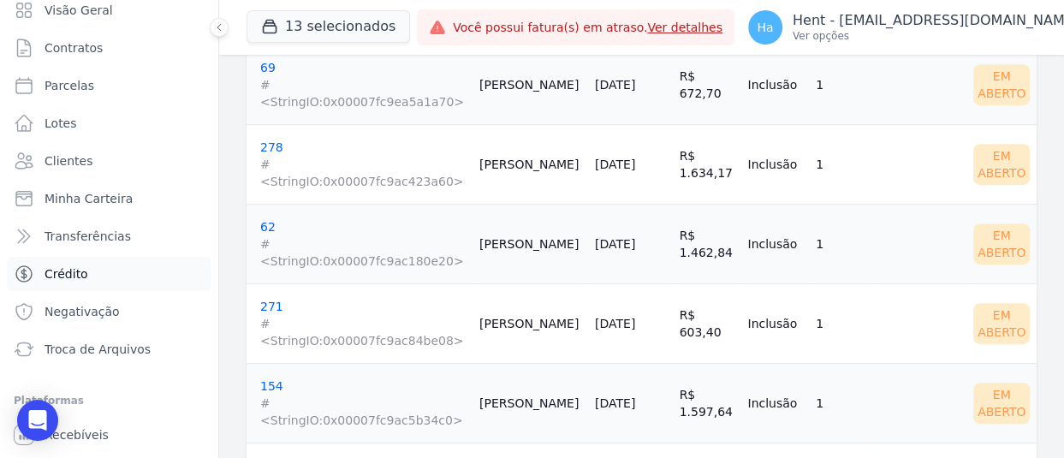
scroll to position [128, 0]
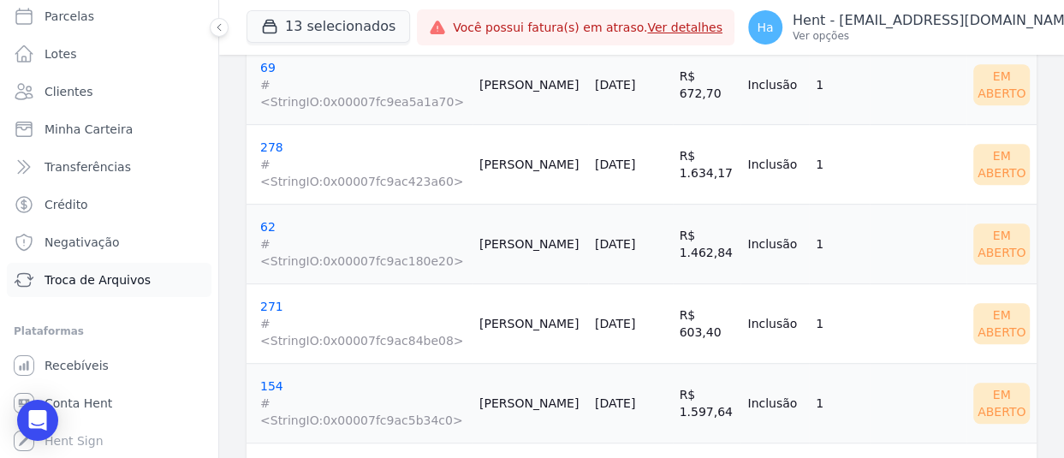
click at [133, 282] on span "Troca de Arquivos" at bounding box center [98, 279] width 106 height 17
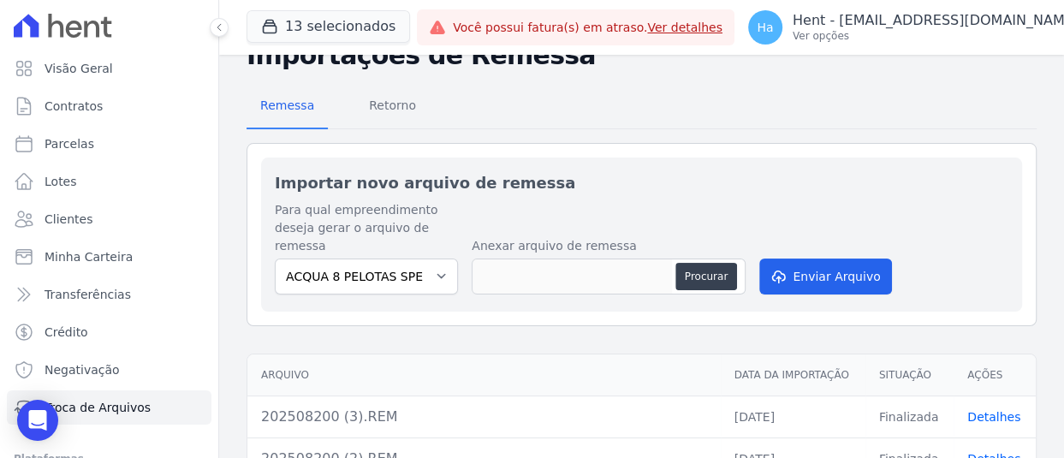
scroll to position [342, 0]
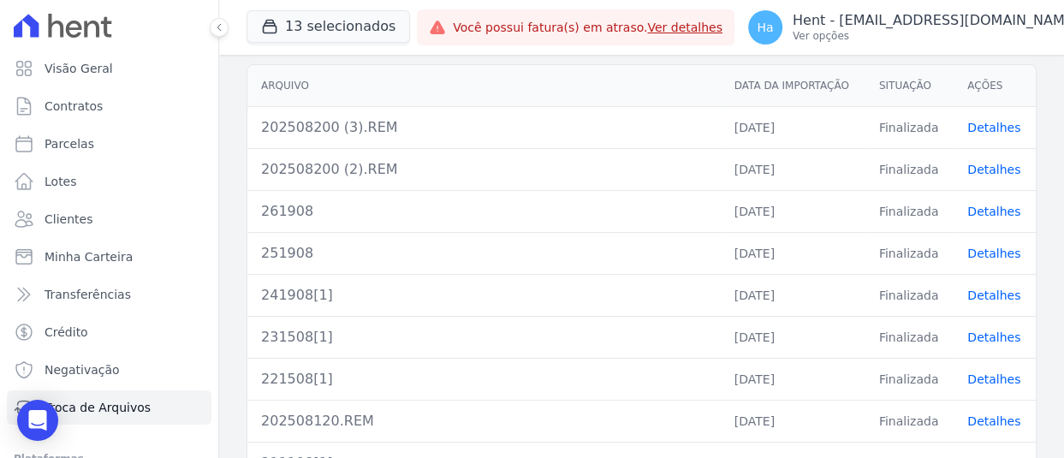
click at [970, 170] on link "Detalhes" at bounding box center [993, 170] width 53 height 14
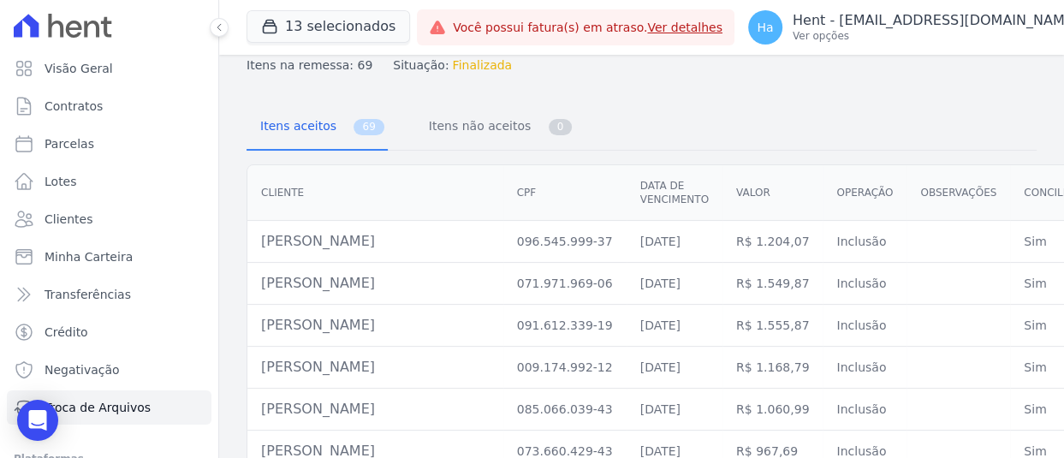
scroll to position [171, 0]
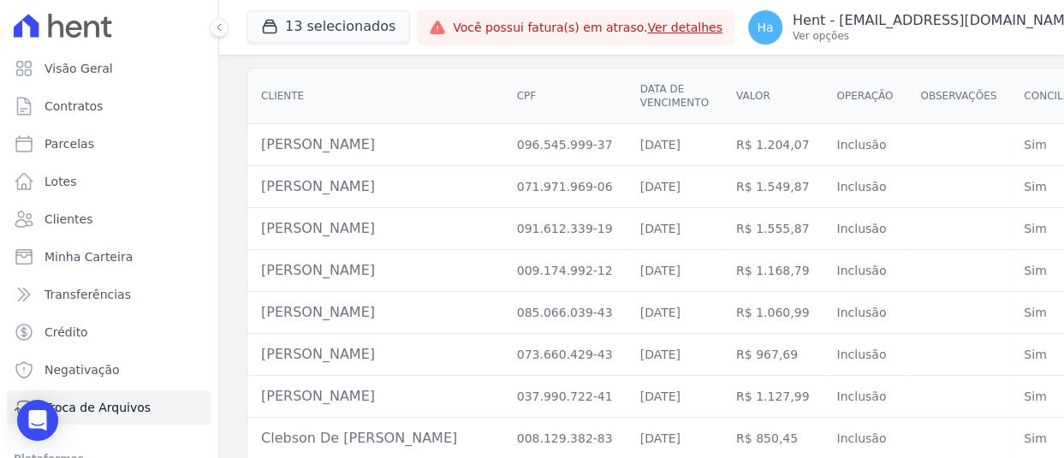
drag, startPoint x: 441, startPoint y: 182, endPoint x: 257, endPoint y: 186, distance: 184.1
click at [257, 186] on td "[PERSON_NAME]" at bounding box center [375, 187] width 256 height 42
copy td "[PERSON_NAME]"
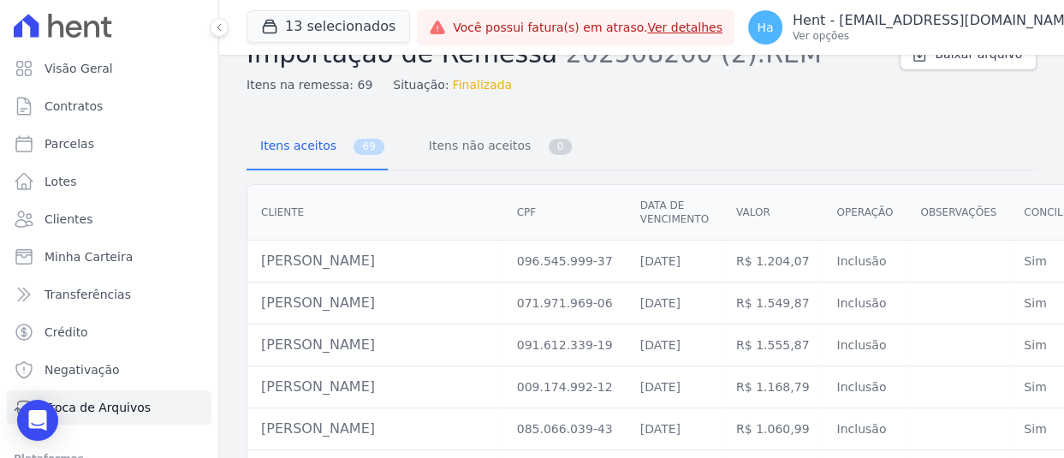
scroll to position [86, 0]
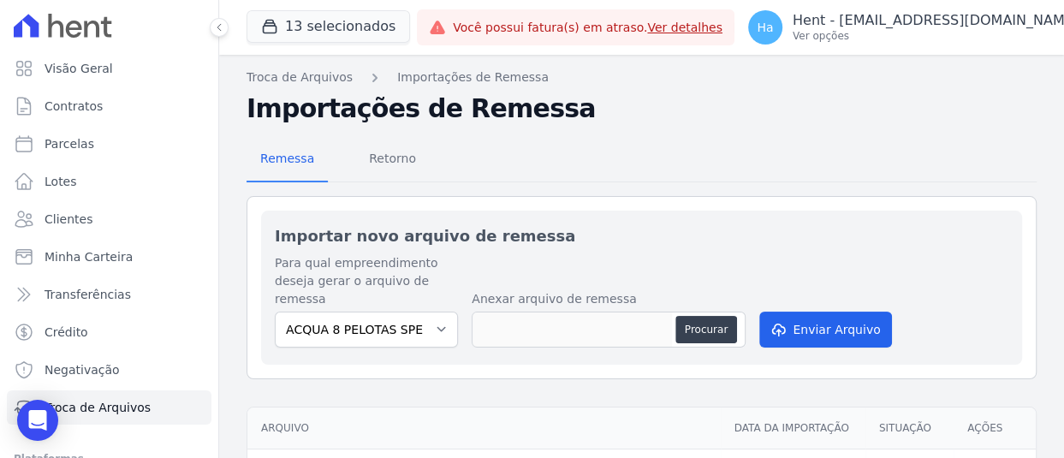
scroll to position [171, 0]
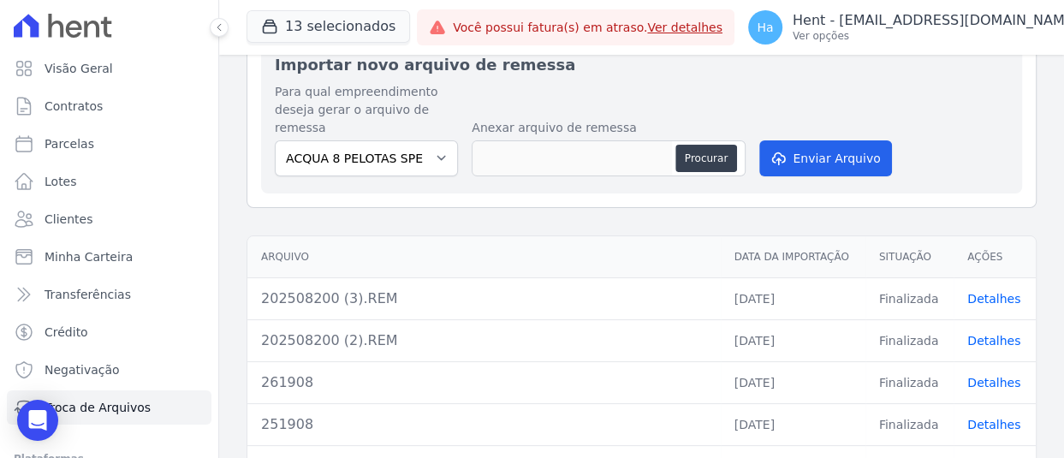
click at [976, 334] on link "Detalhes" at bounding box center [993, 341] width 53 height 14
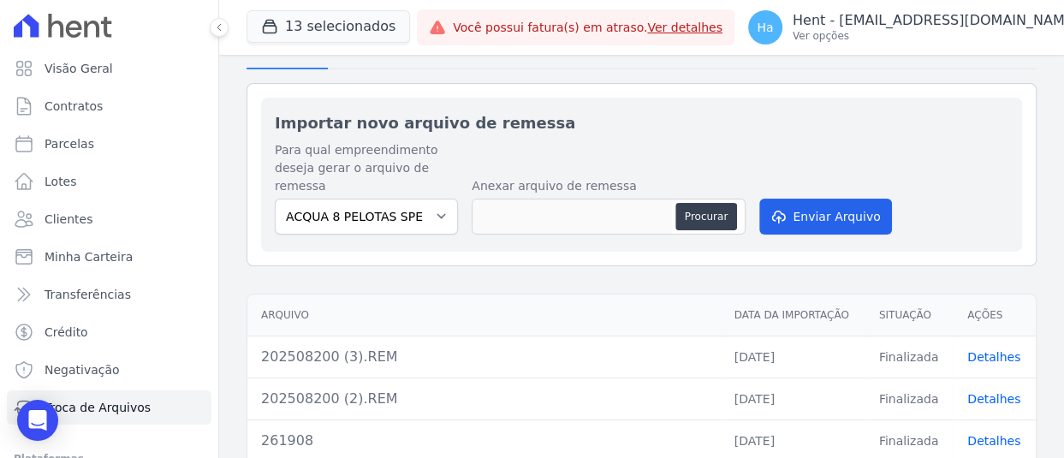
scroll to position [342, 0]
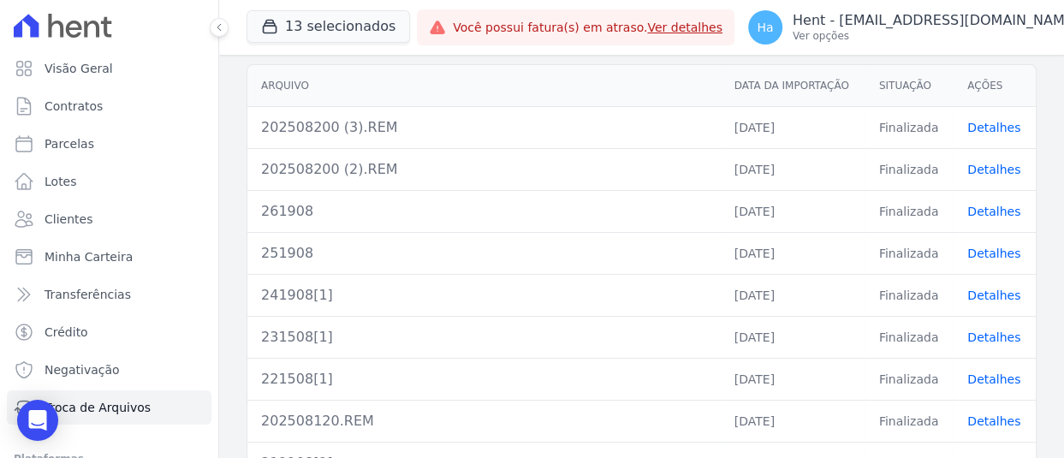
click at [412, 170] on div "202508200 (2).REM" at bounding box center [484, 169] width 446 height 21
click at [987, 123] on link "Detalhes" at bounding box center [993, 128] width 53 height 14
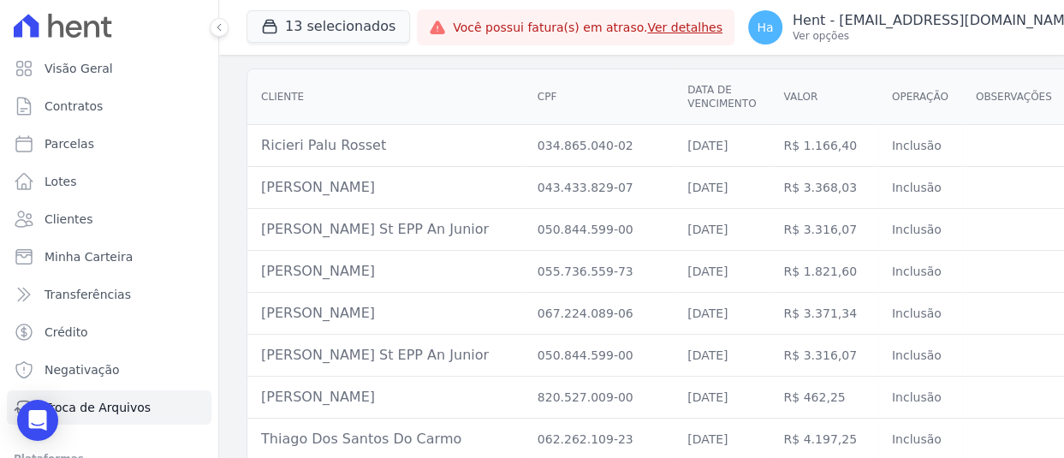
scroll to position [171, 0]
drag, startPoint x: 427, startPoint y: 187, endPoint x: 259, endPoint y: 185, distance: 168.7
click at [259, 185] on td "[PERSON_NAME]" at bounding box center [385, 187] width 277 height 42
copy td "[PERSON_NAME]"
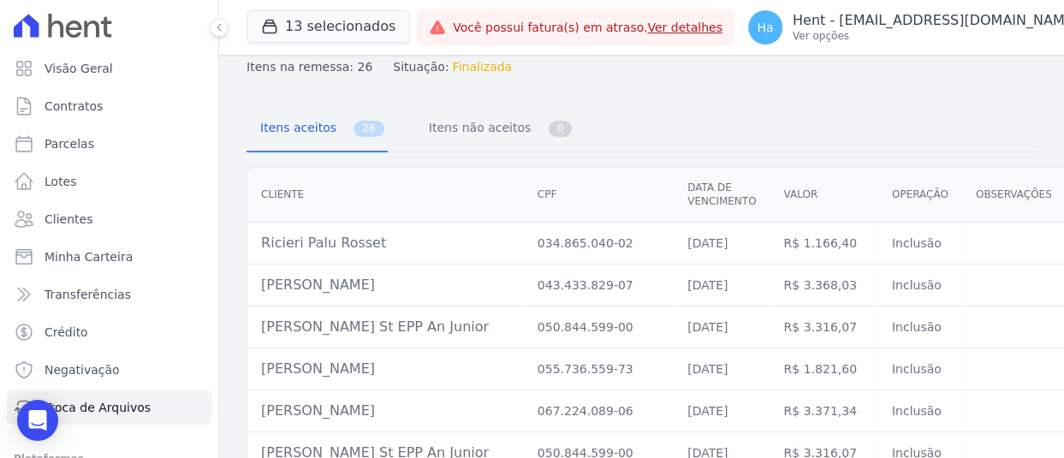
scroll to position [0, 0]
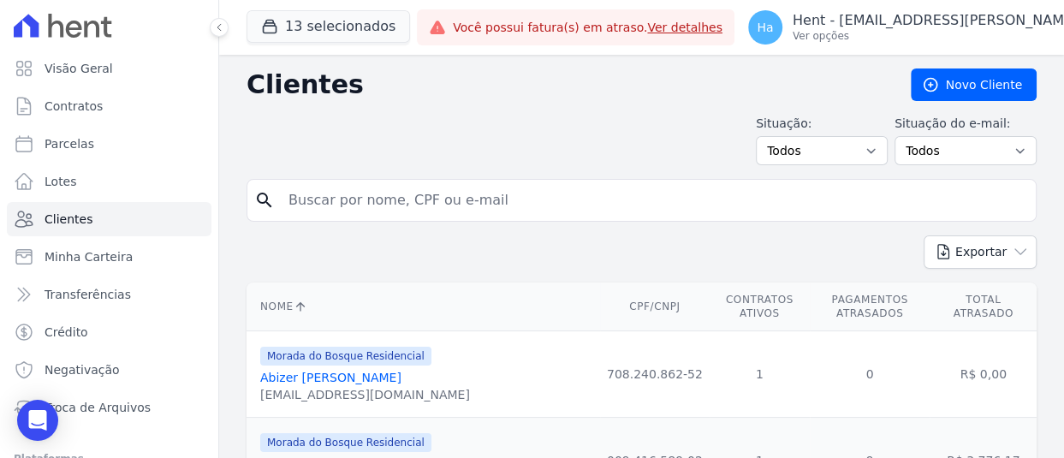
click at [376, 196] on input "search" at bounding box center [653, 200] width 751 height 34
paste input "[PERSON_NAME]"
type input "[PERSON_NAME]"
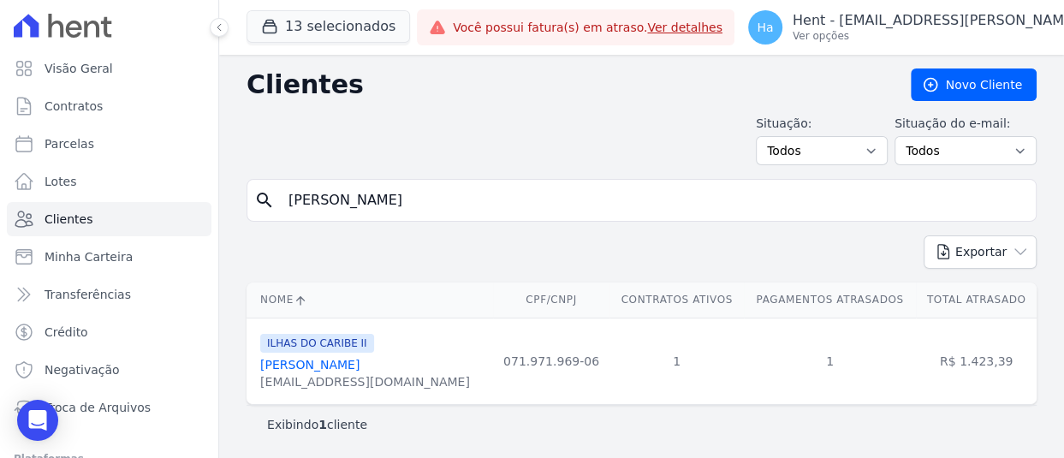
click at [307, 367] on link "[PERSON_NAME]" at bounding box center [309, 365] width 99 height 14
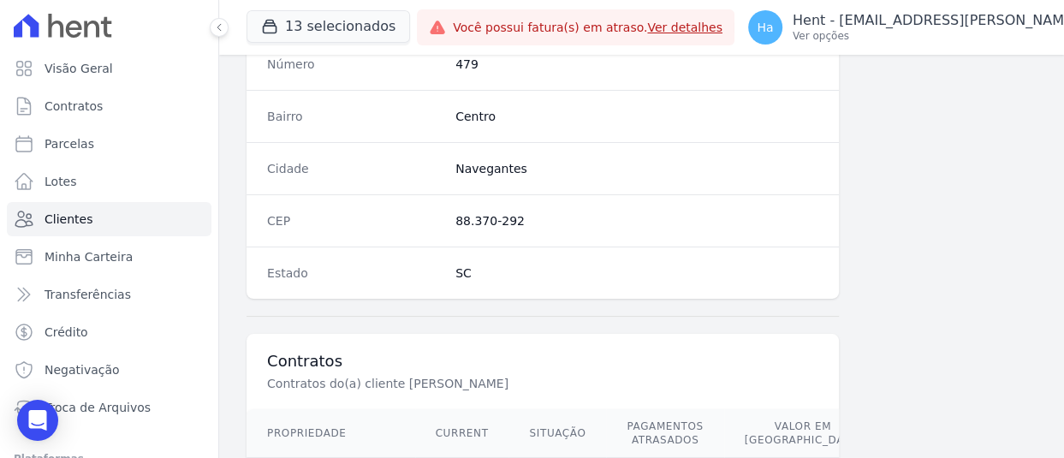
scroll to position [1113, 0]
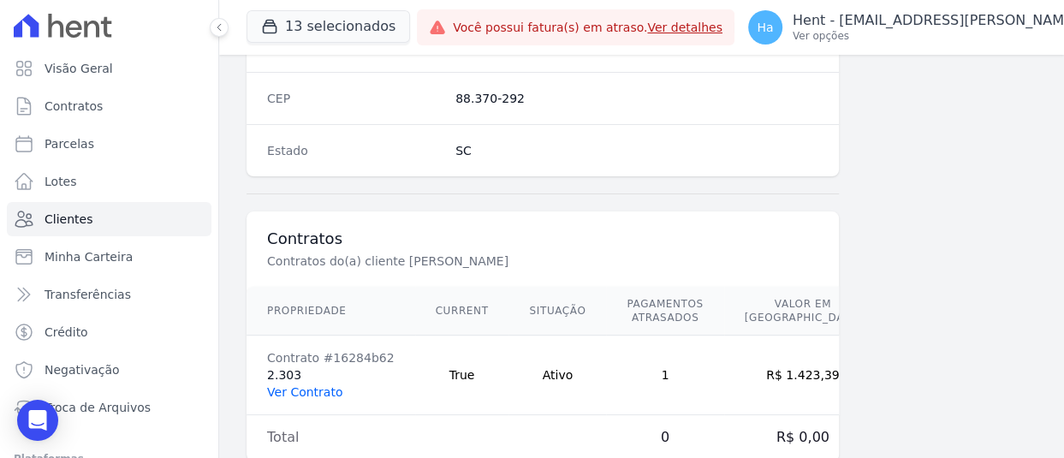
click at [311, 385] on link "Ver Contrato" at bounding box center [304, 392] width 75 height 14
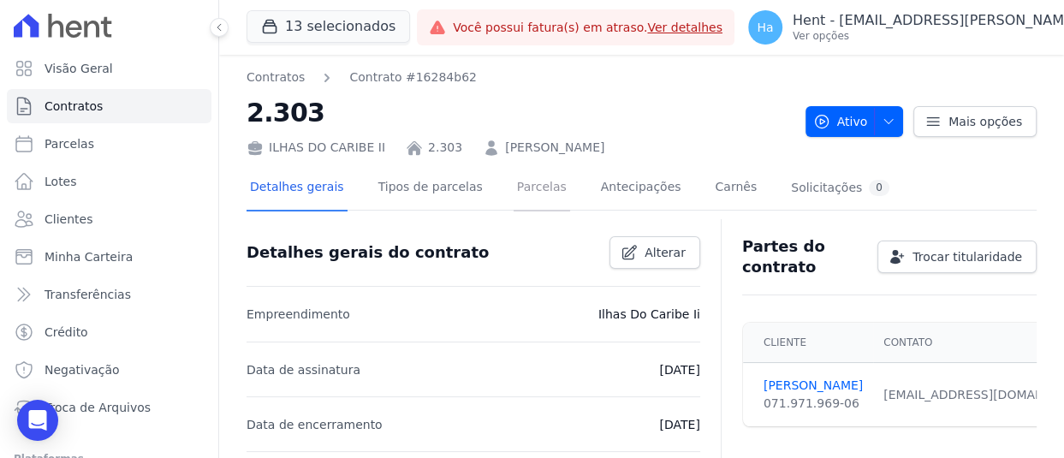
click at [514, 196] on link "Parcelas" at bounding box center [542, 188] width 57 height 45
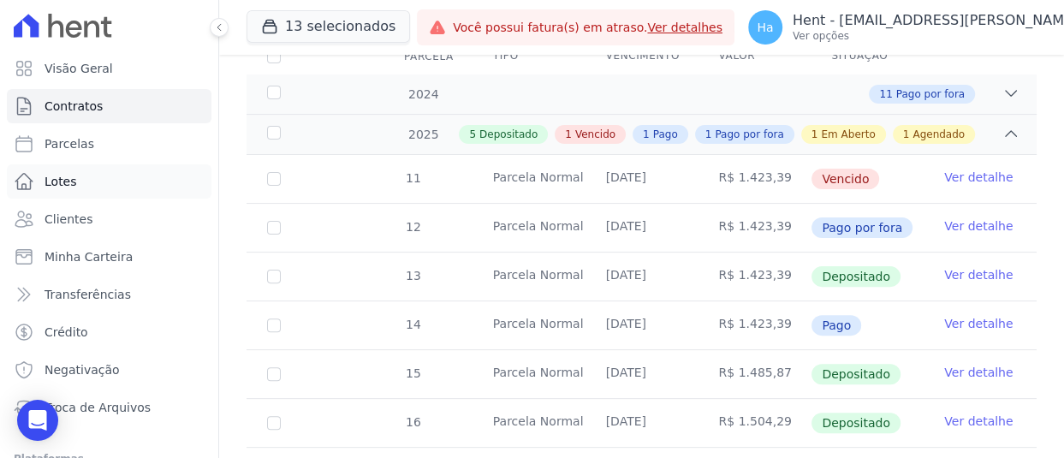
scroll to position [66, 0]
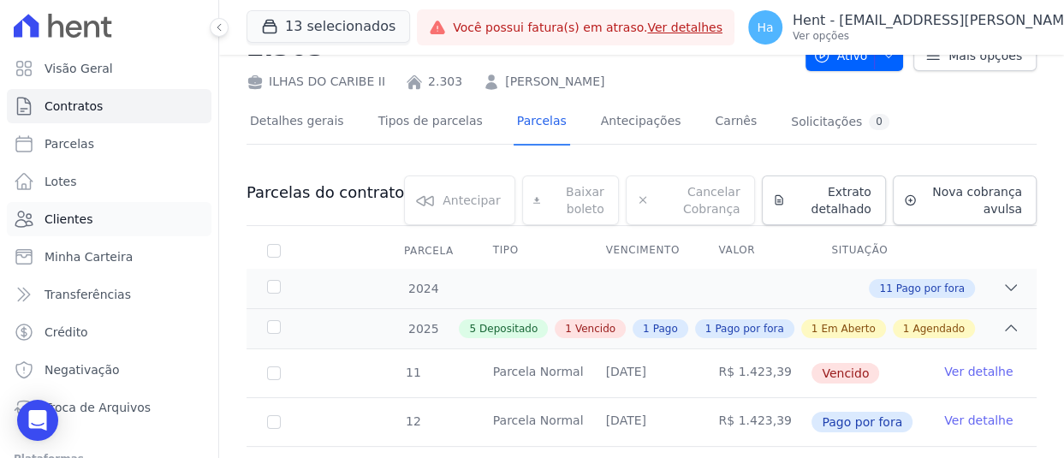
click at [87, 230] on link "Clientes" at bounding box center [109, 219] width 205 height 34
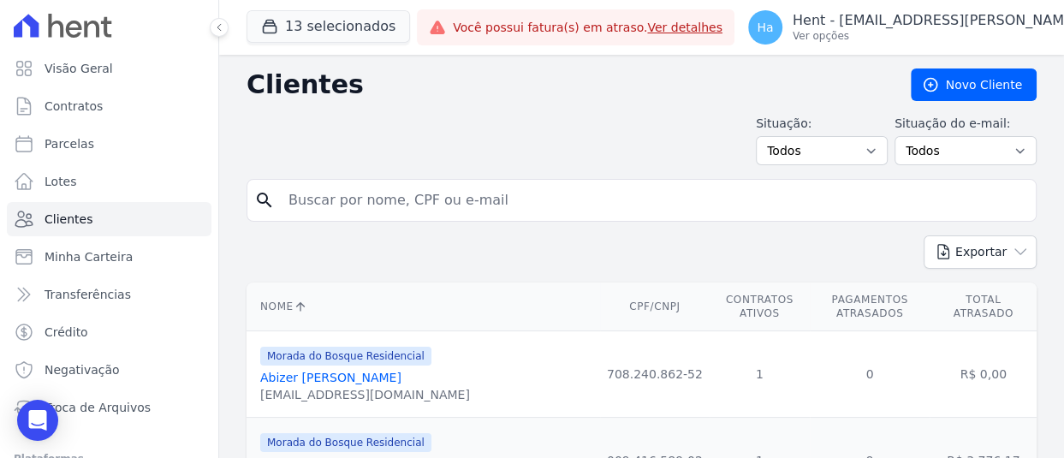
click at [506, 202] on input "search" at bounding box center [653, 200] width 751 height 34
paste input "[PERSON_NAME]"
type input "[PERSON_NAME]"
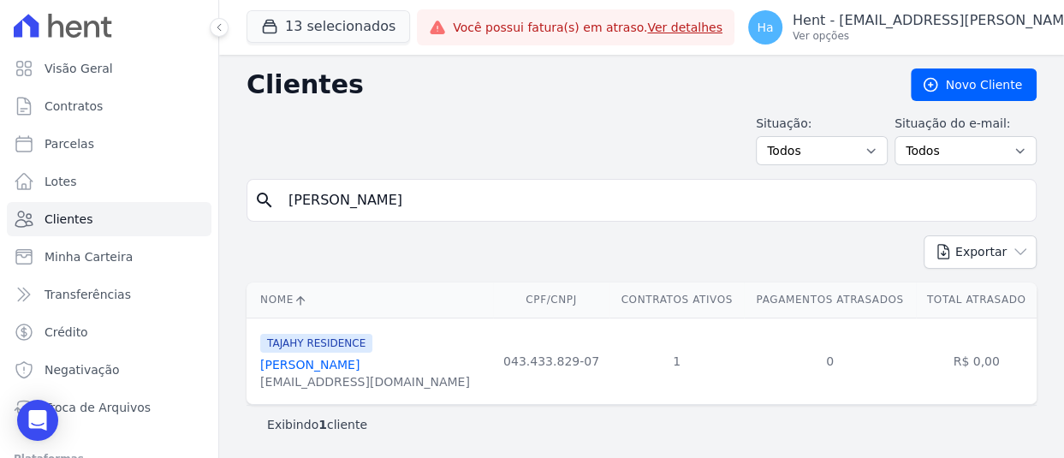
click at [360, 362] on link "[PERSON_NAME]" at bounding box center [309, 365] width 99 height 14
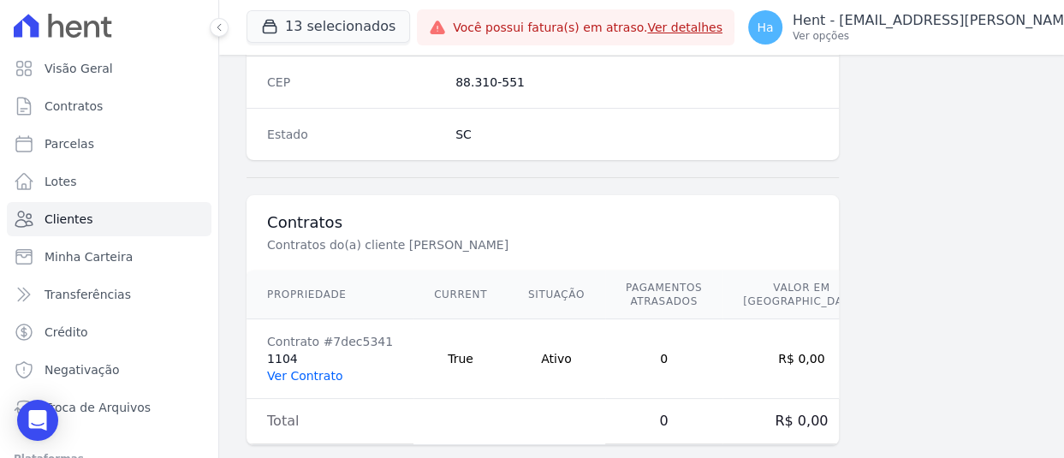
scroll to position [1155, 0]
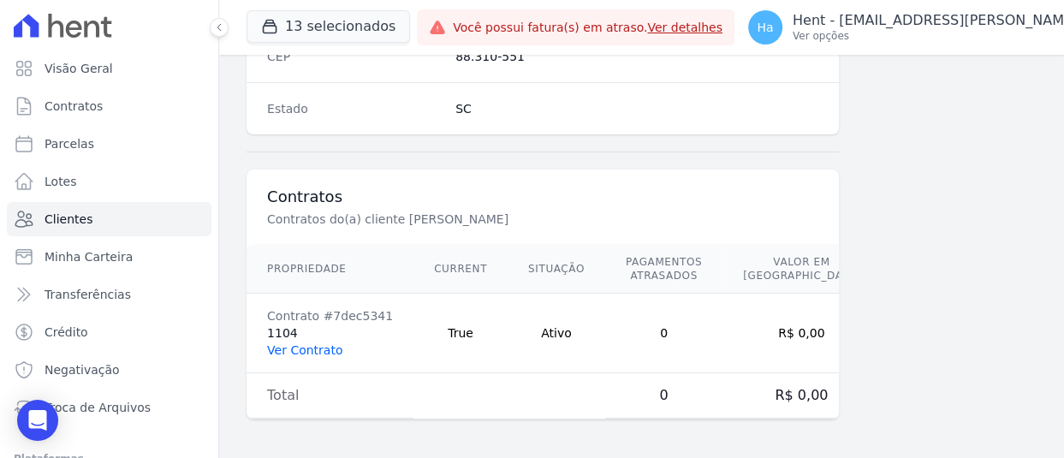
click at [307, 353] on link "Ver Contrato" at bounding box center [304, 350] width 75 height 14
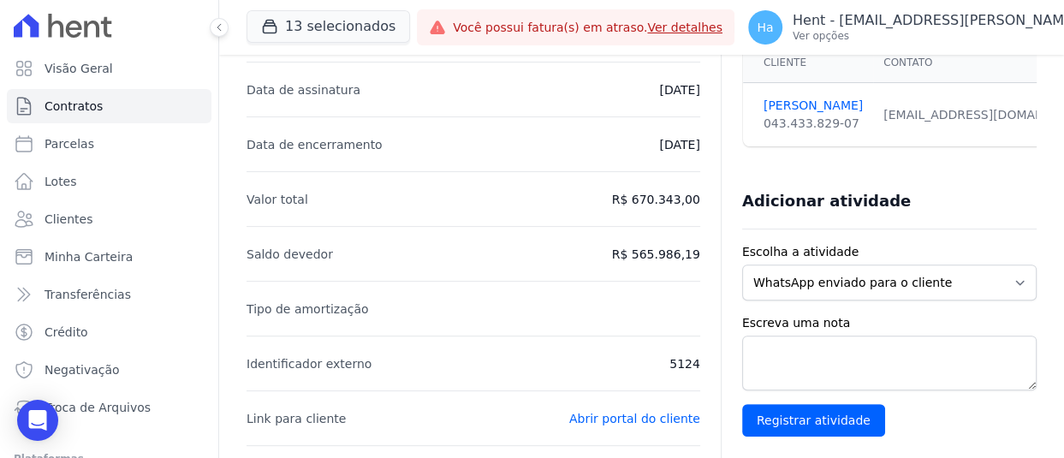
scroll to position [86, 0]
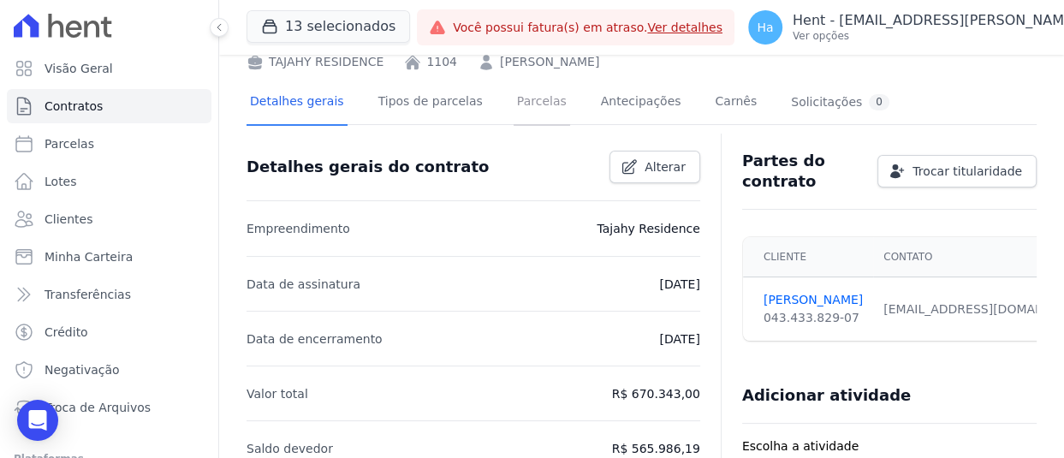
click at [537, 105] on link "Parcelas" at bounding box center [542, 102] width 57 height 45
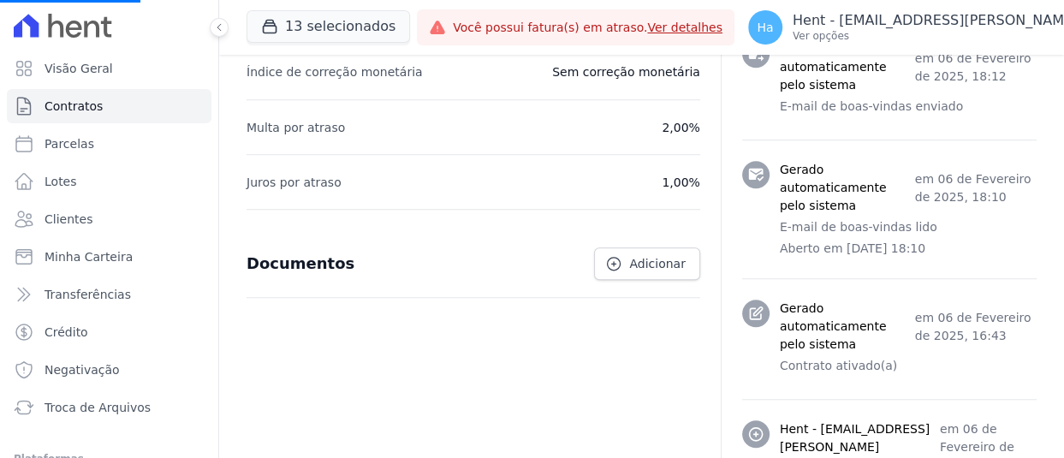
scroll to position [967, 0]
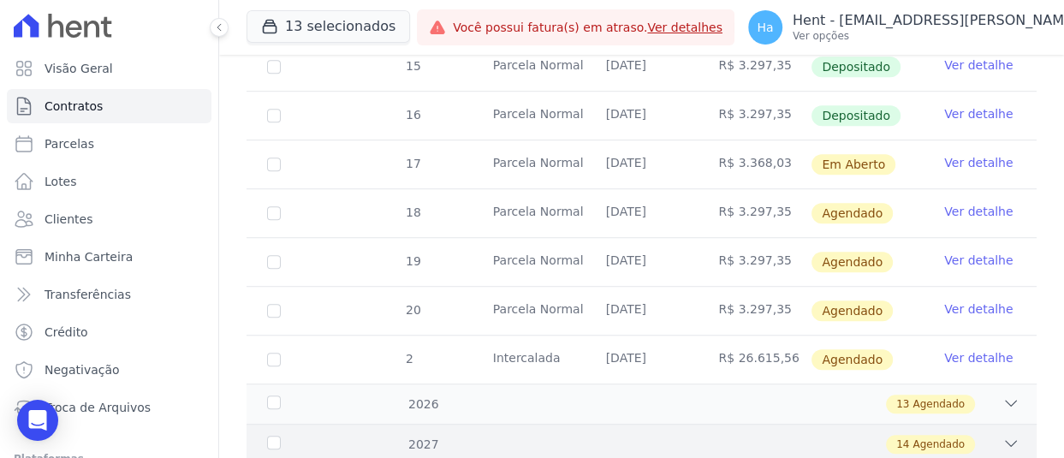
scroll to position [634, 0]
